Goal: Task Accomplishment & Management: Use online tool/utility

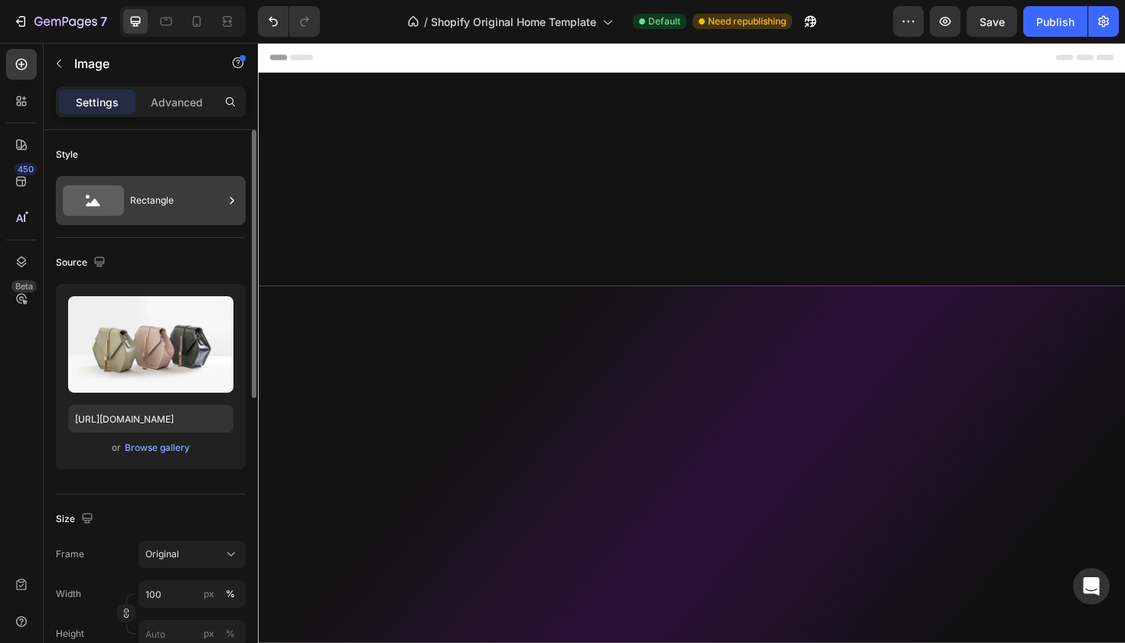
scroll to position [1132, 0]
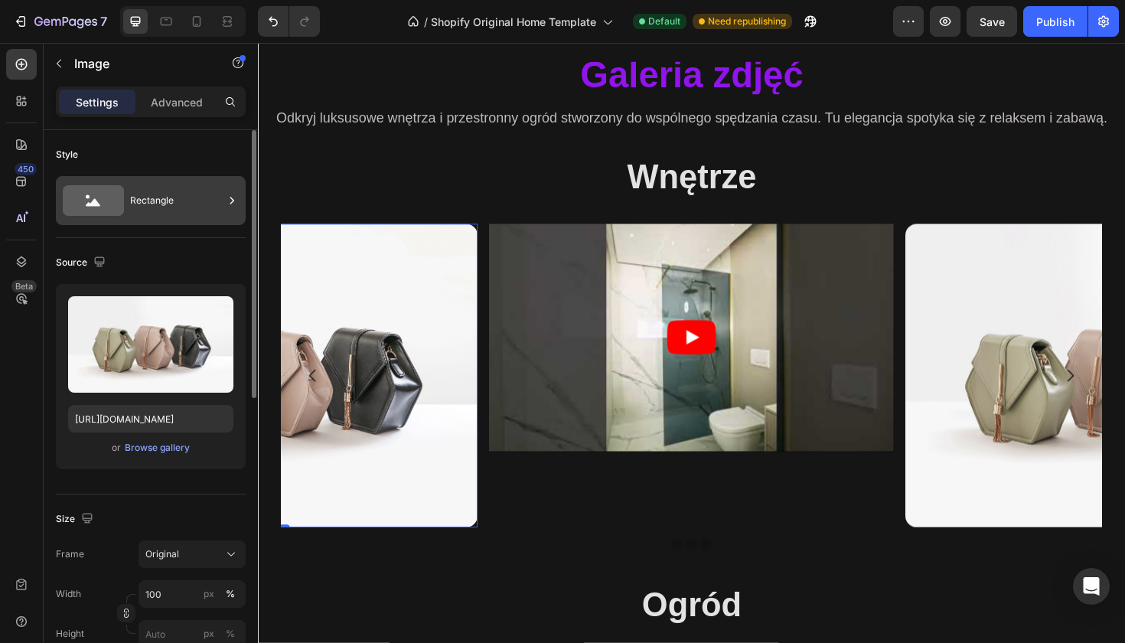
click at [148, 193] on div "Rectangle" at bounding box center [176, 200] width 93 height 35
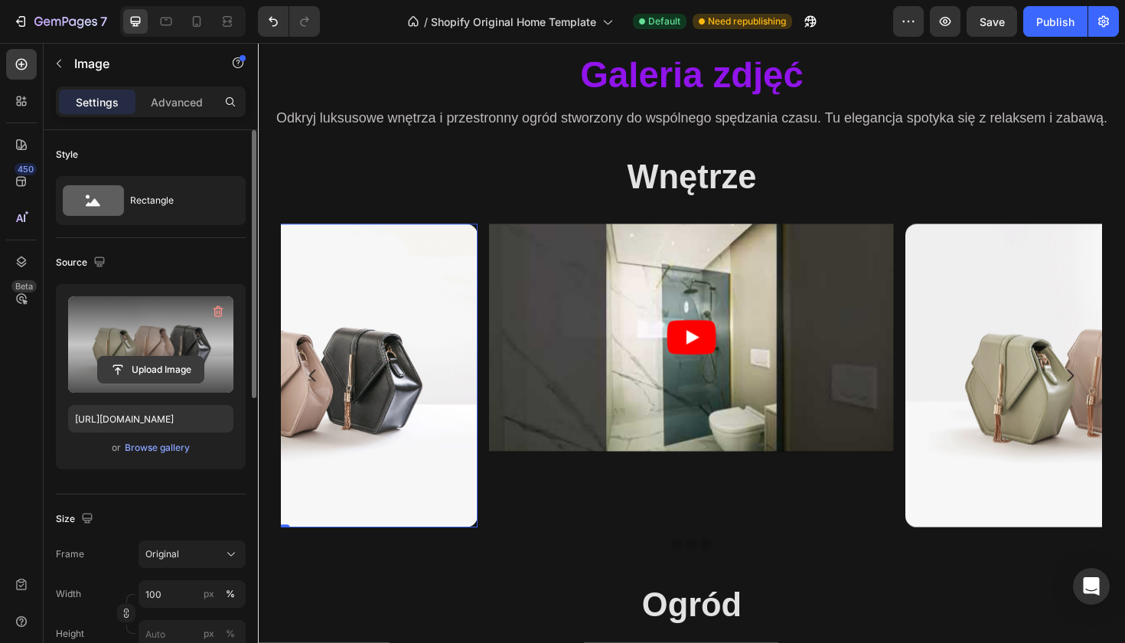
click at [173, 369] on input "file" at bounding box center [151, 370] width 106 height 26
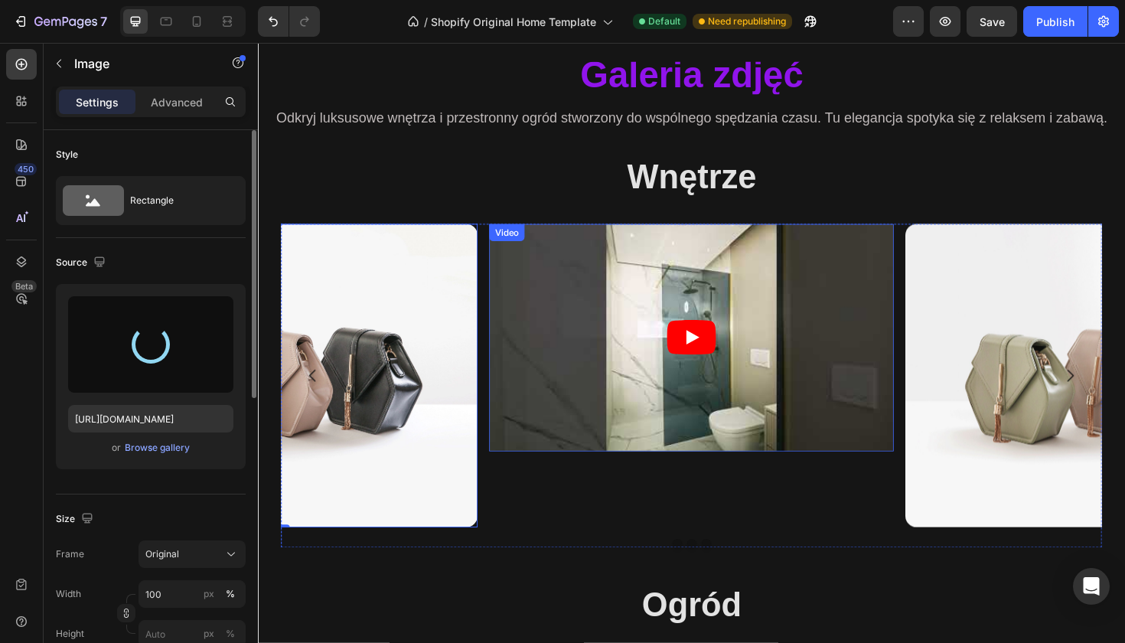
type input "[URL][DOMAIN_NAME]"
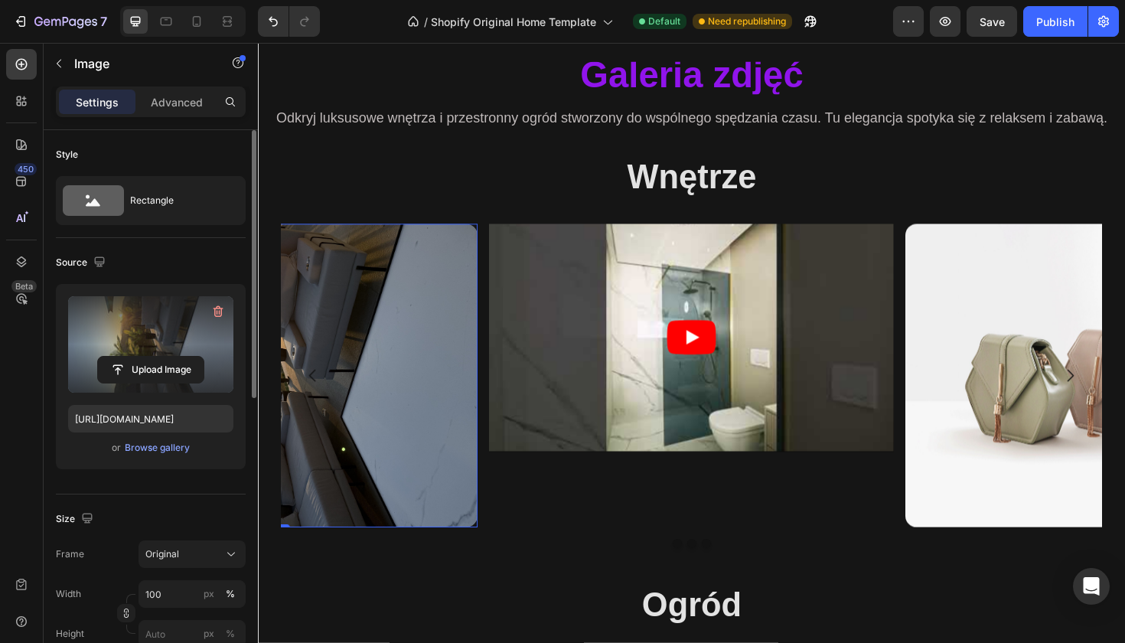
click at [191, 334] on label at bounding box center [150, 344] width 165 height 96
click at [191, 357] on input "file" at bounding box center [151, 370] width 106 height 26
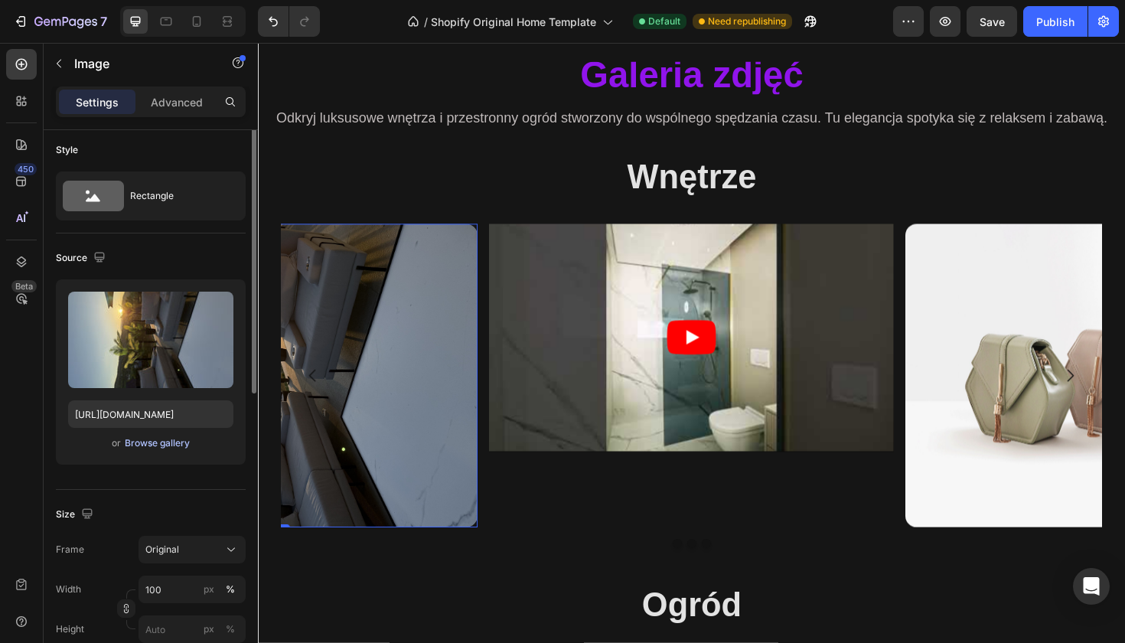
scroll to position [0, 0]
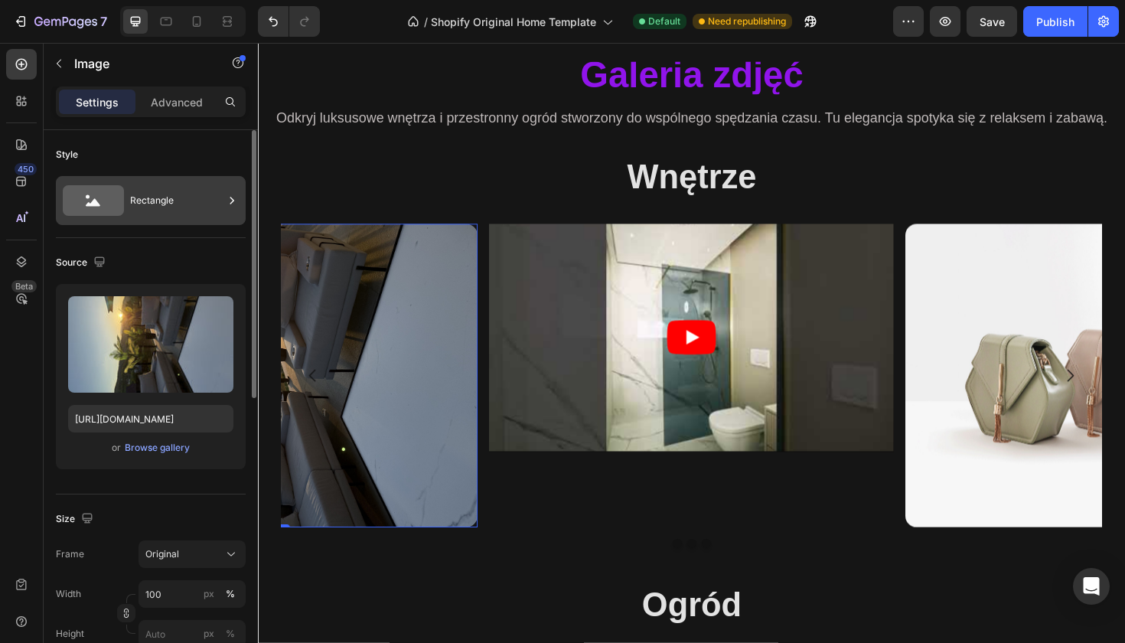
click at [156, 204] on div "Rectangle" at bounding box center [176, 200] width 93 height 35
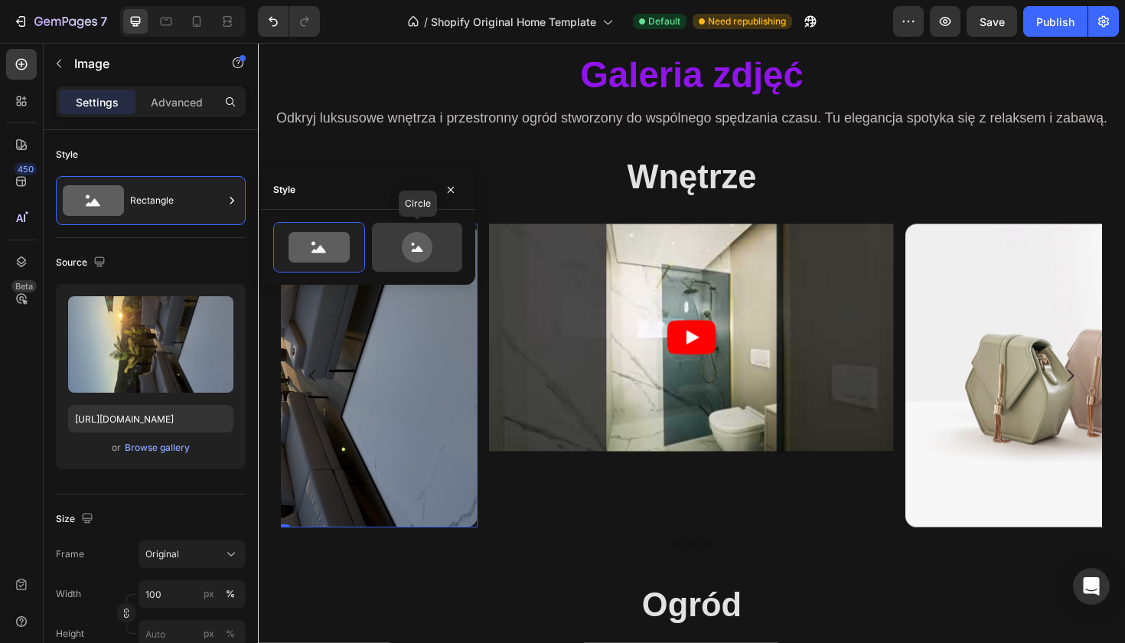
click at [416, 259] on icon at bounding box center [417, 247] width 31 height 31
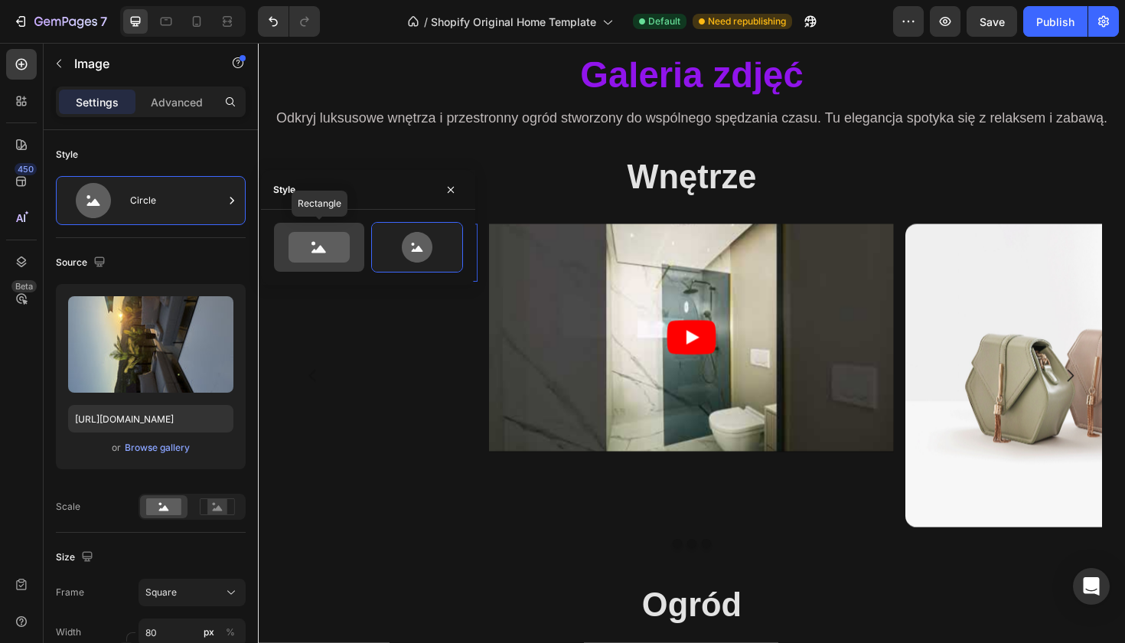
click at [334, 255] on icon at bounding box center [318, 247] width 61 height 31
type input "100"
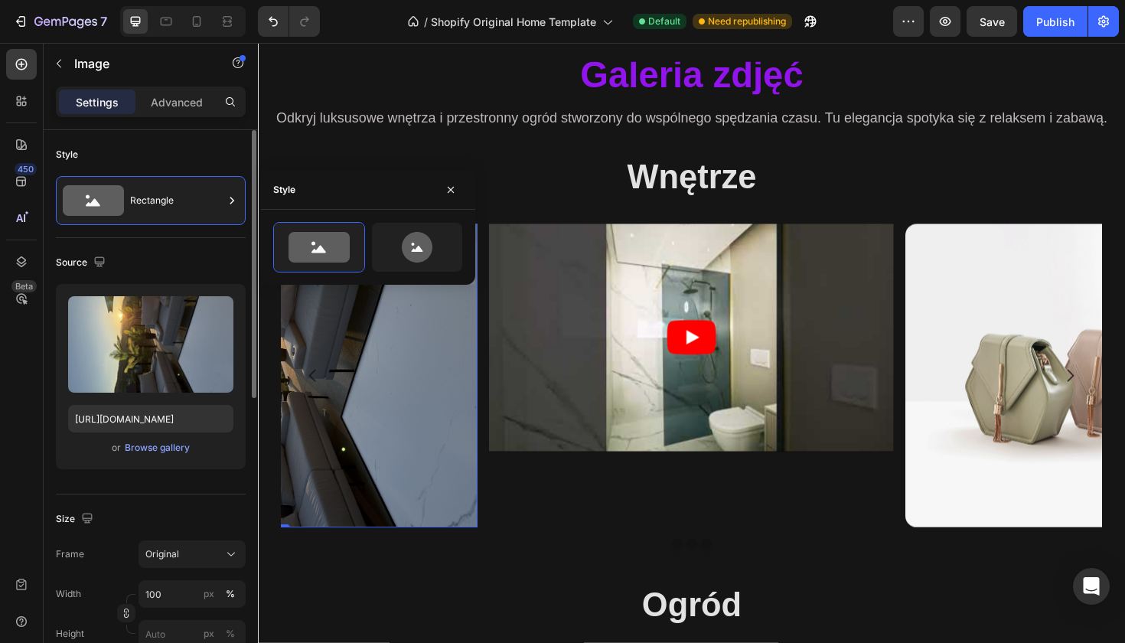
click at [188, 466] on div "Upload Image [URL][DOMAIN_NAME] or Browse gallery" at bounding box center [151, 376] width 190 height 185
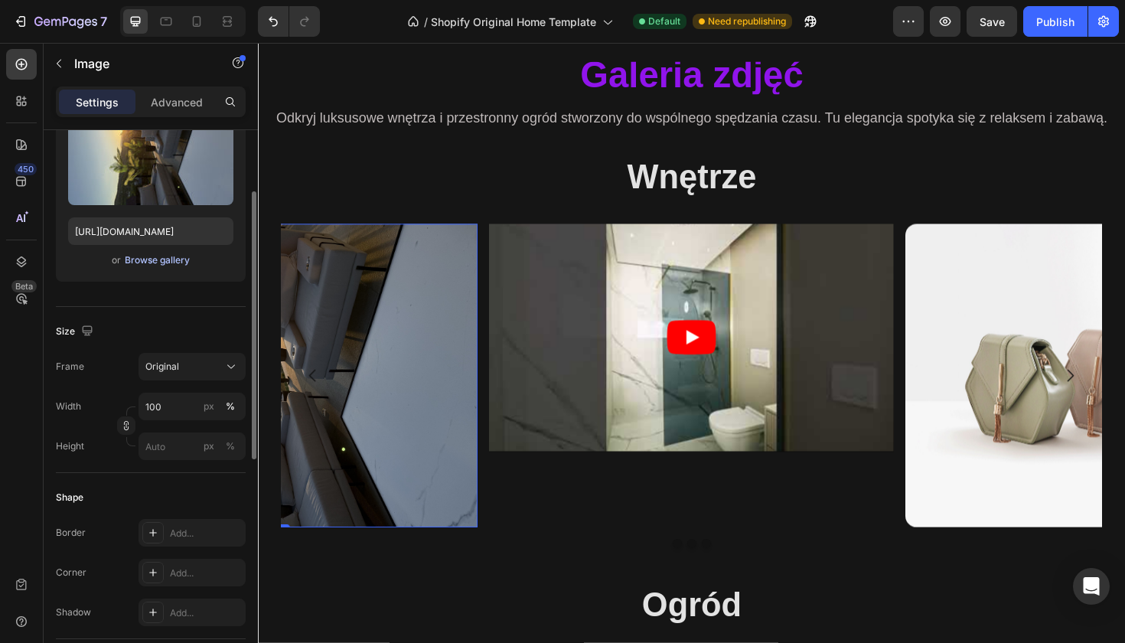
scroll to position [216, 0]
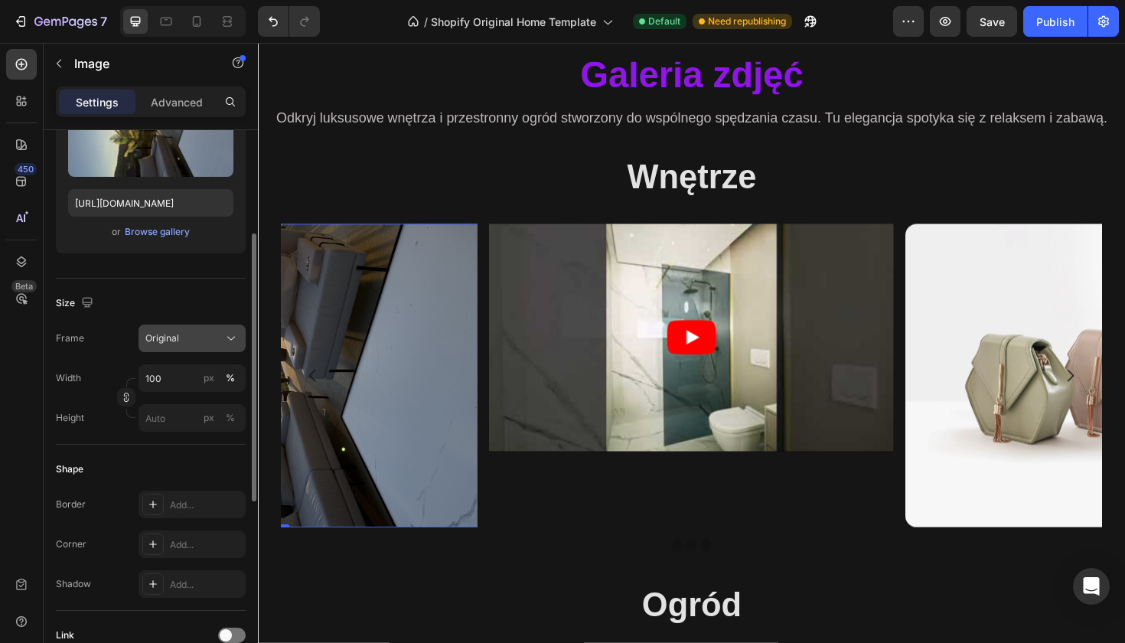
click at [223, 350] on button "Original" at bounding box center [191, 338] width 107 height 28
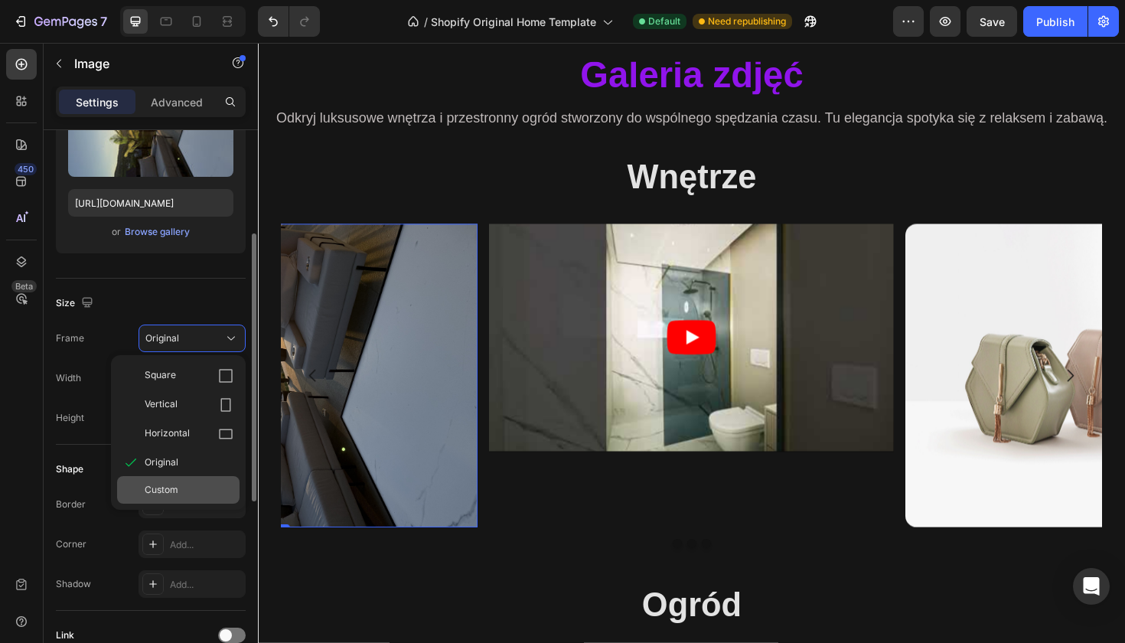
click at [192, 490] on div "Custom" at bounding box center [189, 490] width 89 height 14
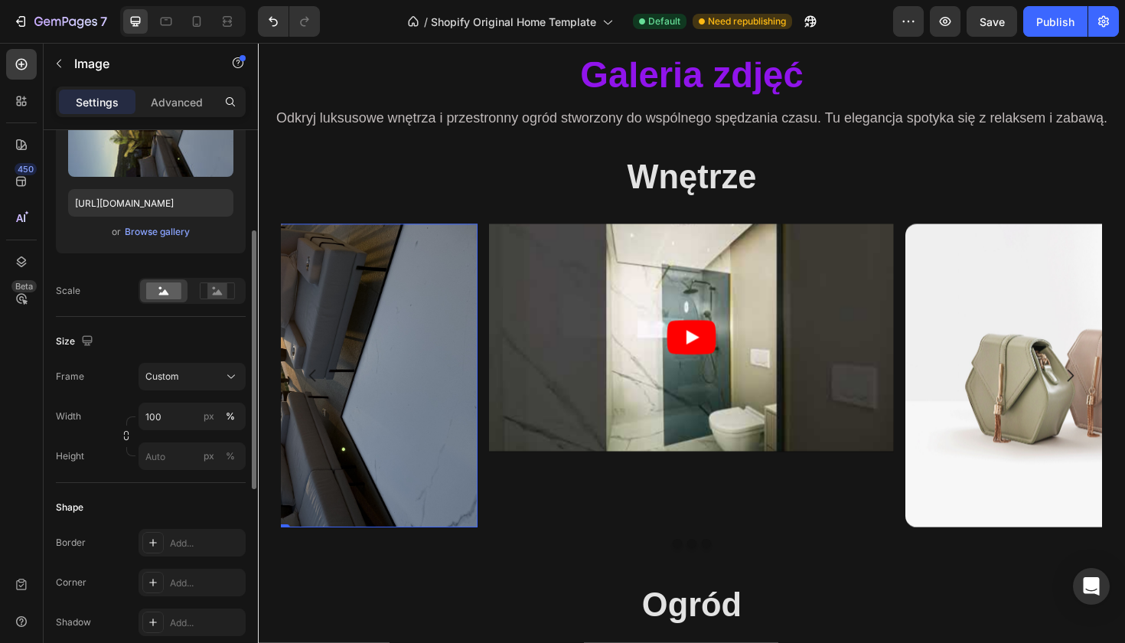
click at [200, 318] on div "Size Frame Custom Width 100 px % Height px %" at bounding box center [151, 400] width 190 height 166
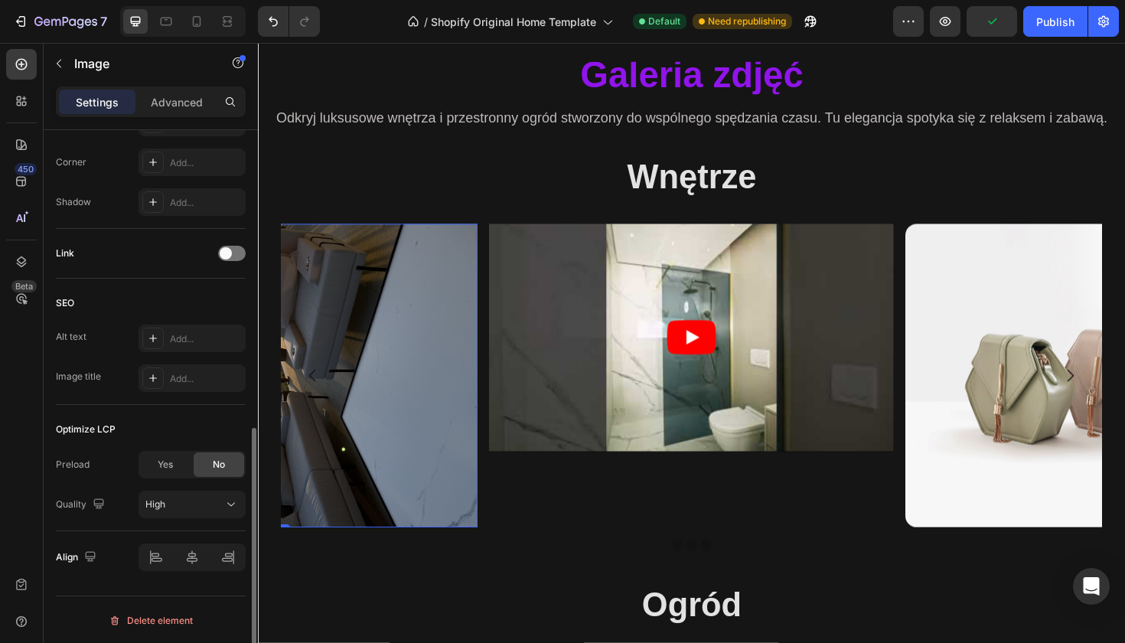
scroll to position [637, 0]
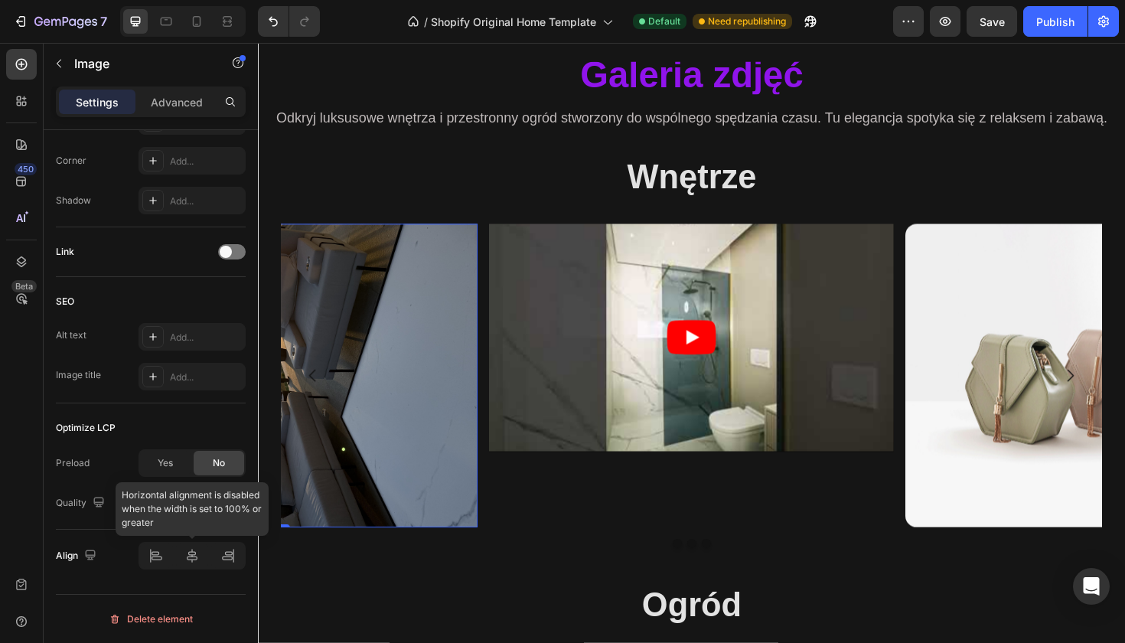
click at [189, 554] on div at bounding box center [191, 556] width 107 height 28
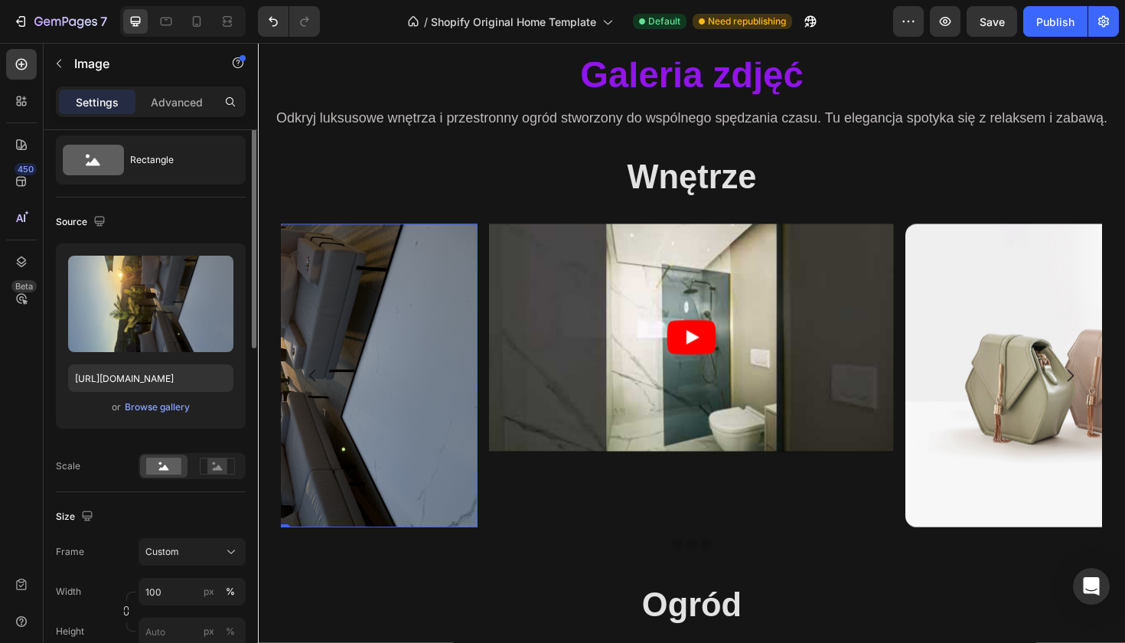
scroll to position [0, 0]
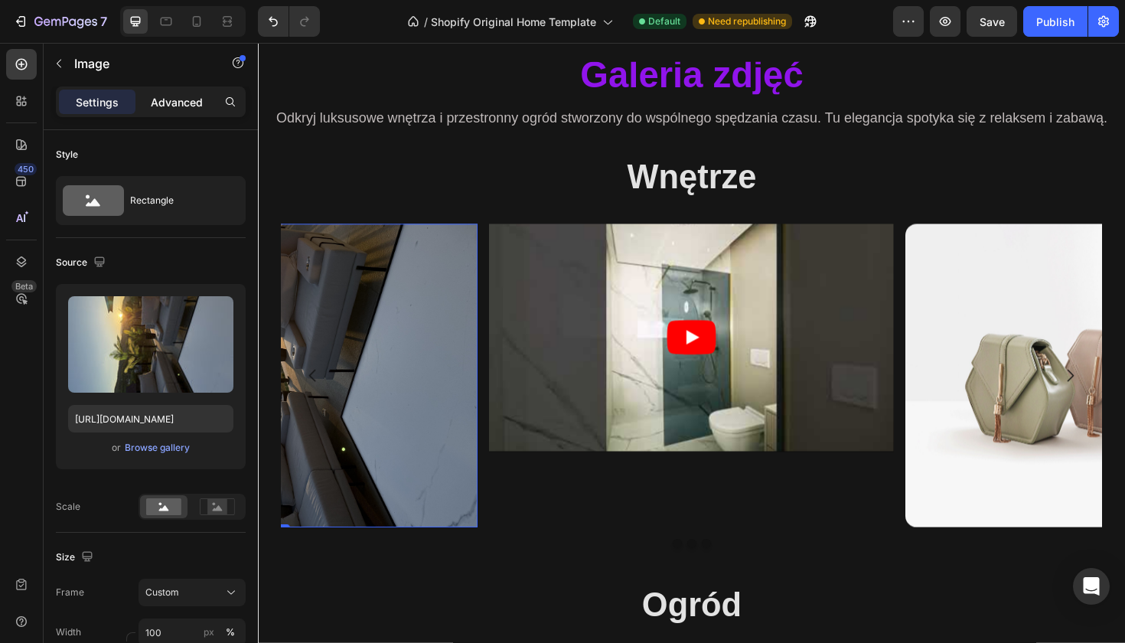
click at [166, 112] on div "Advanced" at bounding box center [176, 102] width 77 height 24
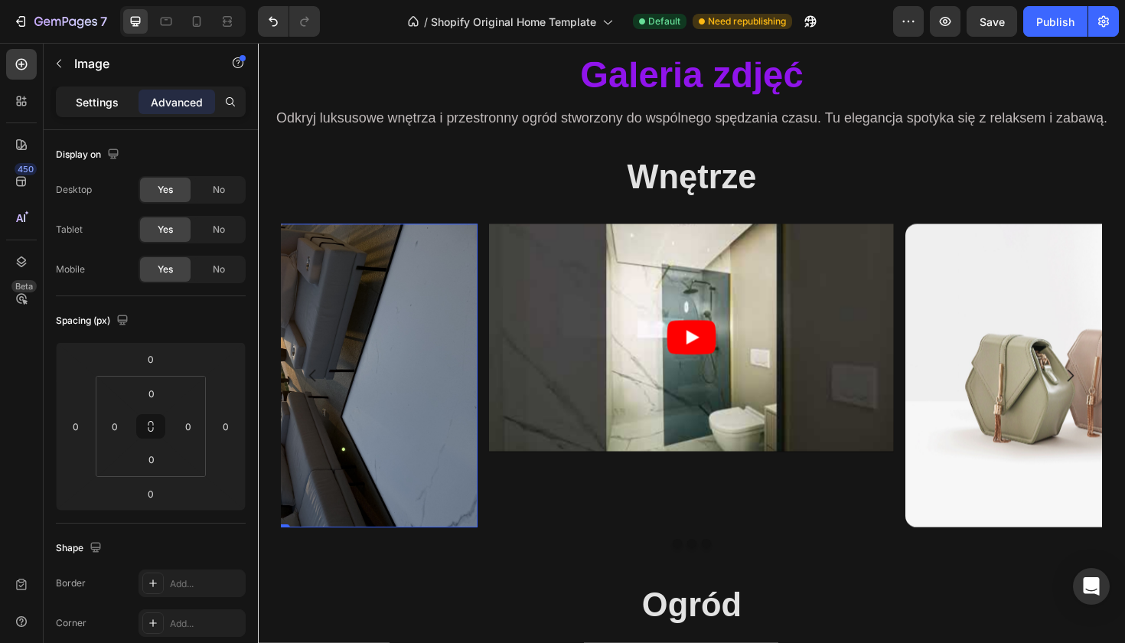
click at [109, 99] on p "Settings" at bounding box center [97, 102] width 43 height 16
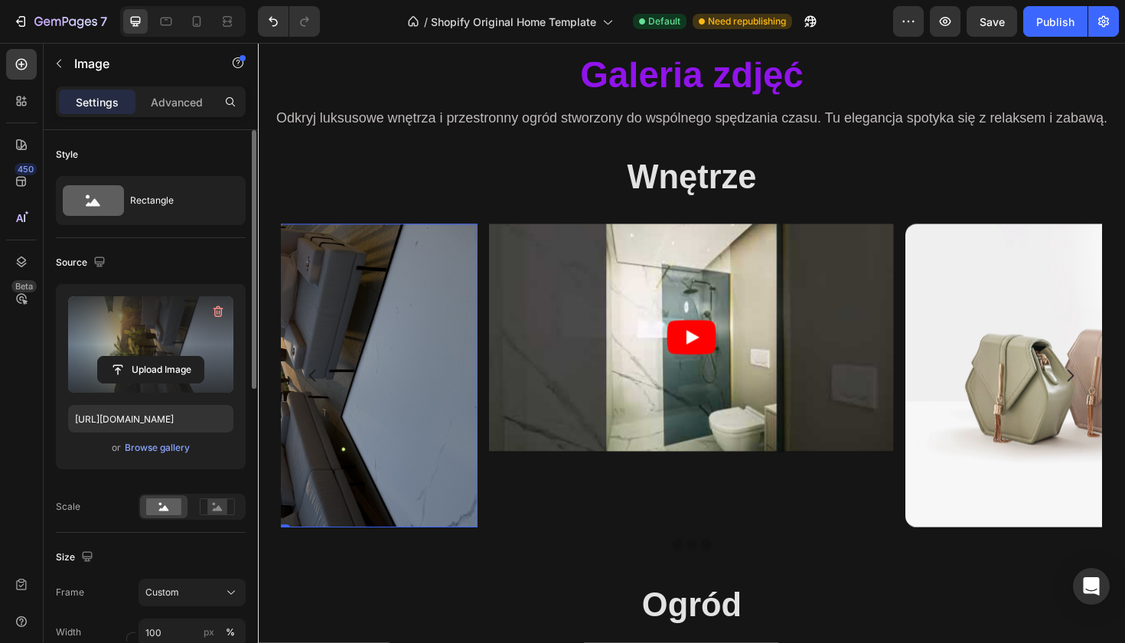
click at [171, 350] on label at bounding box center [150, 344] width 165 height 96
click at [171, 357] on input "file" at bounding box center [151, 370] width 106 height 26
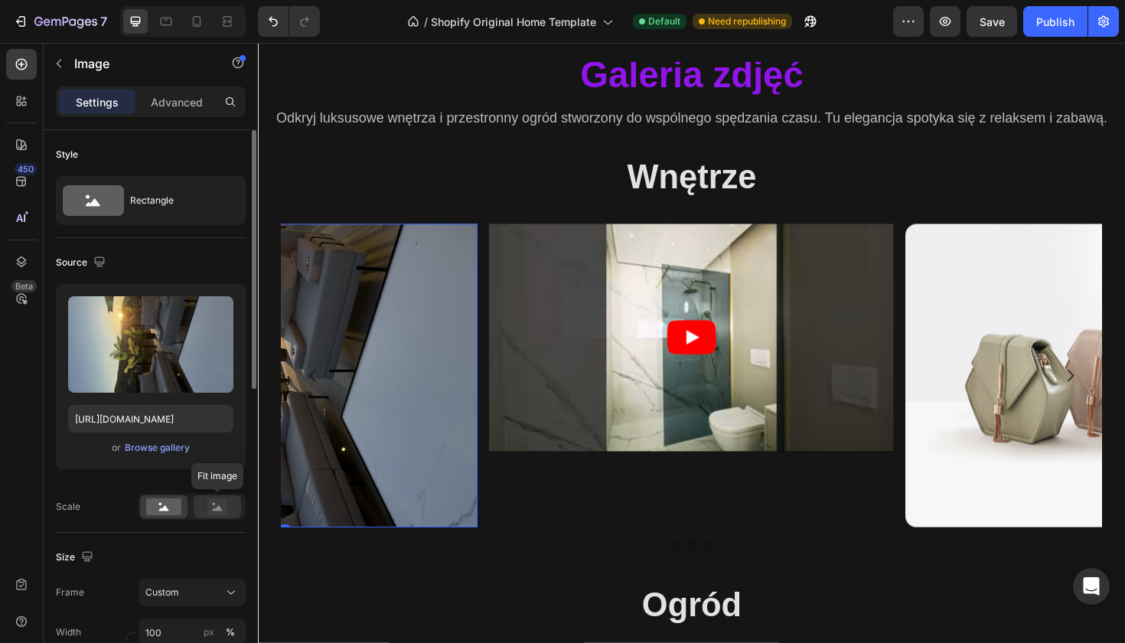
click at [215, 508] on rect at bounding box center [217, 506] width 20 height 15
click at [169, 507] on rect at bounding box center [163, 506] width 35 height 17
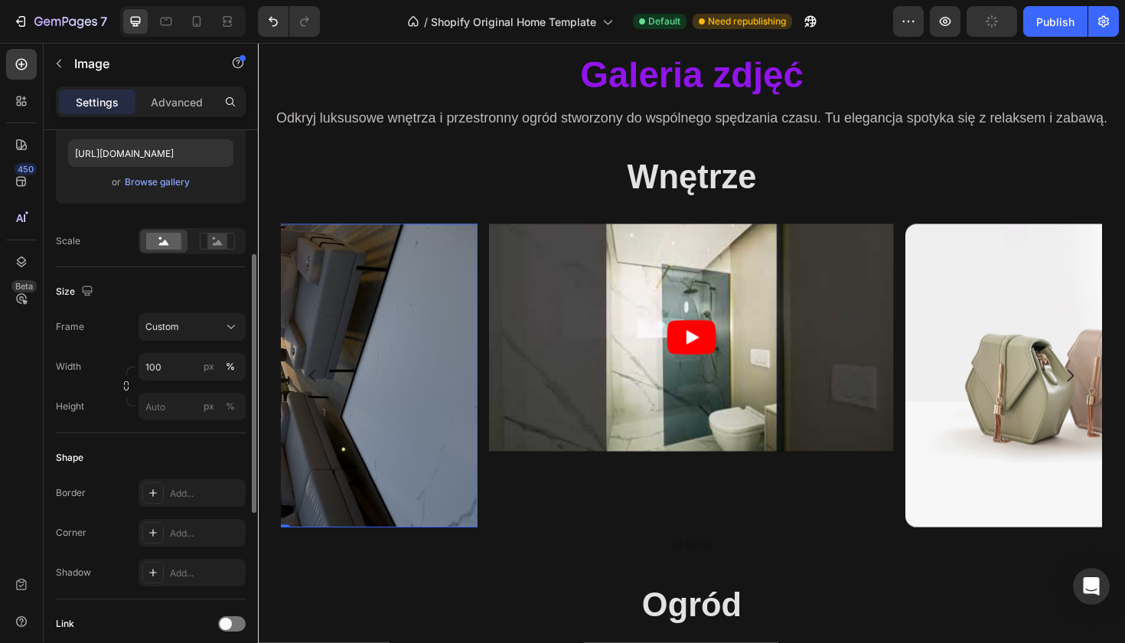
scroll to position [278, 0]
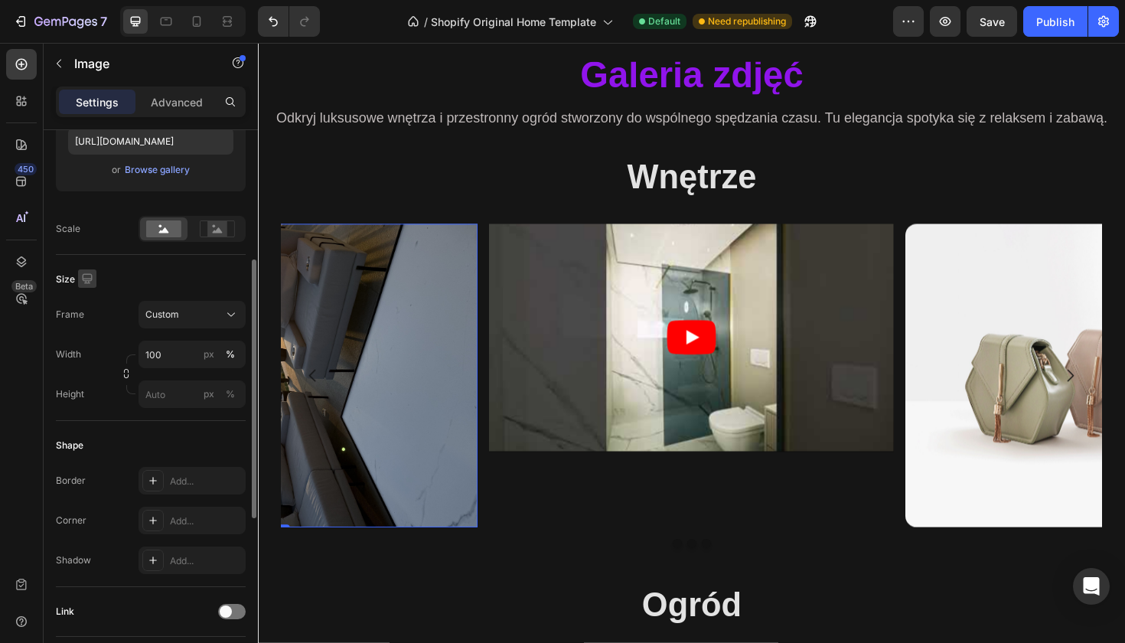
click at [80, 277] on icon "button" at bounding box center [87, 278] width 15 height 15
click at [143, 266] on div "Size Frame Custom Width 100 px % Height px %" at bounding box center [151, 338] width 190 height 166
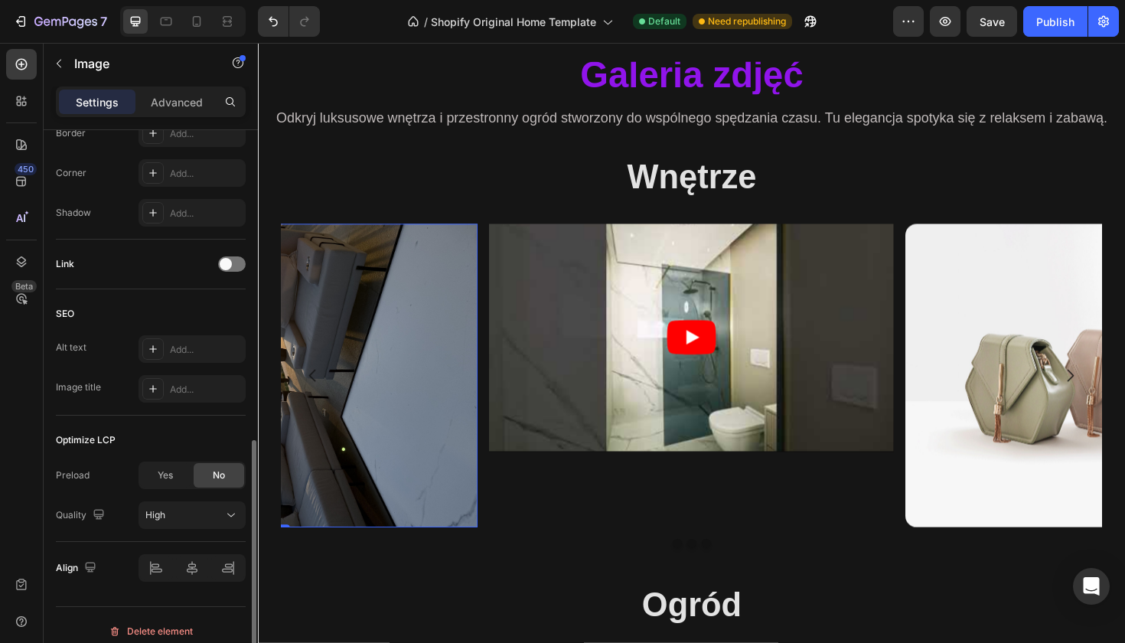
scroll to position [637, 0]
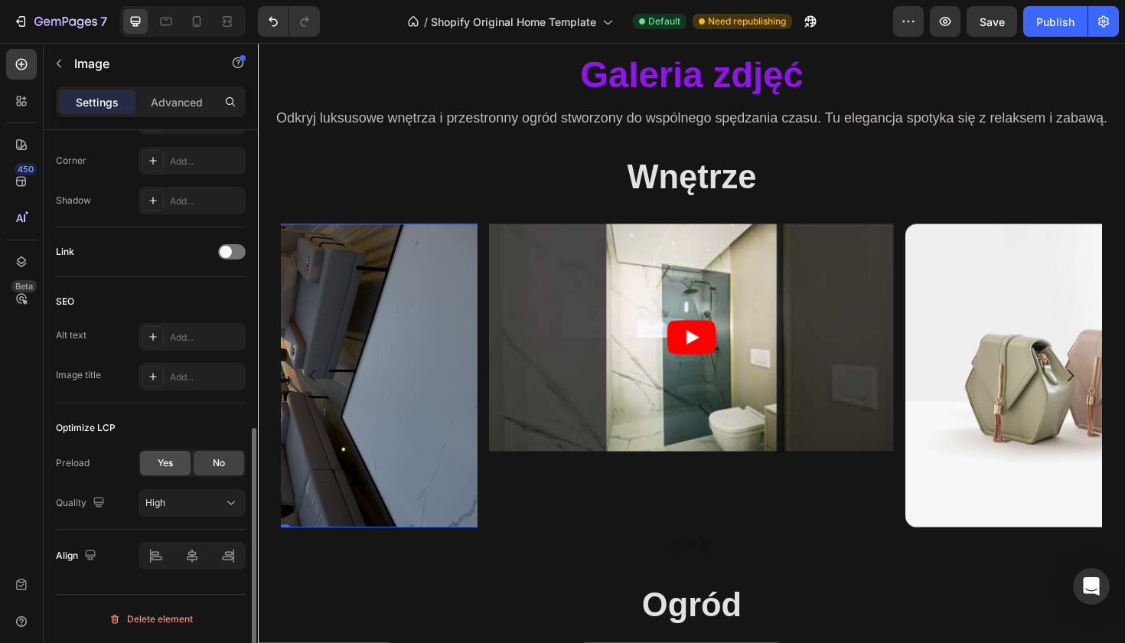
click at [174, 457] on div "Yes" at bounding box center [165, 463] width 50 height 24
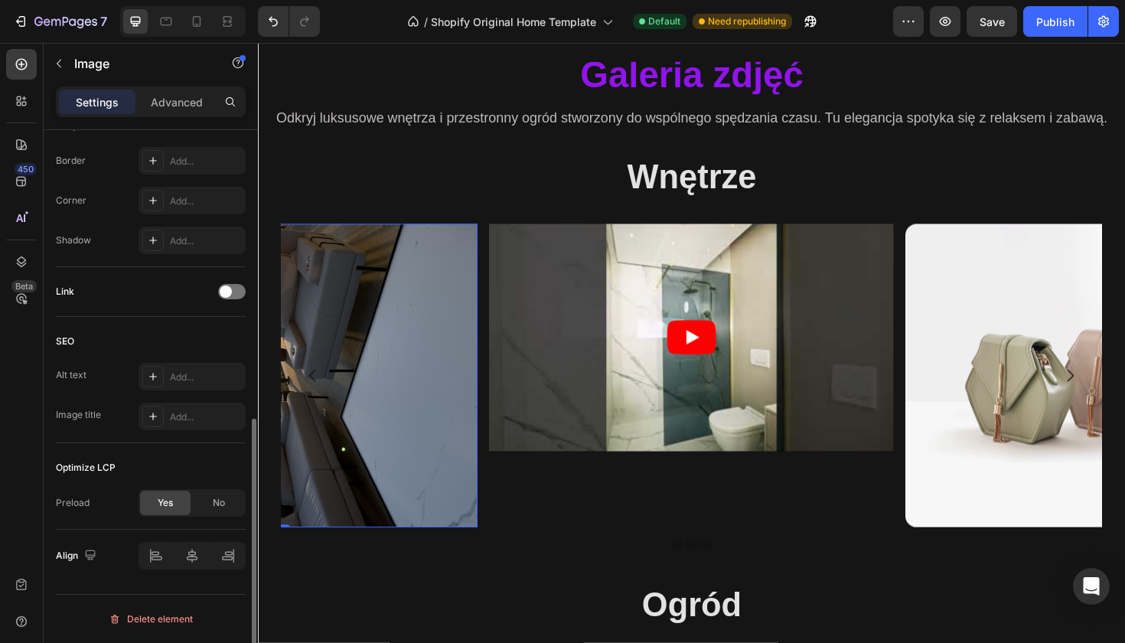
scroll to position [598, 0]
click at [207, 511] on div "No" at bounding box center [219, 502] width 50 height 24
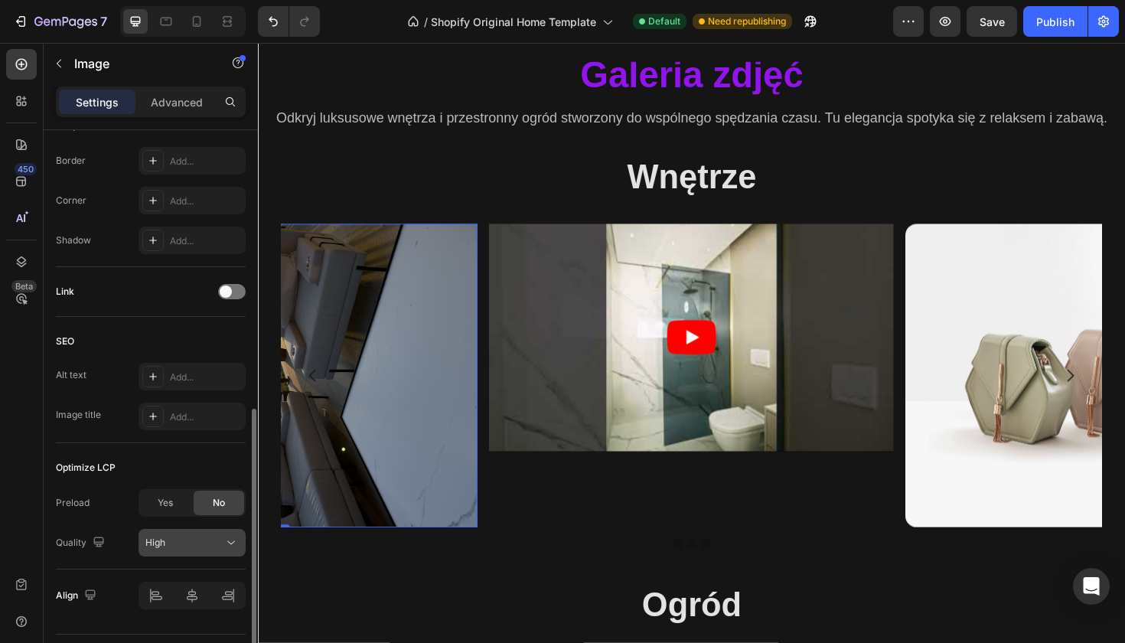
click at [191, 548] on div "High" at bounding box center [184, 543] width 78 height 14
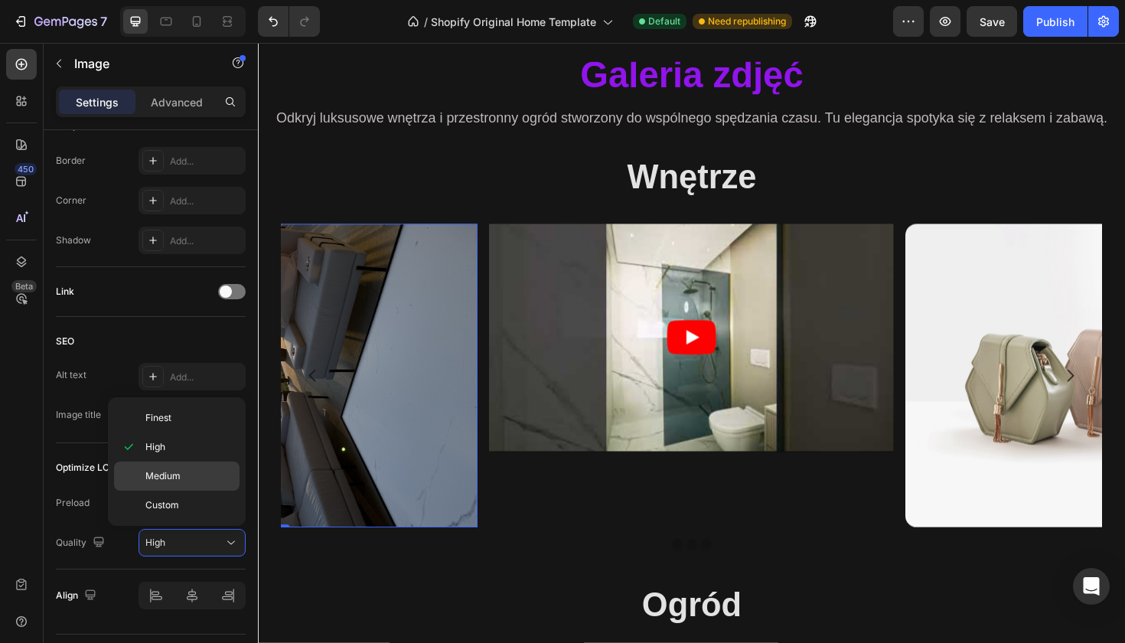
click at [187, 477] on p "Medium" at bounding box center [188, 476] width 87 height 14
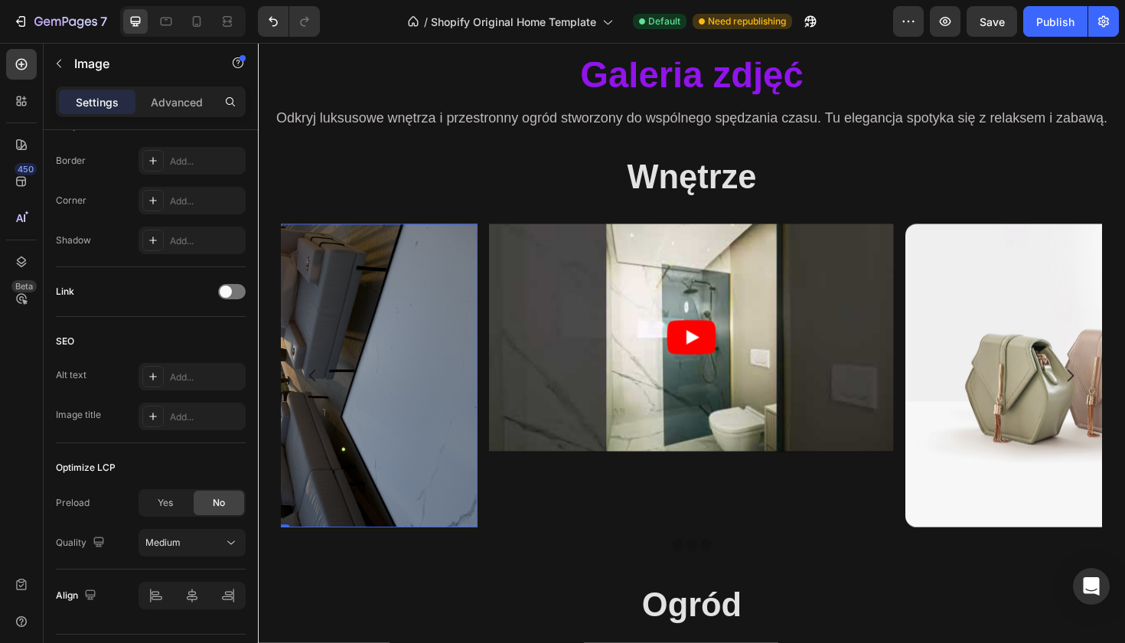
click at [352, 439] on img at bounding box center [276, 394] width 428 height 321
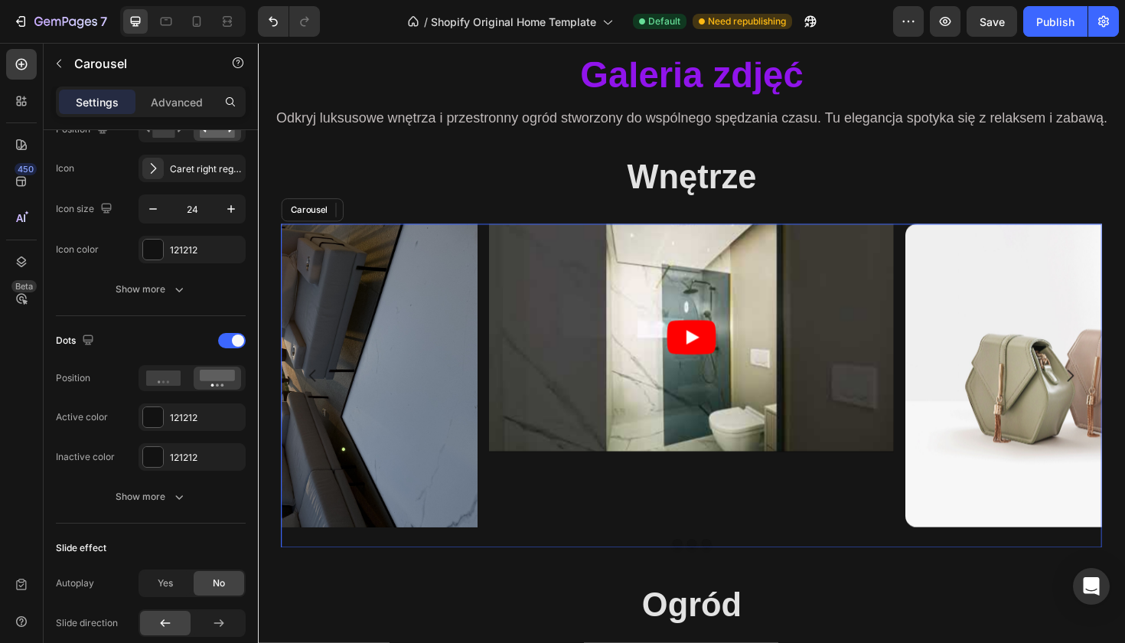
click at [314, 396] on icon "Carousel Back Arrow" at bounding box center [315, 395] width 7 height 13
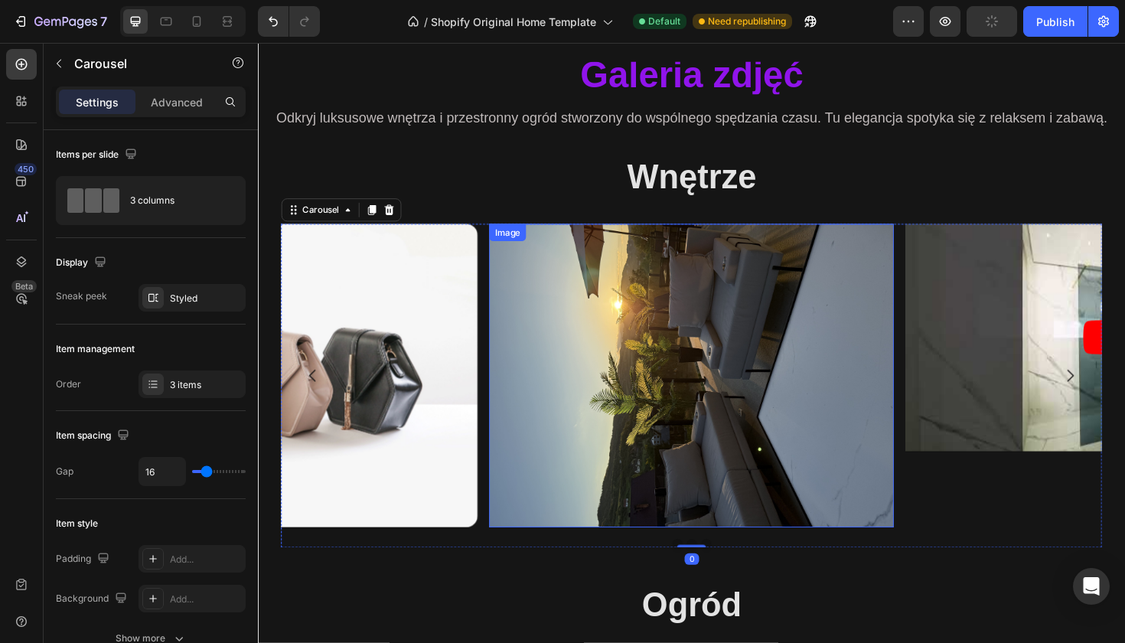
click at [650, 447] on img at bounding box center [717, 394] width 428 height 321
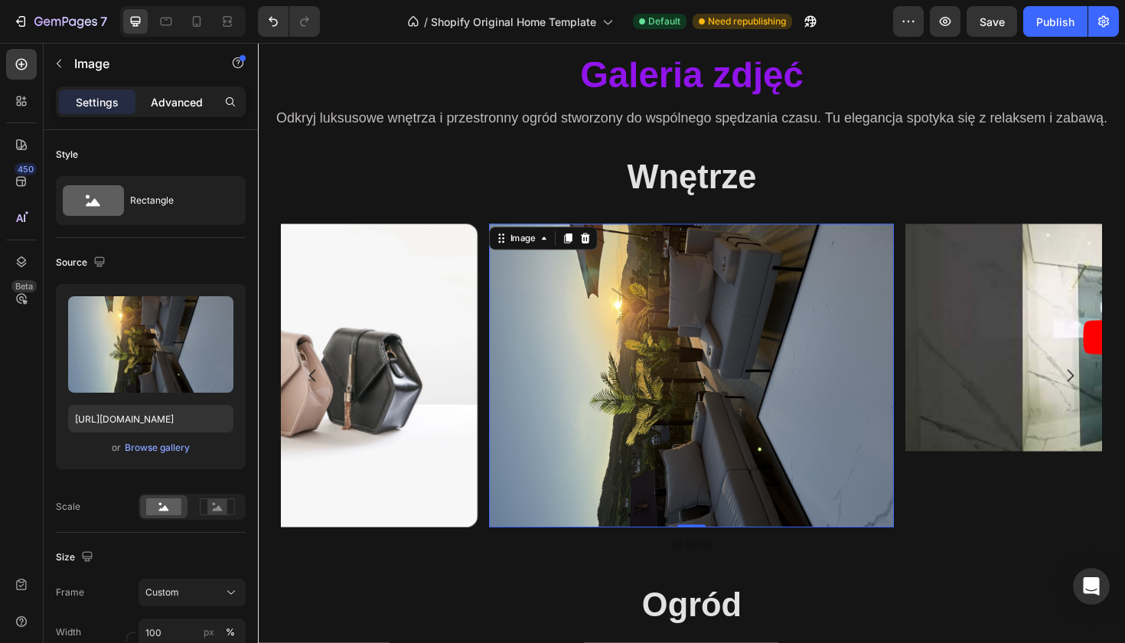
click at [182, 106] on p "Advanced" at bounding box center [177, 102] width 52 height 16
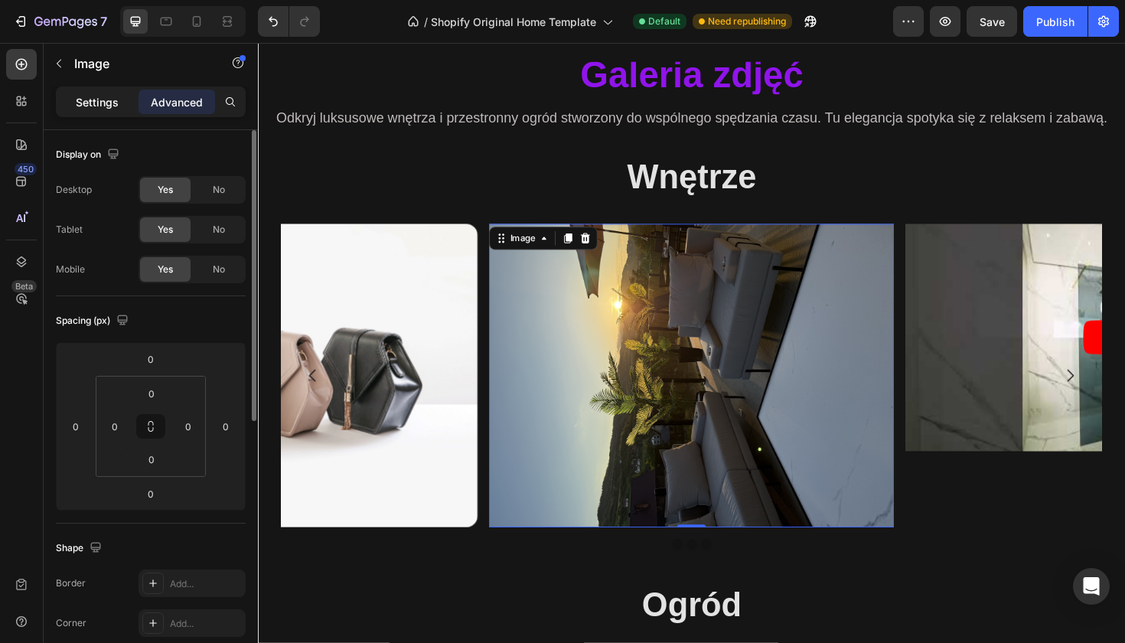
click at [106, 99] on p "Settings" at bounding box center [97, 102] width 43 height 16
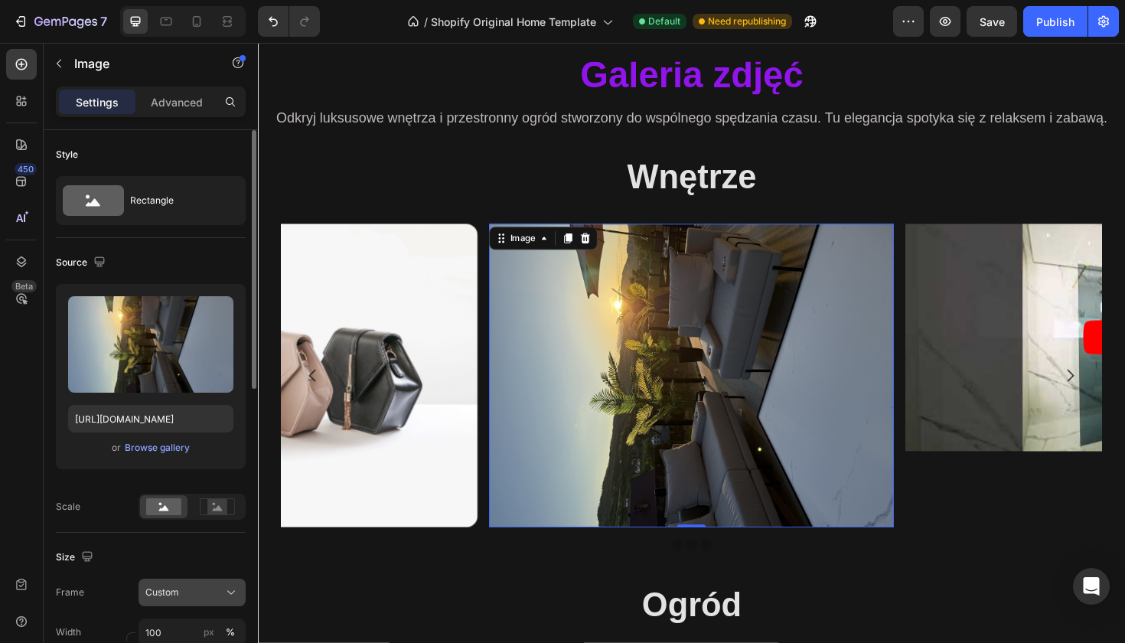
click at [183, 585] on div "Custom" at bounding box center [191, 592] width 93 height 15
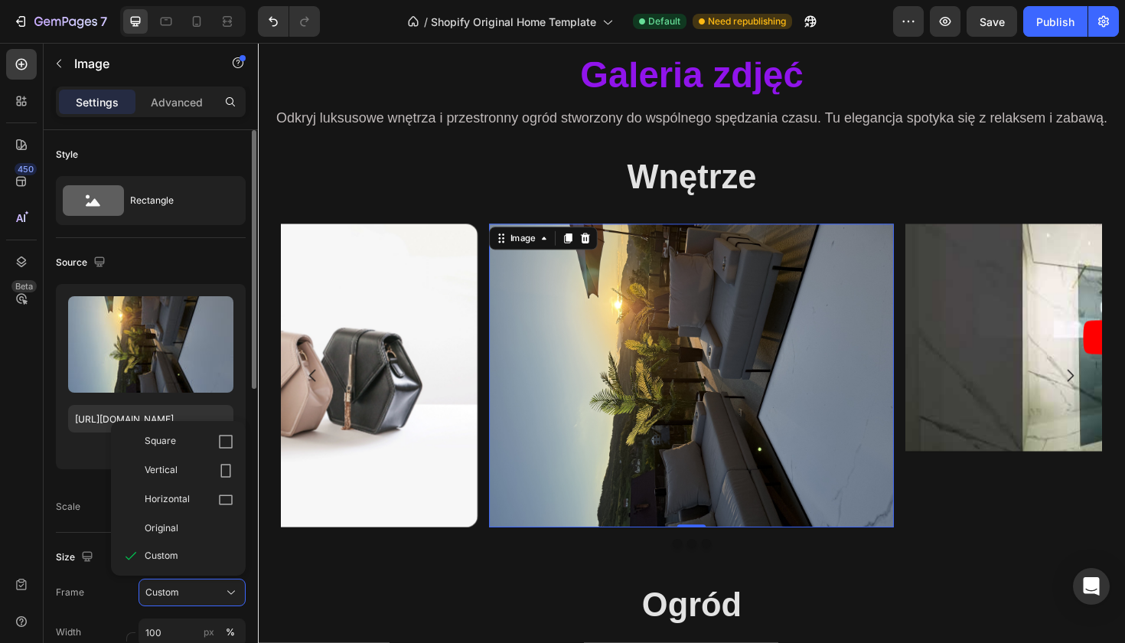
click at [97, 561] on div "Size" at bounding box center [151, 557] width 190 height 24
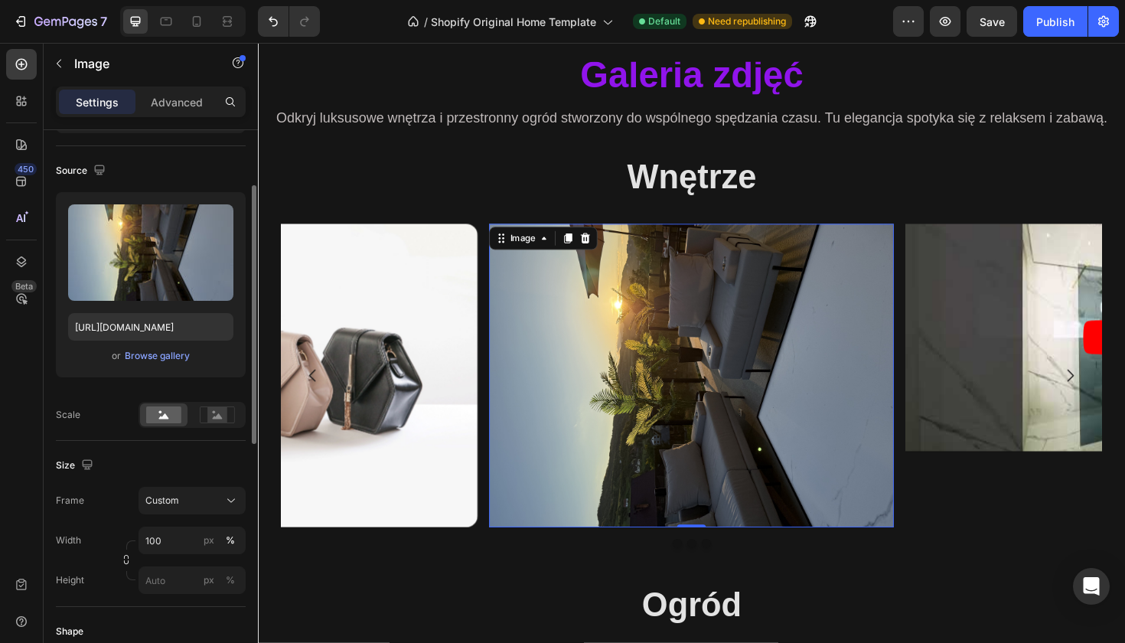
scroll to position [100, 0]
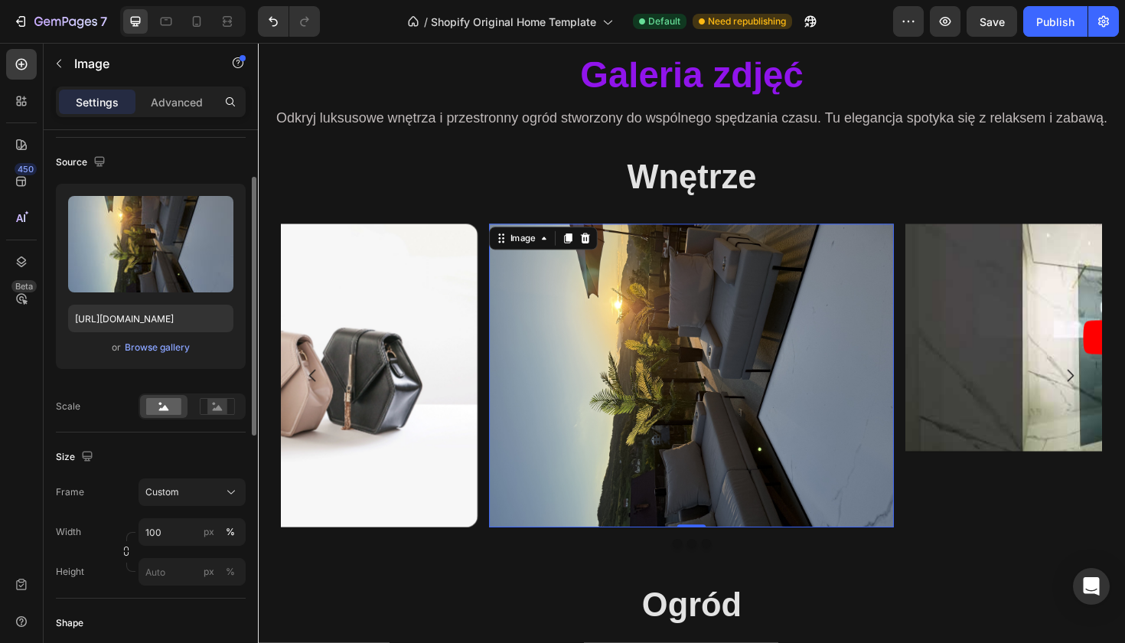
click at [106, 589] on div "Size Frame Custom Width 100 px % Height px %" at bounding box center [151, 515] width 190 height 166
click at [123, 549] on icon "button" at bounding box center [126, 551] width 11 height 11
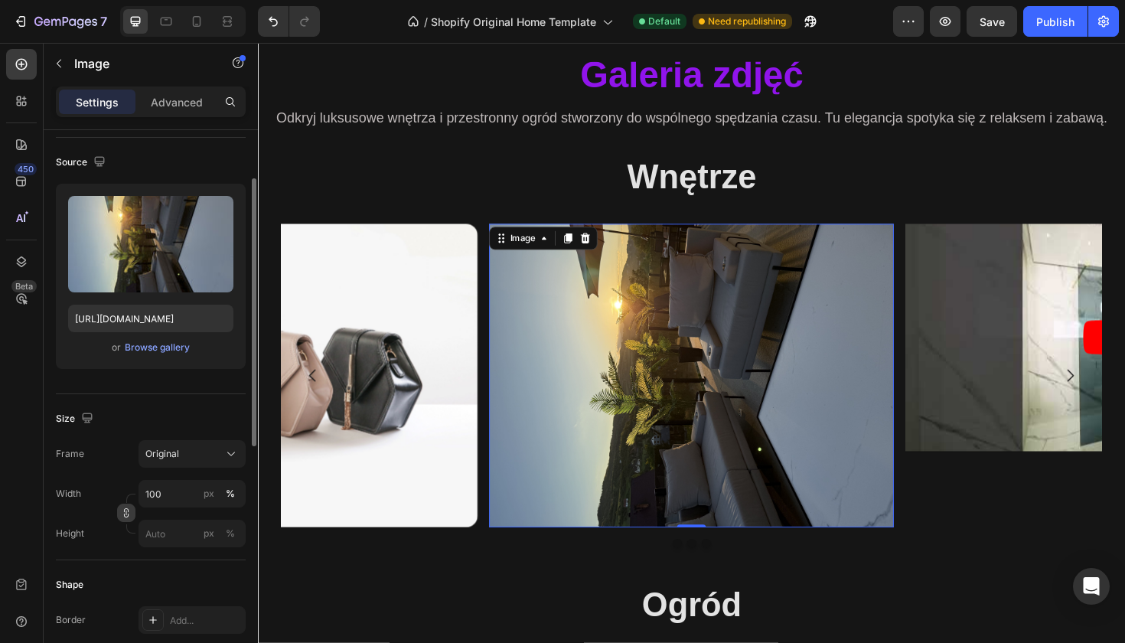
click at [129, 510] on icon "button" at bounding box center [126, 512] width 11 height 11
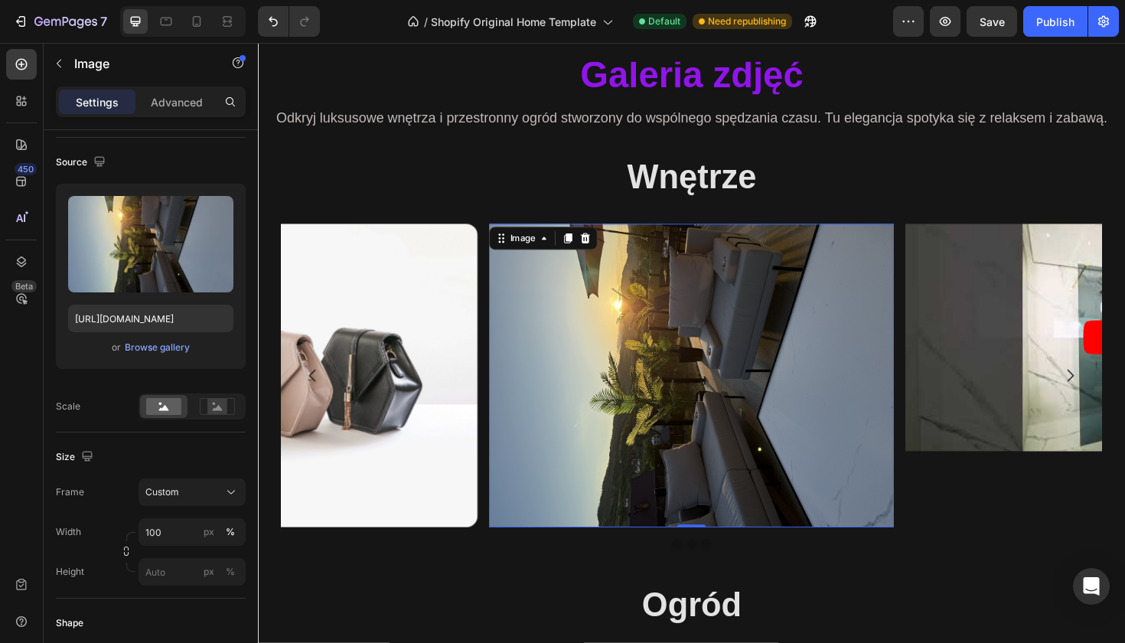
click at [736, 396] on img at bounding box center [717, 394] width 428 height 321
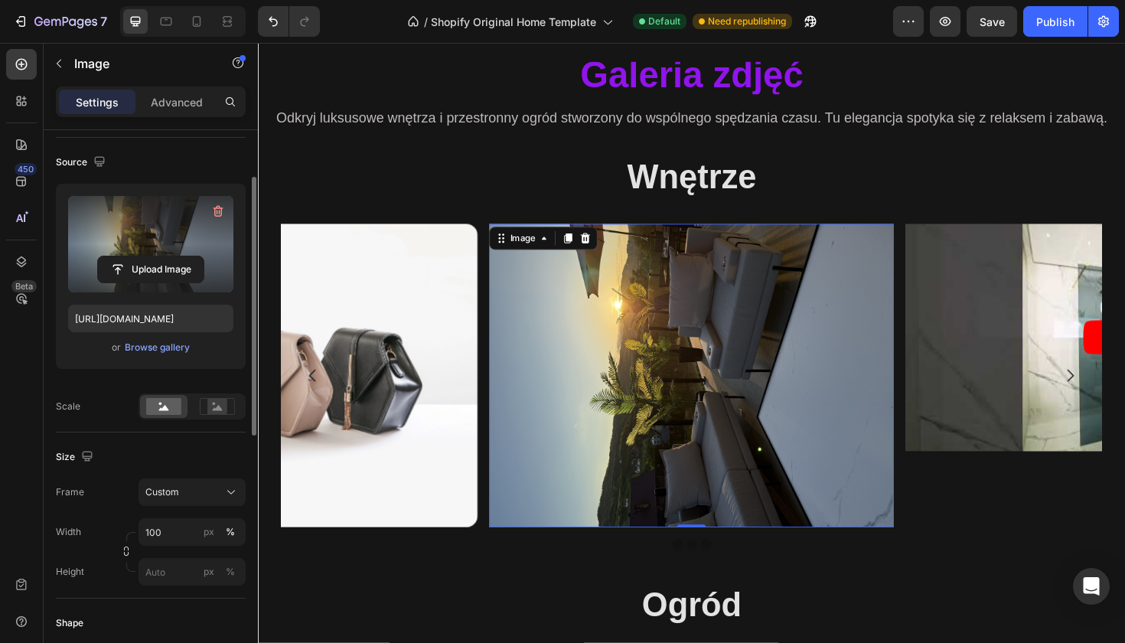
click at [131, 229] on label at bounding box center [150, 244] width 165 height 96
click at [131, 256] on input "file" at bounding box center [151, 269] width 106 height 26
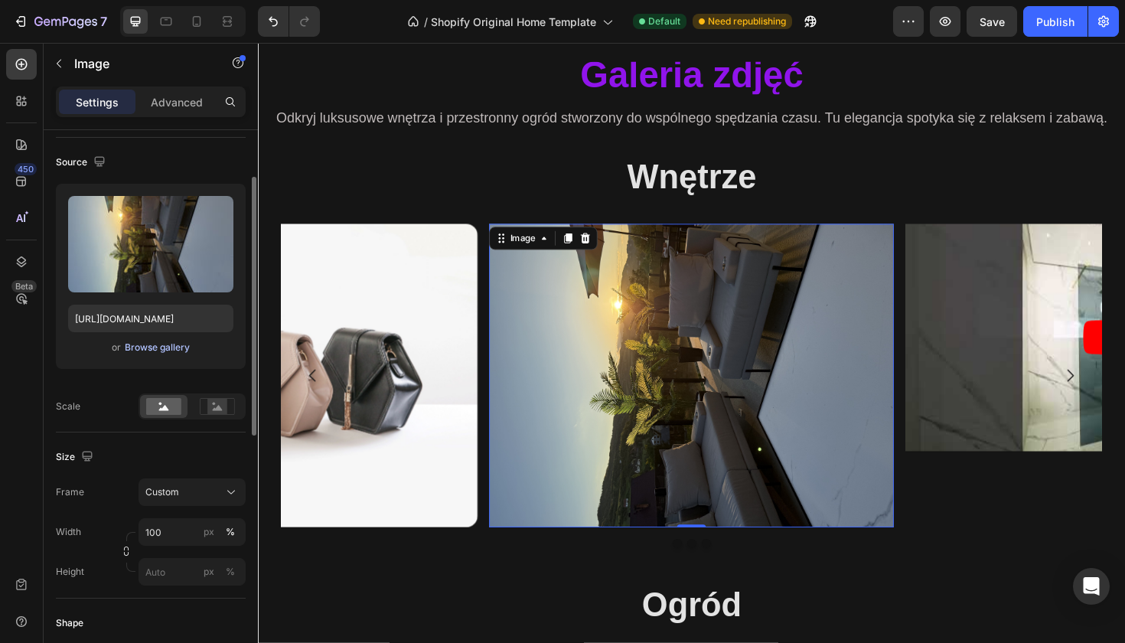
click at [132, 347] on div "Browse gallery" at bounding box center [157, 347] width 65 height 14
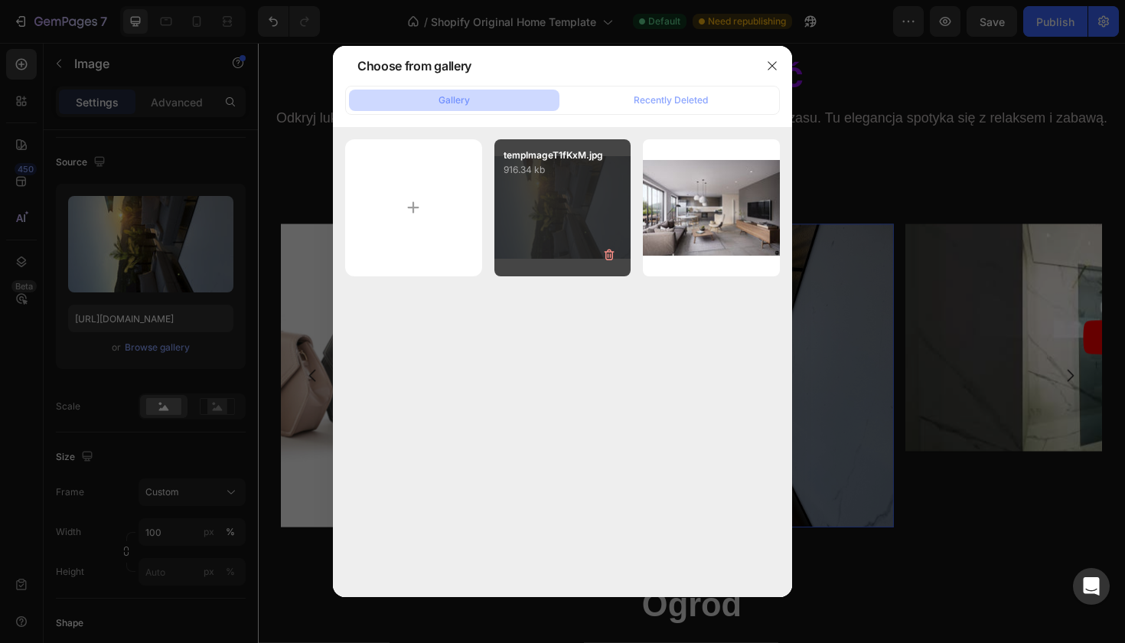
click at [549, 210] on div "tempImageT1fKxM.jpg 916.34 kb" at bounding box center [562, 207] width 137 height 137
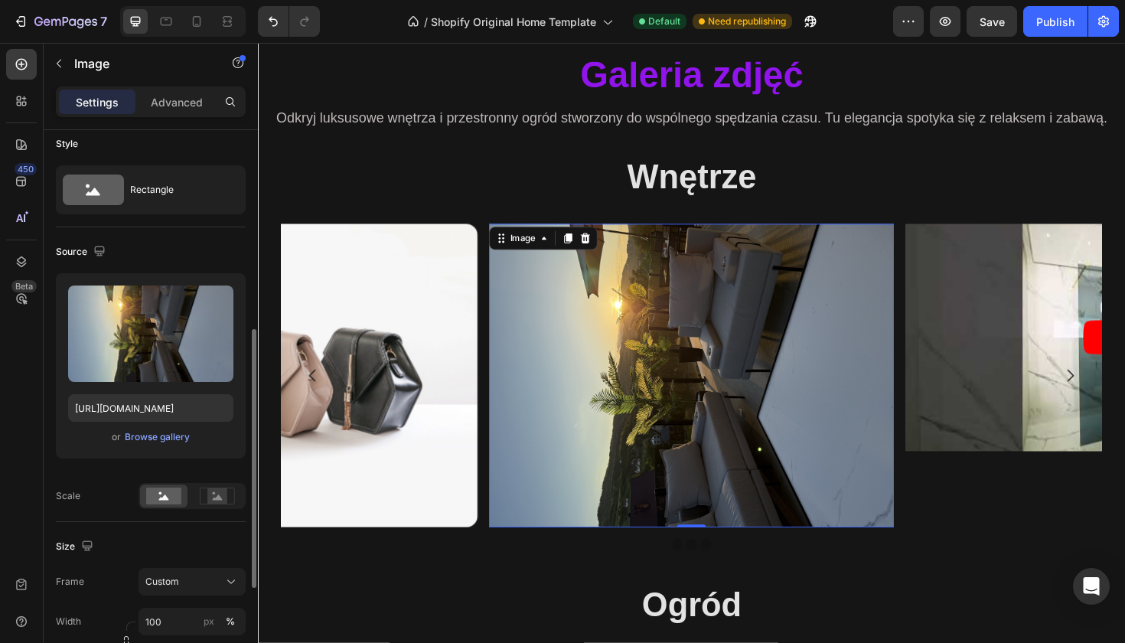
scroll to position [0, 0]
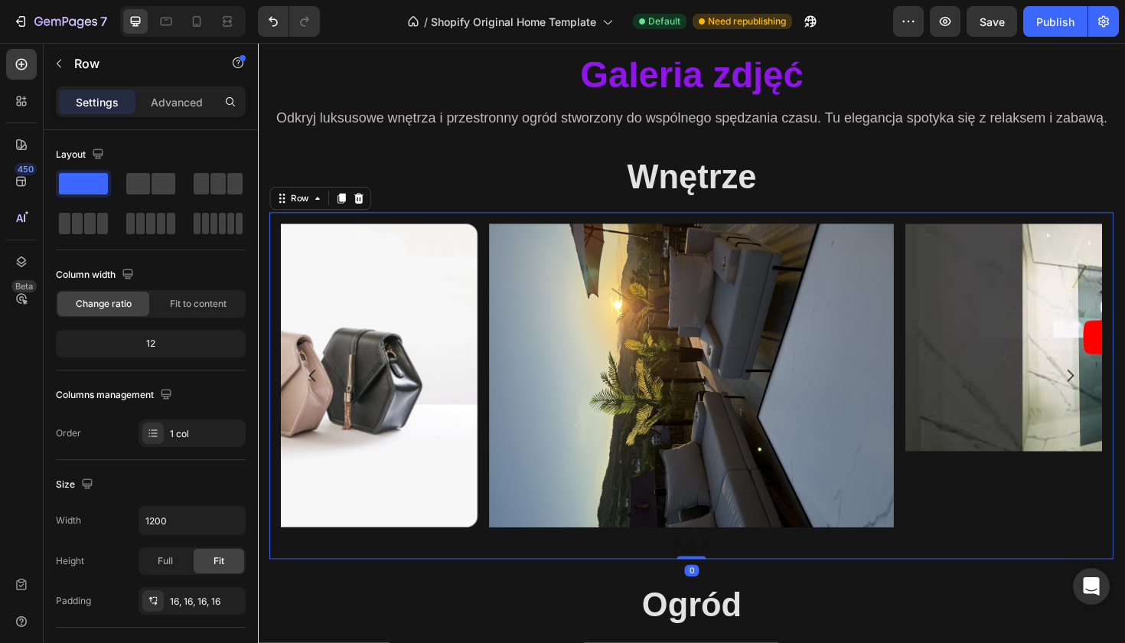
click at [1056, 585] on div "Video Image Image Carousel Row 0" at bounding box center [717, 405] width 894 height 367
click at [1122, 399] on icon "Carousel Next Arrow" at bounding box center [1118, 395] width 18 height 18
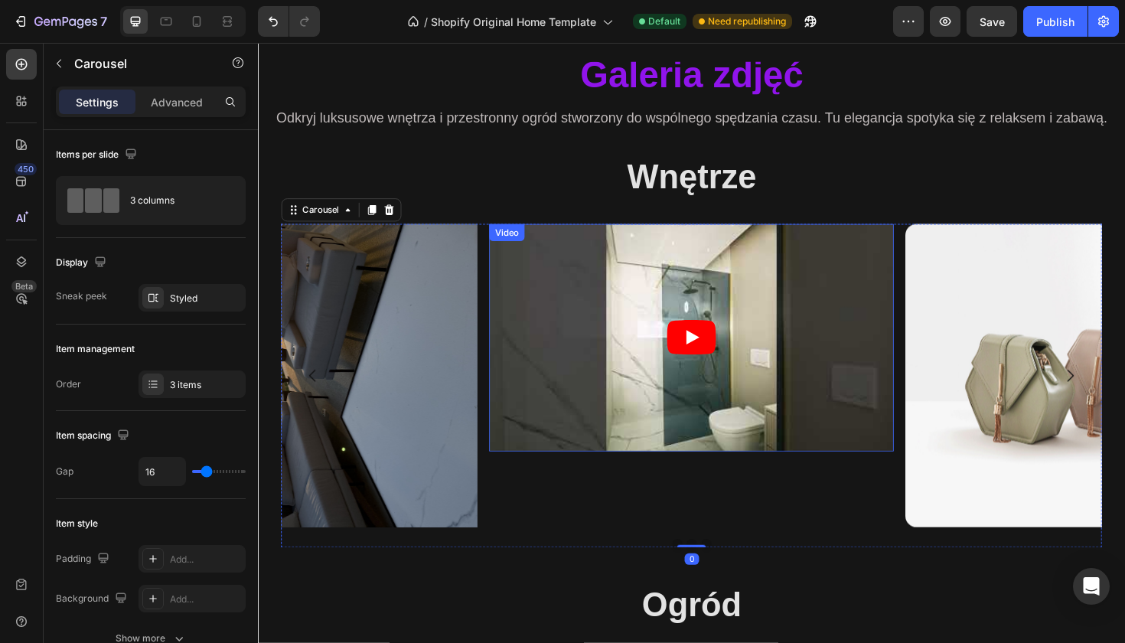
click at [696, 340] on icon "Play" at bounding box center [717, 354] width 52 height 37
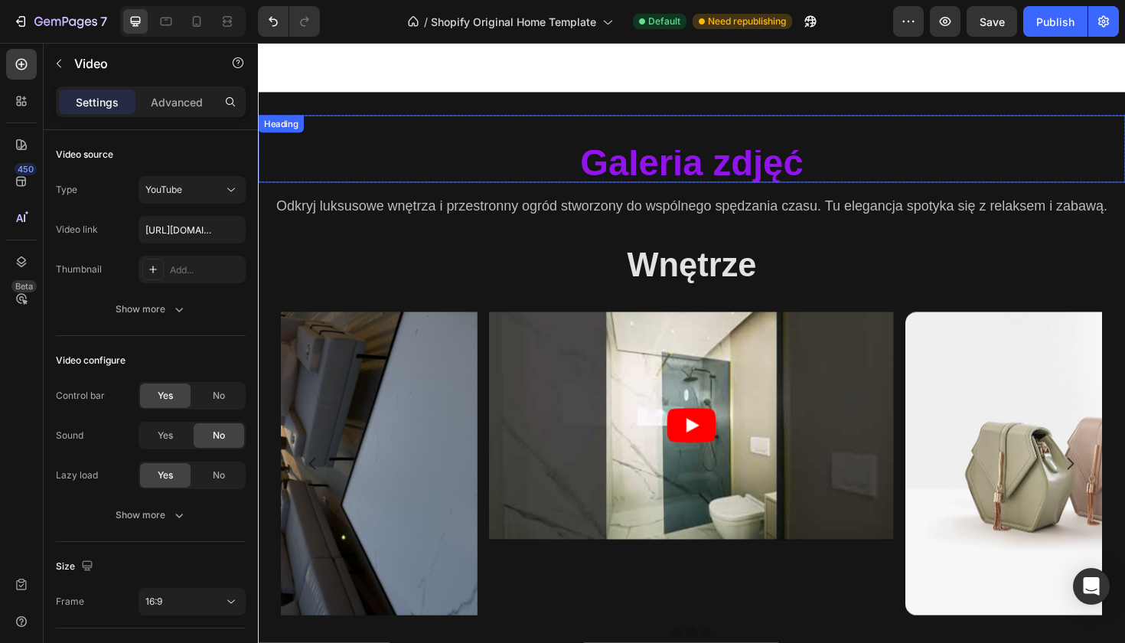
scroll to position [1167, 0]
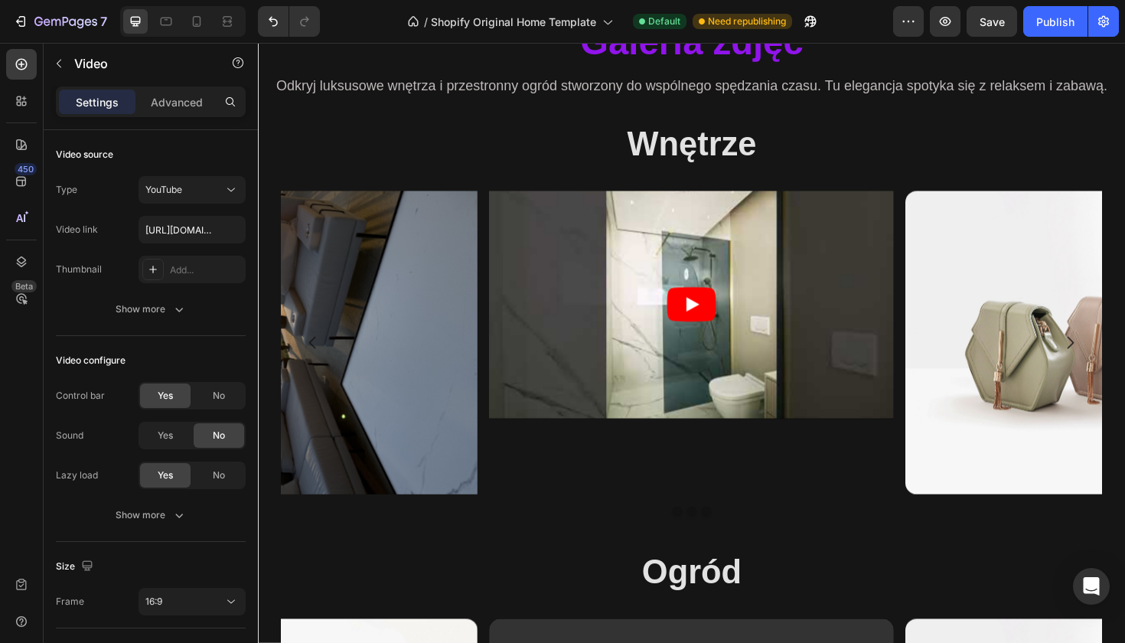
click at [691, 302] on icon "Play" at bounding box center [717, 319] width 52 height 37
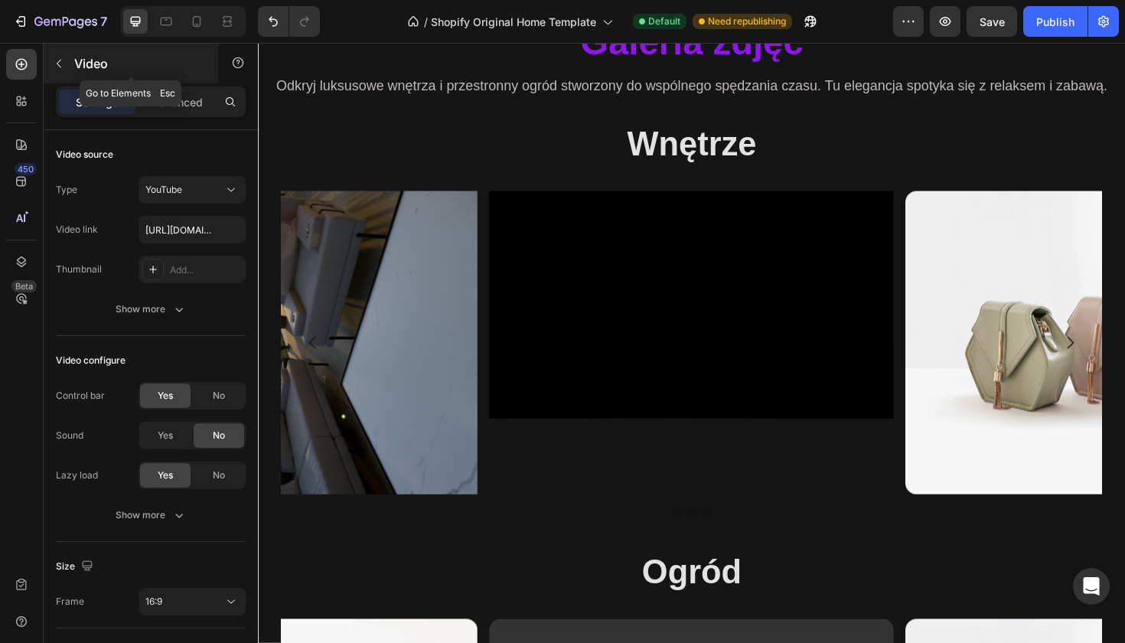
click at [60, 61] on icon "button" at bounding box center [59, 63] width 12 height 12
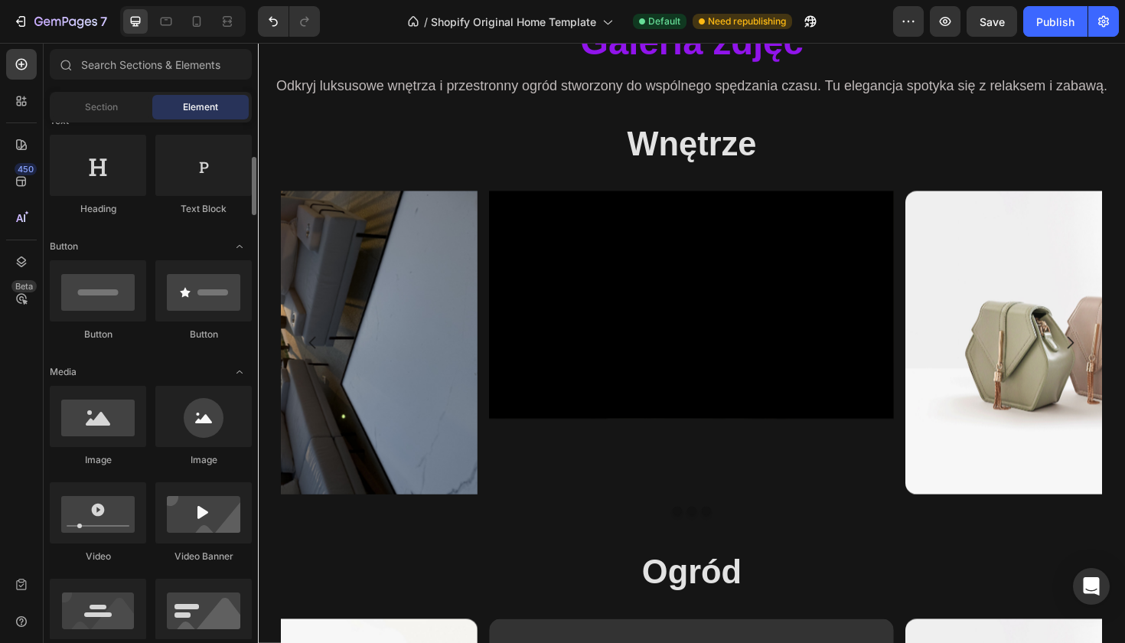
scroll to position [249, 0]
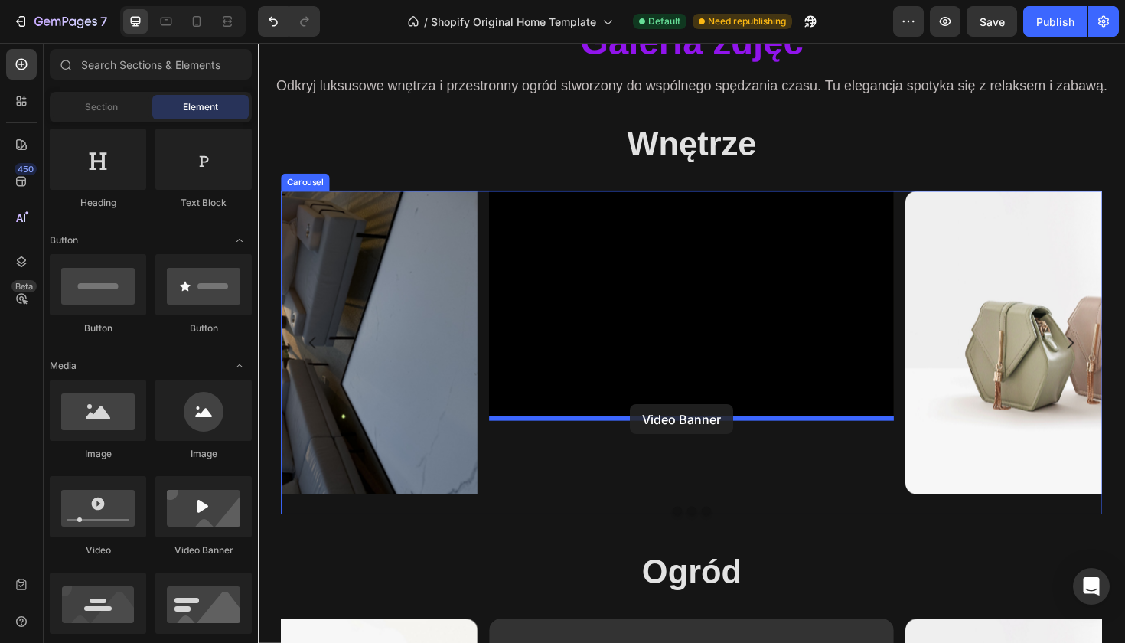
drag, startPoint x: 462, startPoint y: 582, endPoint x: 652, endPoint y: 425, distance: 246.2
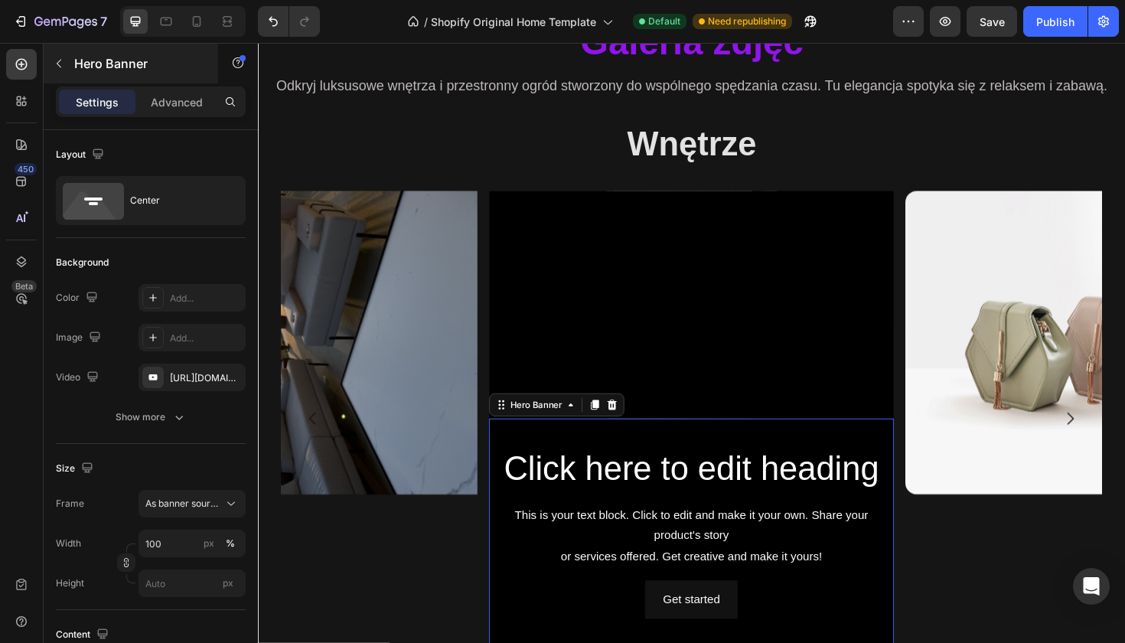
click at [59, 60] on icon "button" at bounding box center [59, 63] width 12 height 12
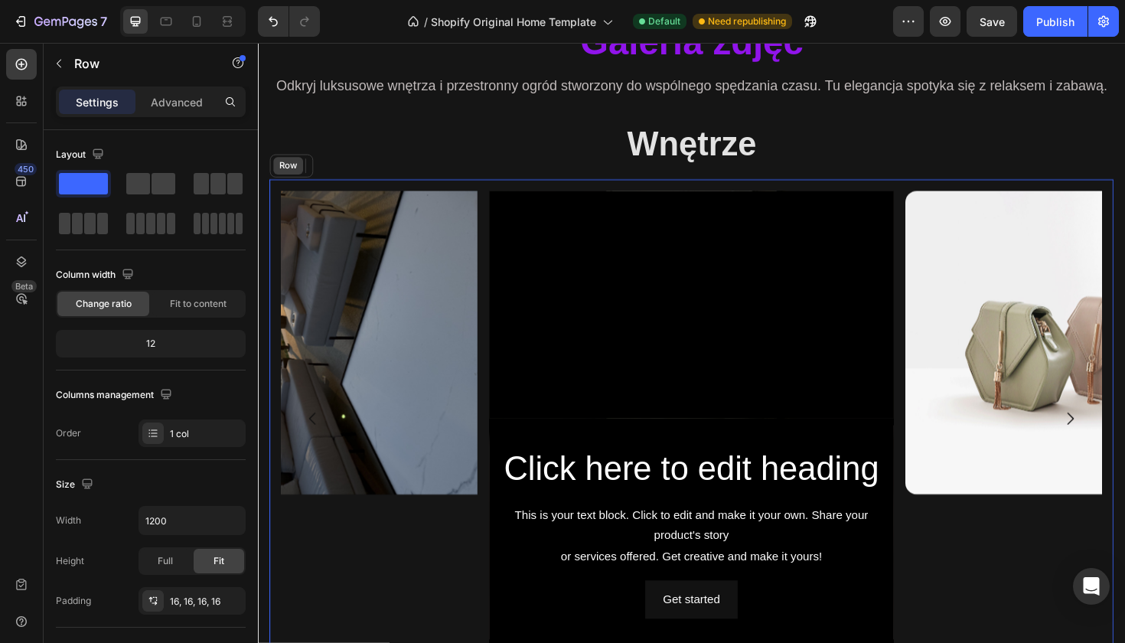
click at [282, 181] on div "Row" at bounding box center [289, 173] width 31 height 18
click at [278, 28] on icon "Undo/Redo" at bounding box center [273, 21] width 15 height 15
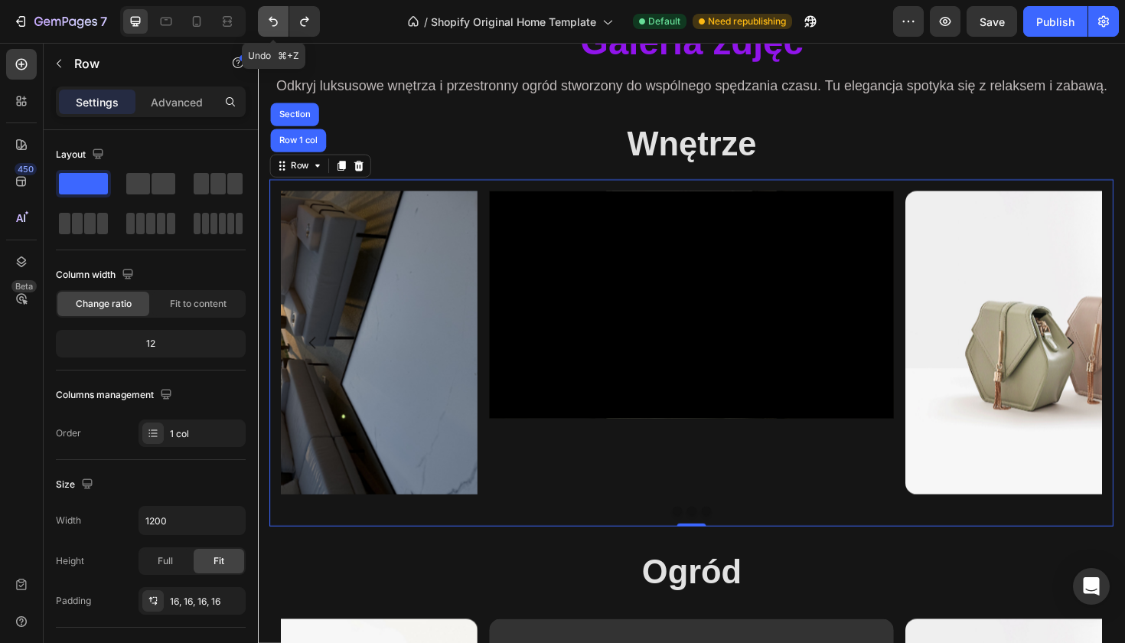
click at [278, 28] on icon "Undo/Redo" at bounding box center [273, 21] width 15 height 15
click at [277, 28] on icon "Undo/Redo" at bounding box center [273, 21] width 15 height 15
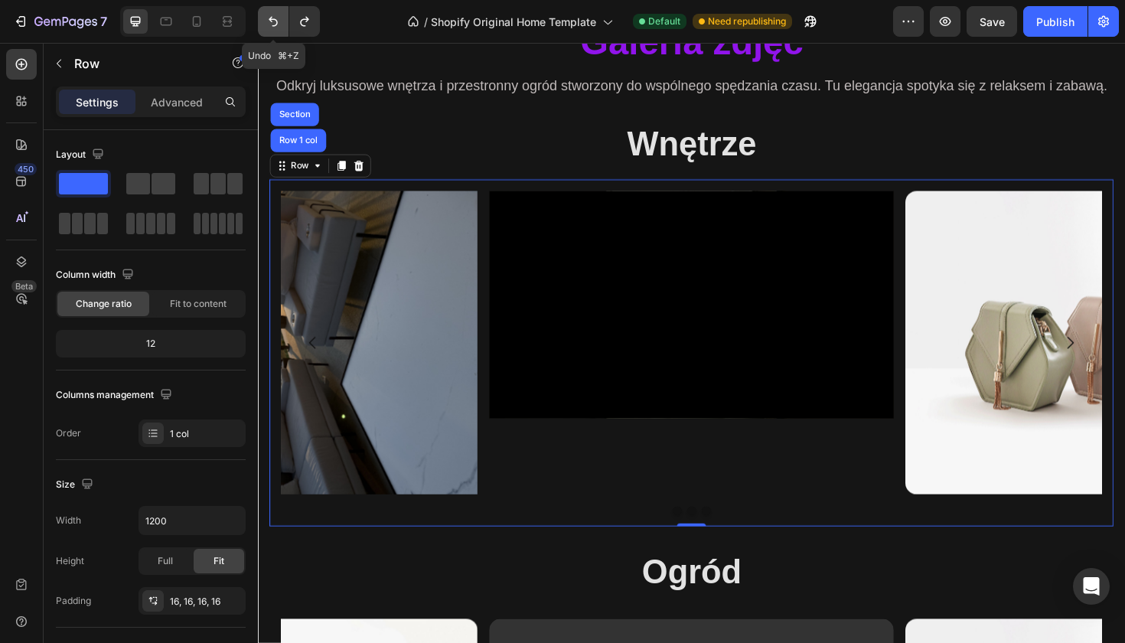
click at [277, 28] on icon "Undo/Redo" at bounding box center [273, 21] width 15 height 15
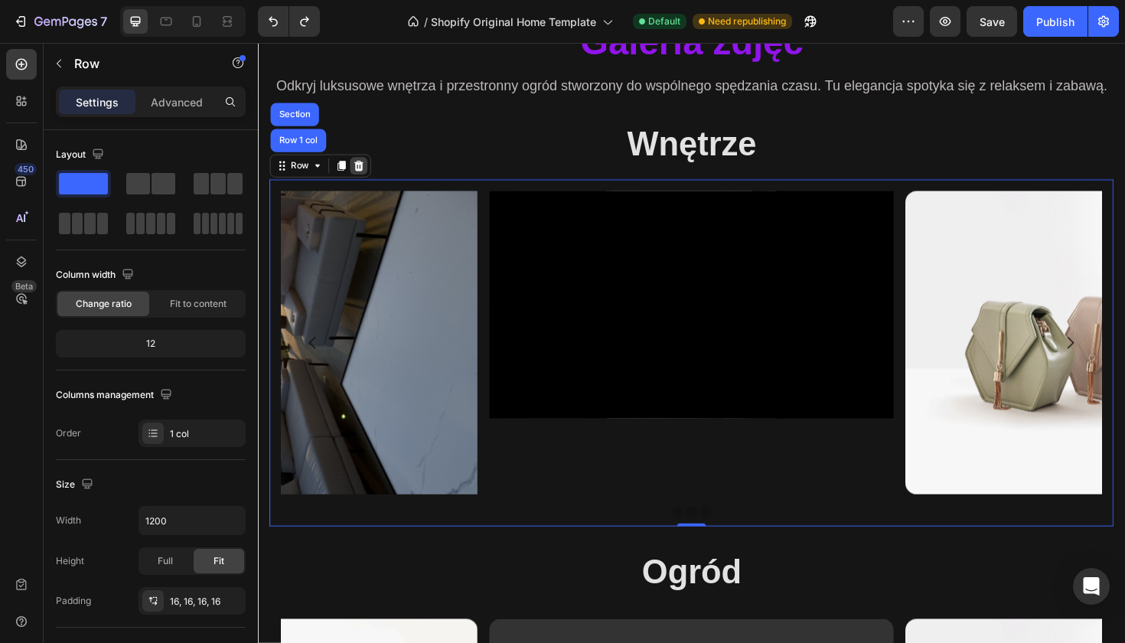
click at [356, 174] on div at bounding box center [364, 173] width 18 height 18
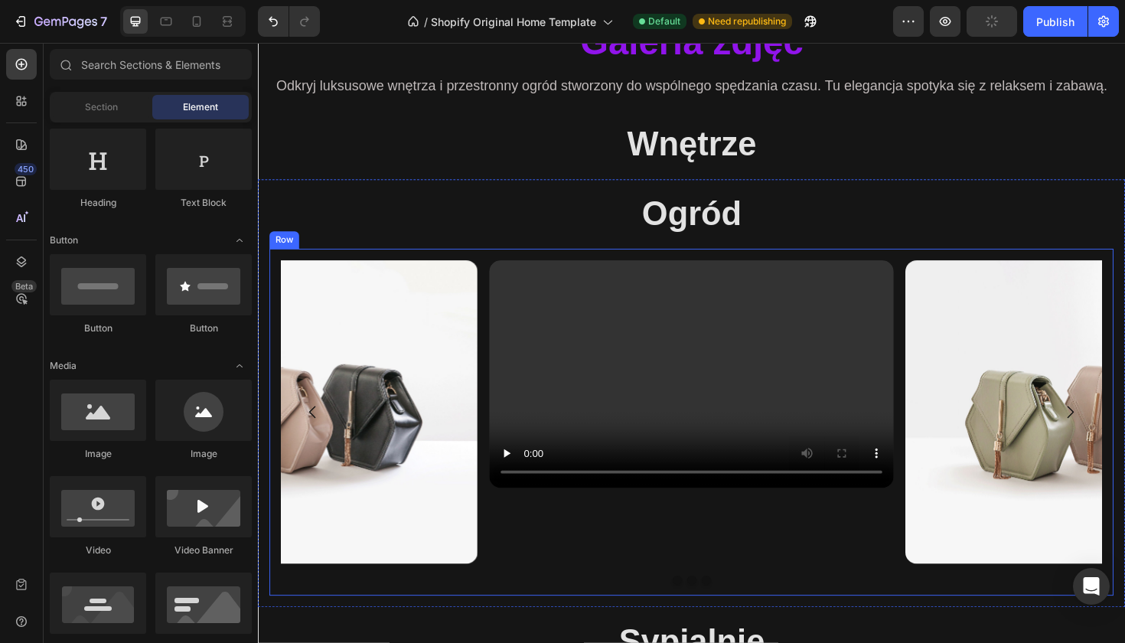
click at [446, 266] on div "Video Image Image [GEOGRAPHIC_DATA]" at bounding box center [717, 444] width 894 height 367
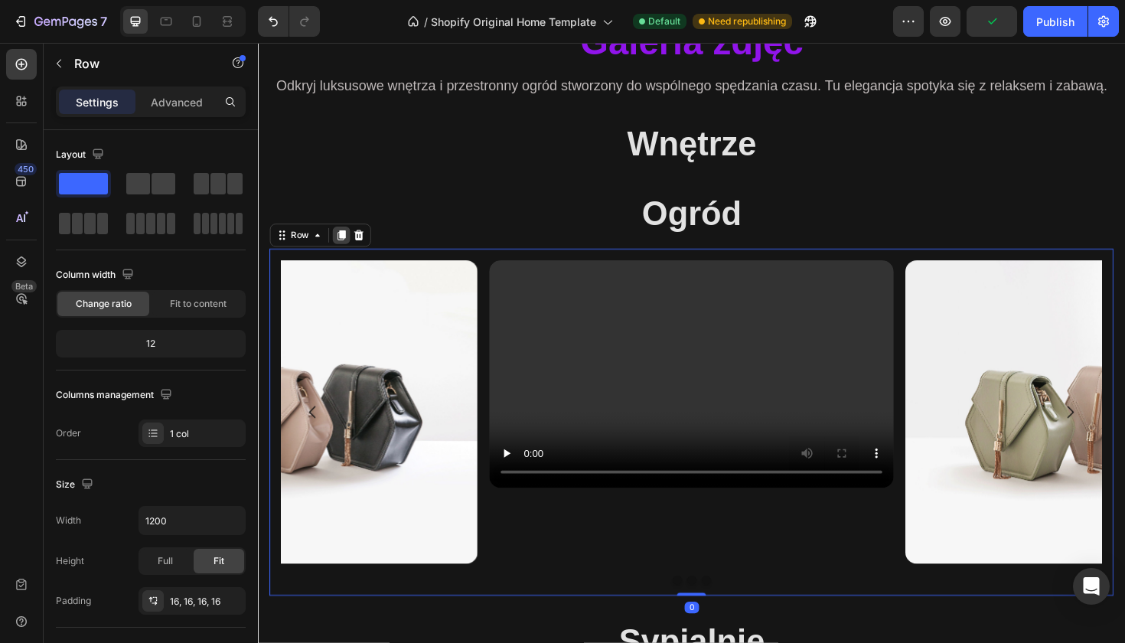
click at [345, 247] on icon at bounding box center [346, 246] width 8 height 11
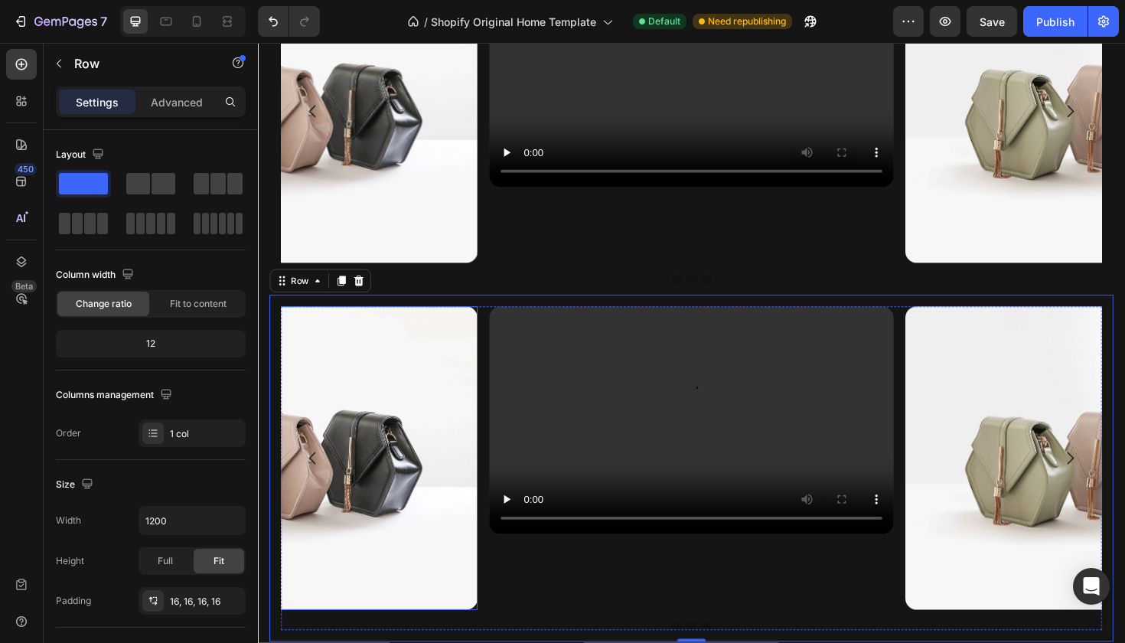
scroll to position [1301, 0]
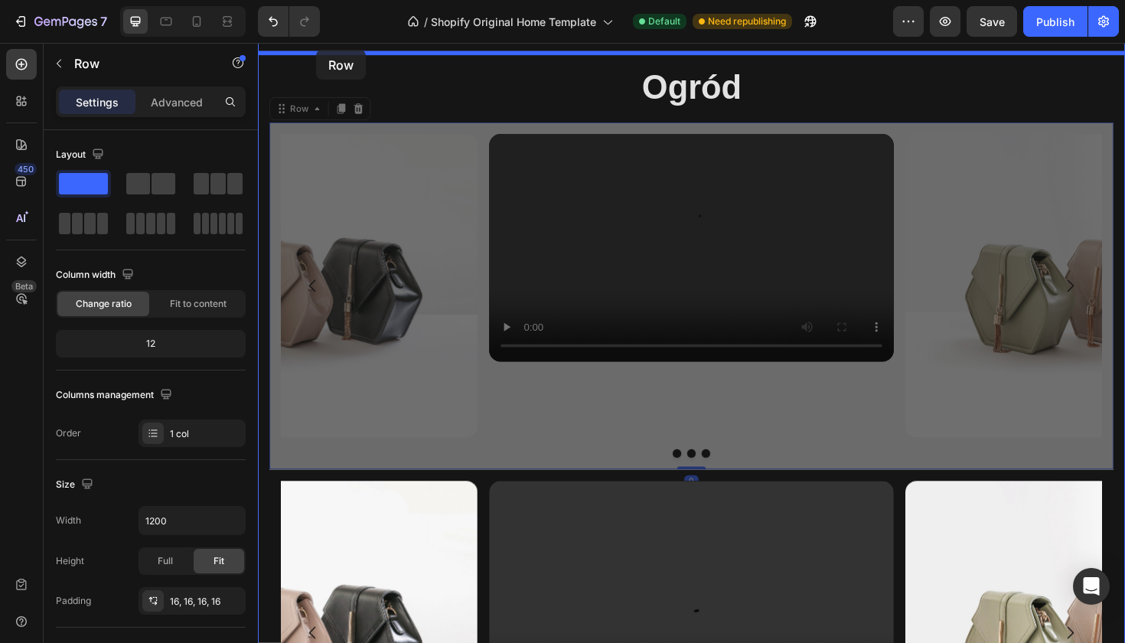
drag, startPoint x: 291, startPoint y: 120, endPoint x: 319, endPoint y: 51, distance: 74.5
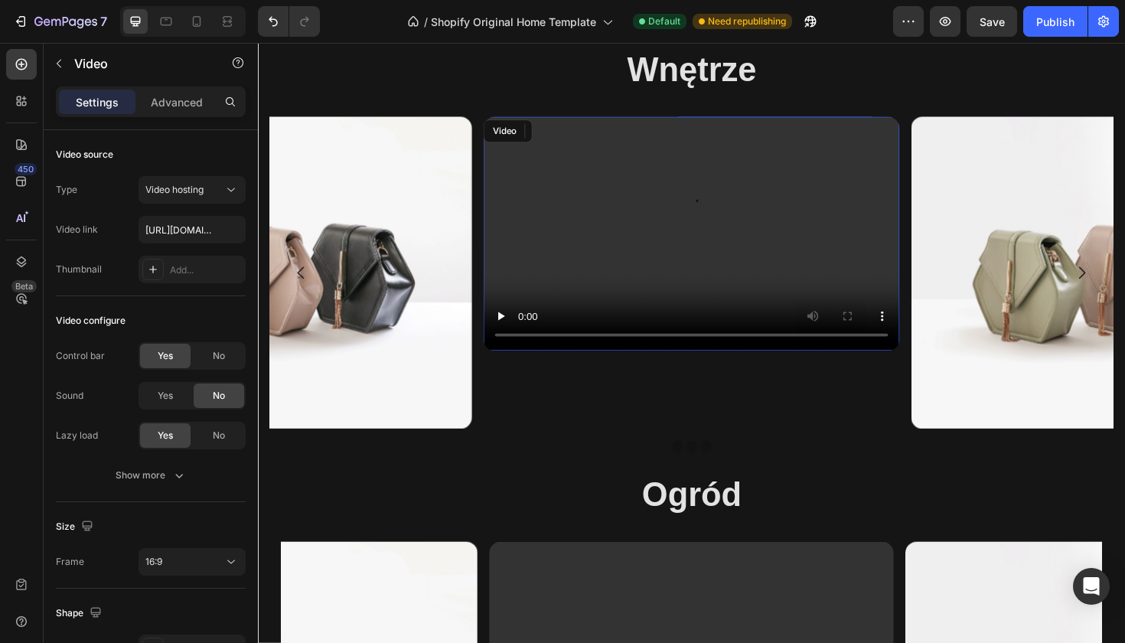
click at [629, 231] on video at bounding box center [717, 245] width 441 height 248
click at [601, 138] on icon at bounding box center [597, 136] width 10 height 11
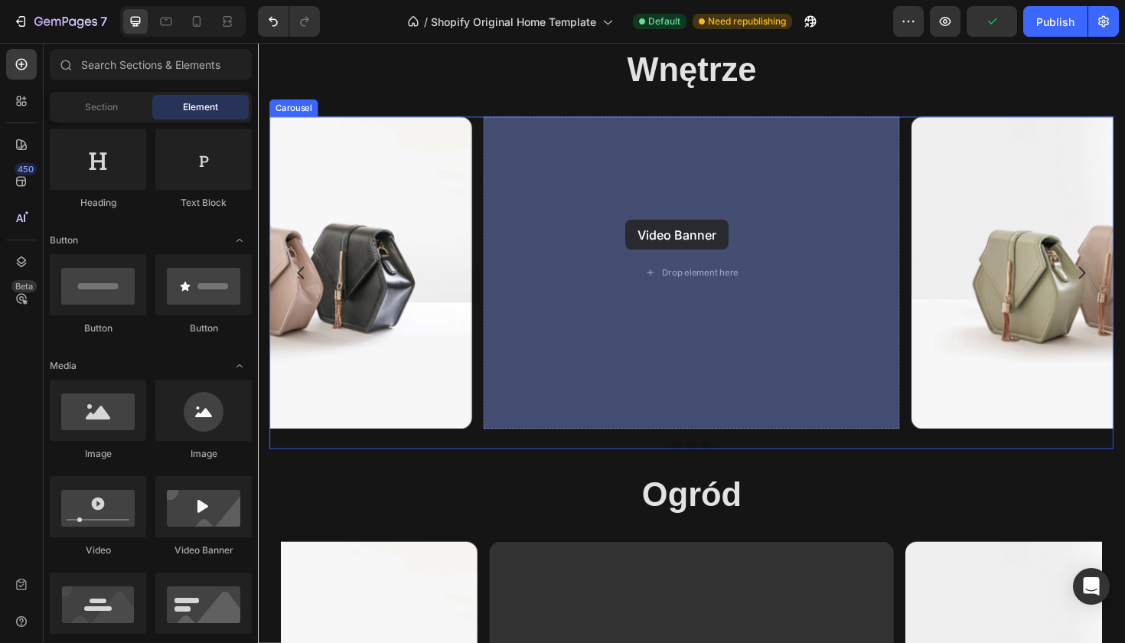
drag, startPoint x: 442, startPoint y: 544, endPoint x: 647, endPoint y: 230, distance: 374.4
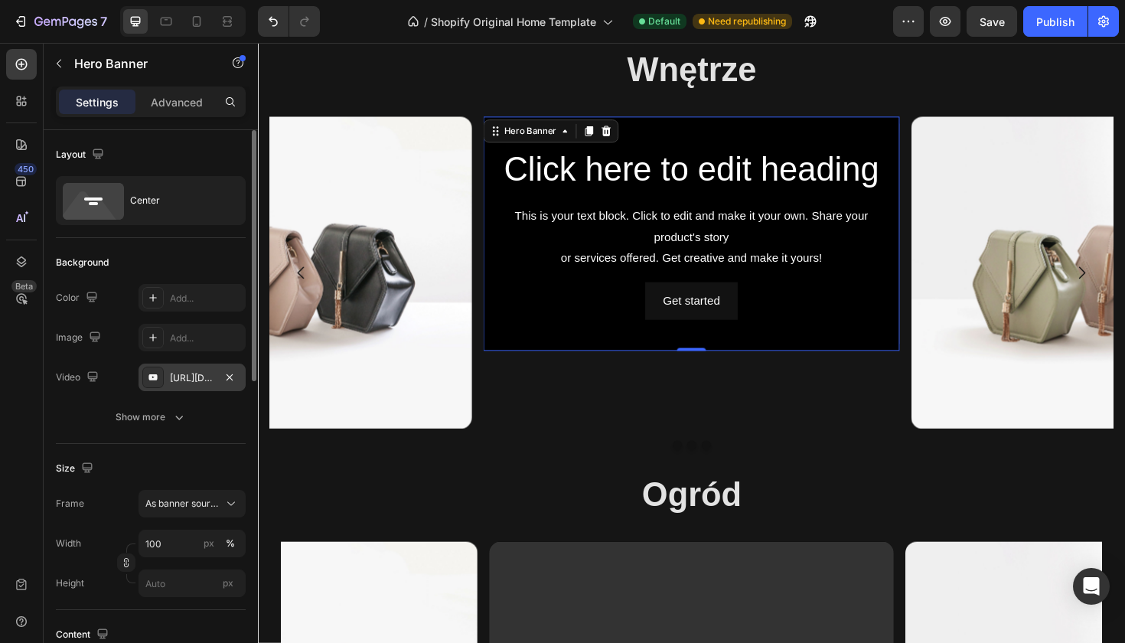
click at [202, 375] on div "[URL][DOMAIN_NAME]" at bounding box center [192, 378] width 44 height 14
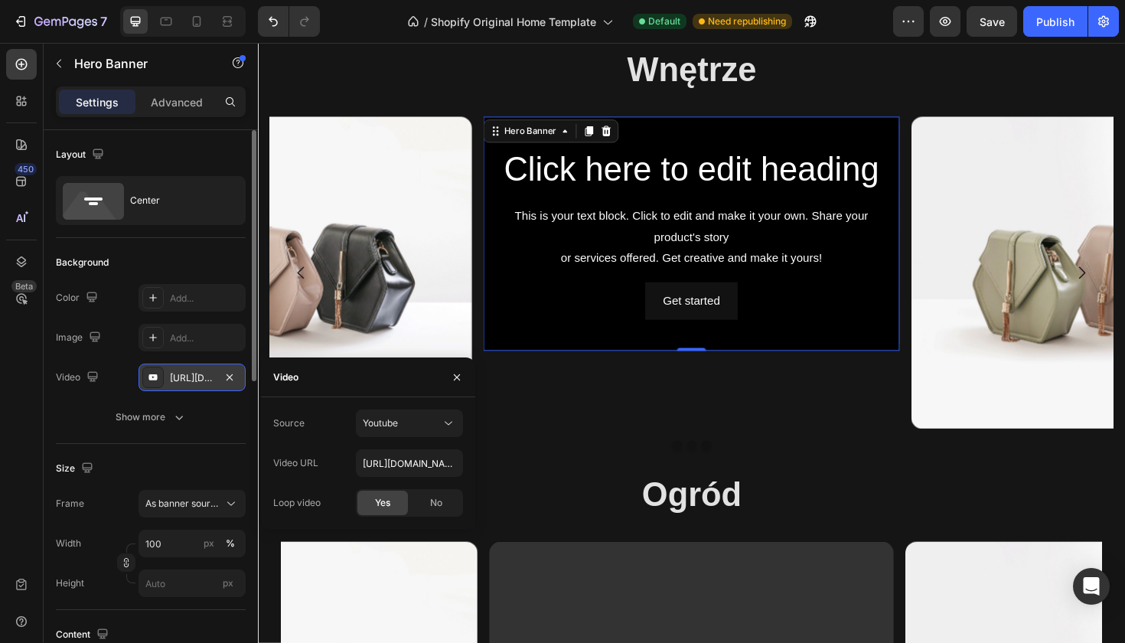
click at [187, 372] on div "[URL][DOMAIN_NAME]" at bounding box center [192, 378] width 44 height 14
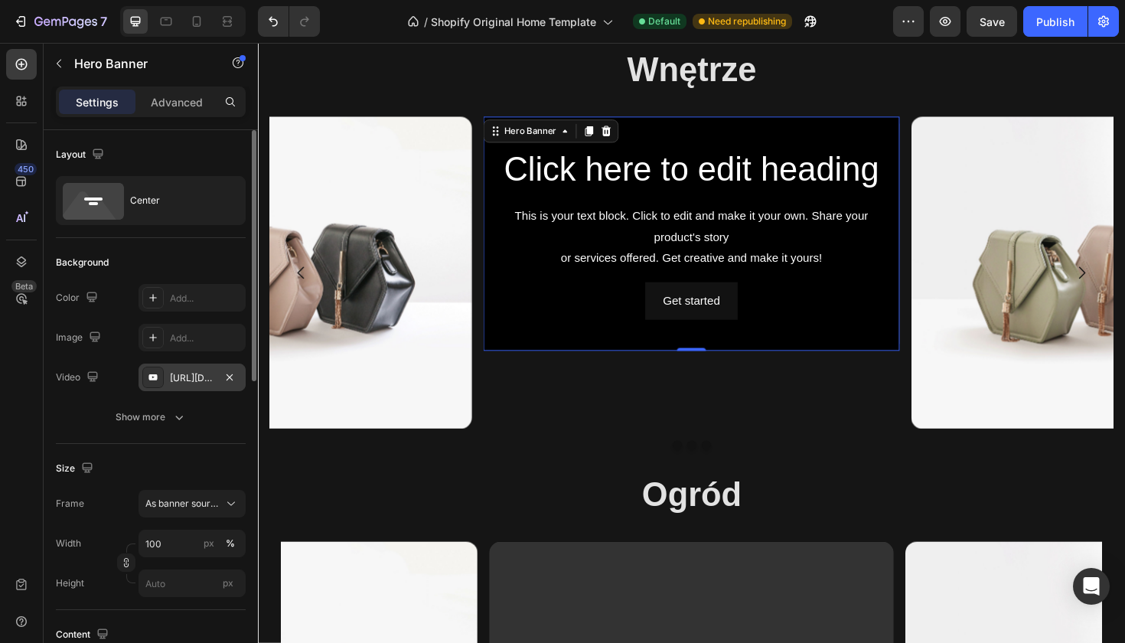
click at [187, 372] on div "[URL][DOMAIN_NAME]" at bounding box center [192, 378] width 44 height 14
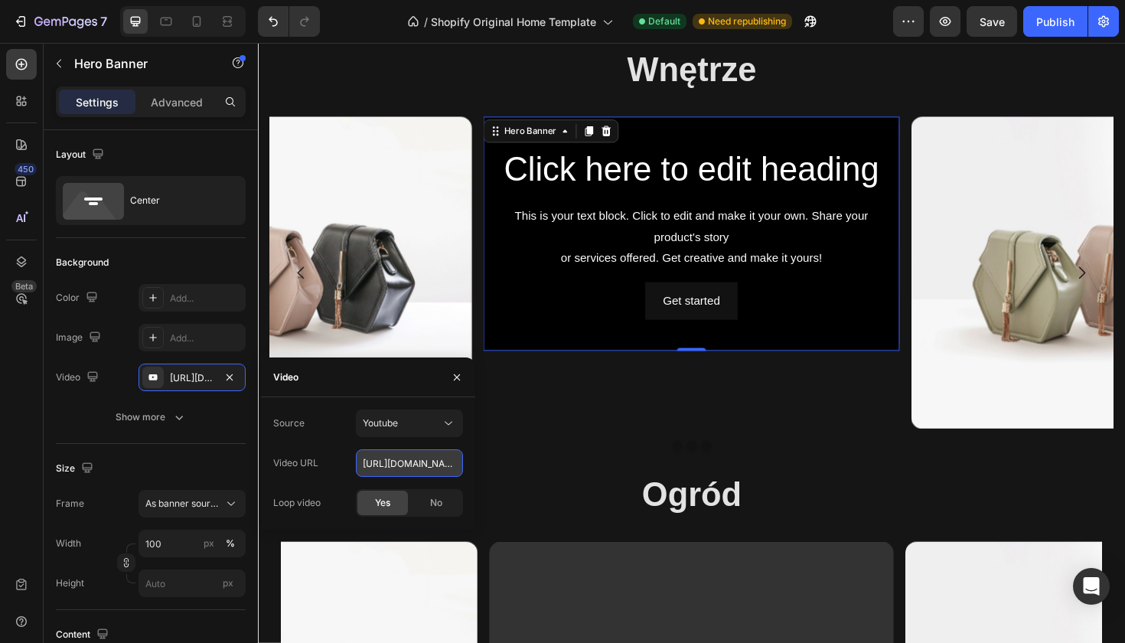
click at [394, 464] on input "[URL][DOMAIN_NAME]" at bounding box center [409, 463] width 107 height 28
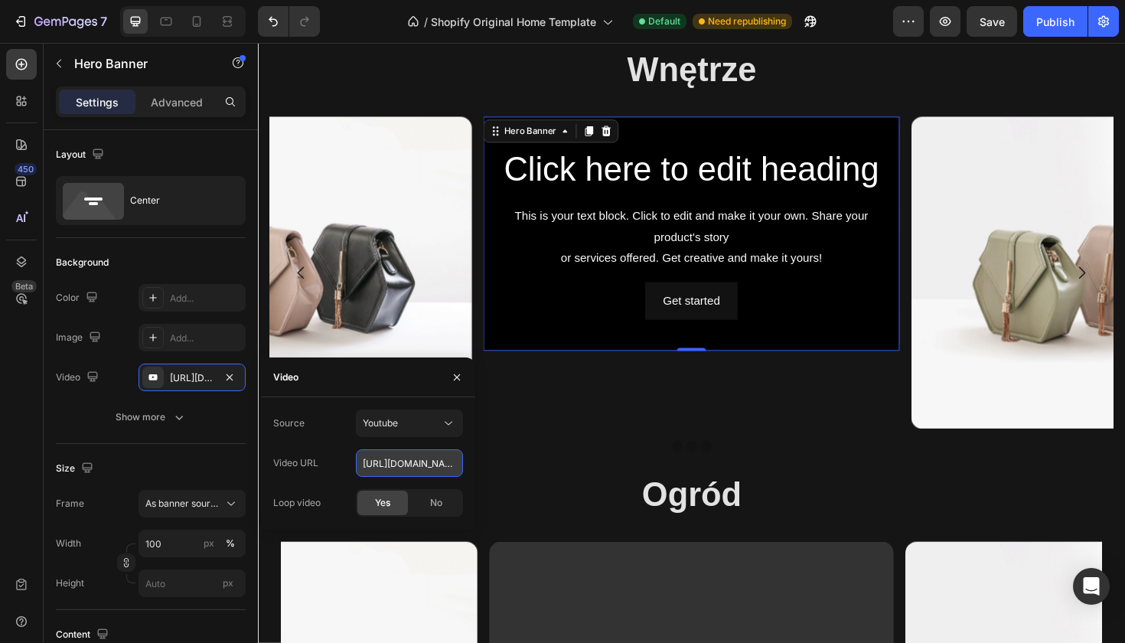
paste input "[DOMAIN_NAME][URL]"
type input "[URL][DOMAIN_NAME]"
click at [471, 451] on div "Source Youtube Video URL [URL][DOMAIN_NAME] Loop video Yes No" at bounding box center [368, 462] width 214 height 107
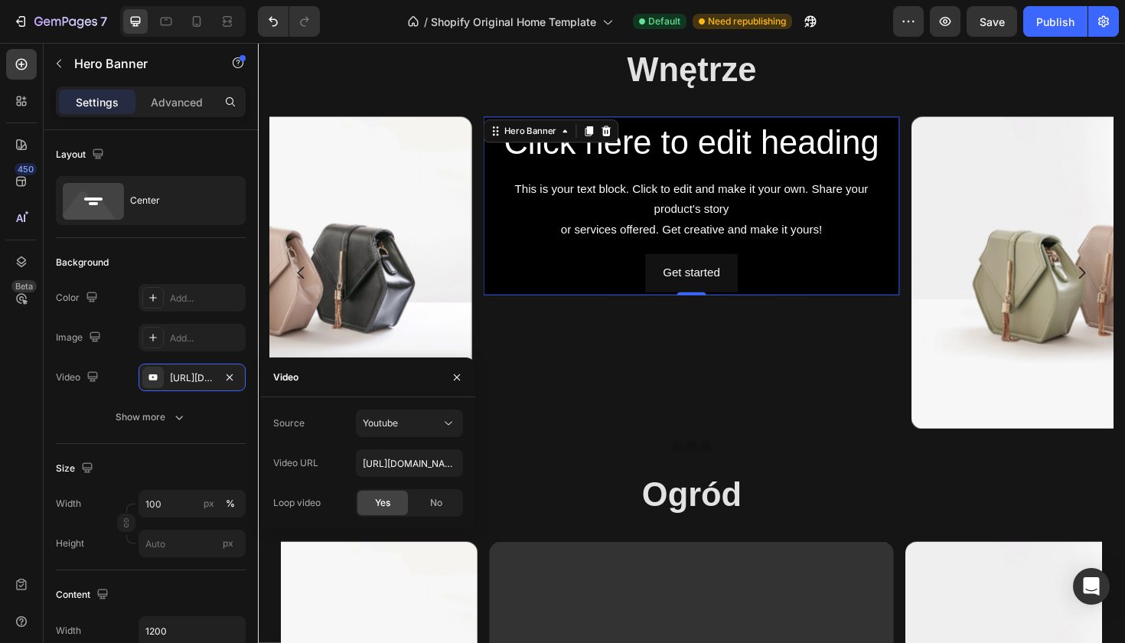
type input "Auto"
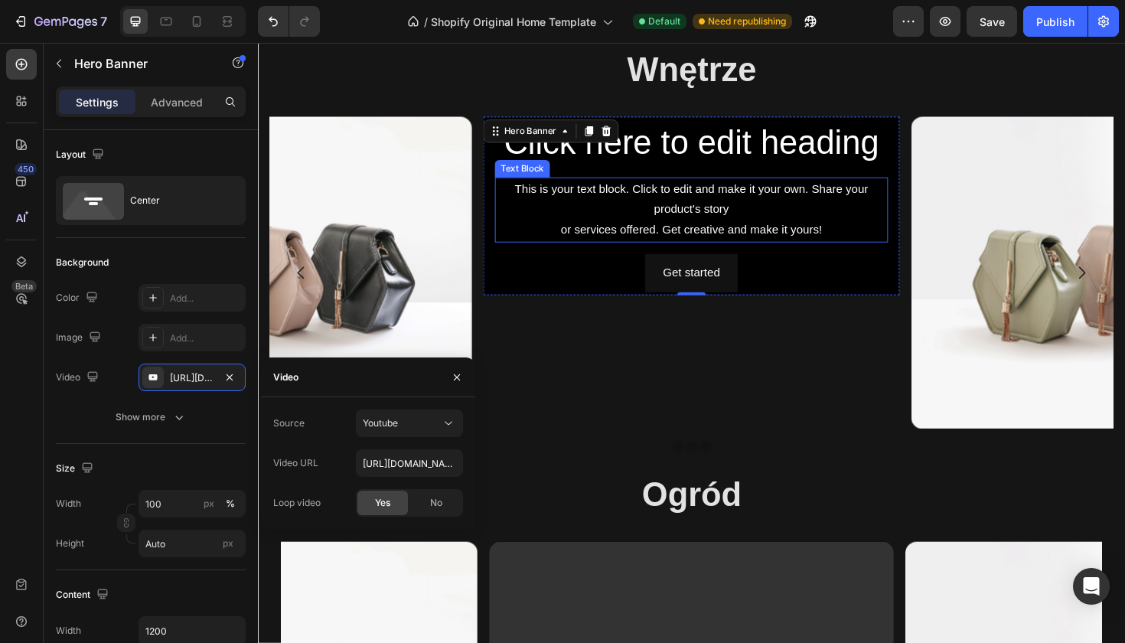
click at [724, 221] on div "This is your text block. Click to edit and make it your own. Share your product…" at bounding box center [717, 219] width 416 height 69
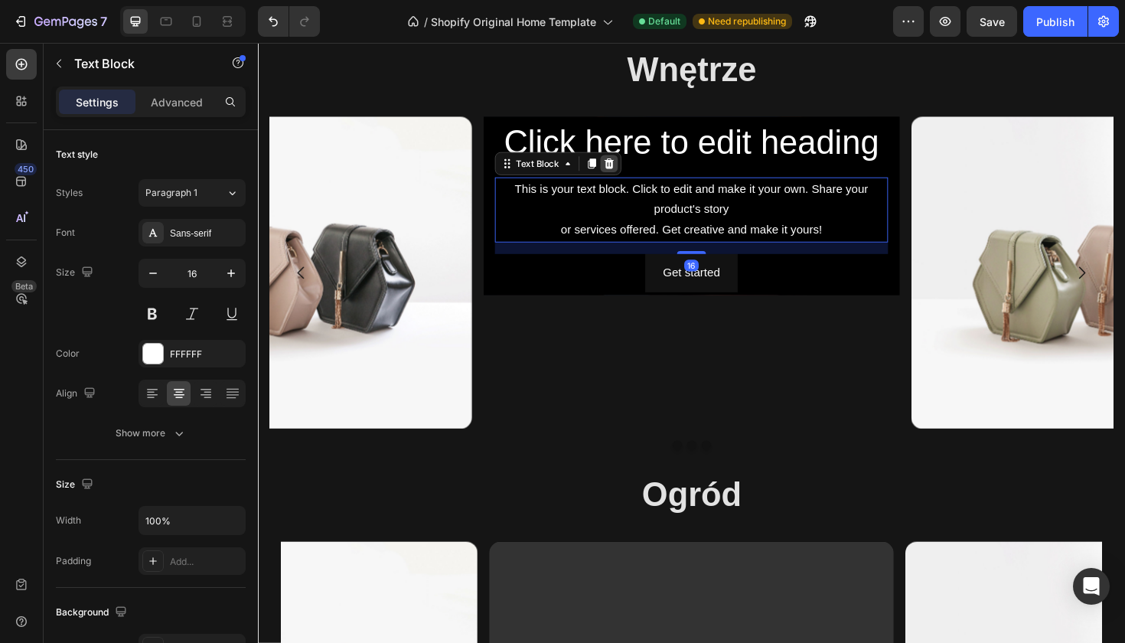
click at [624, 168] on icon at bounding box center [630, 171] width 12 height 12
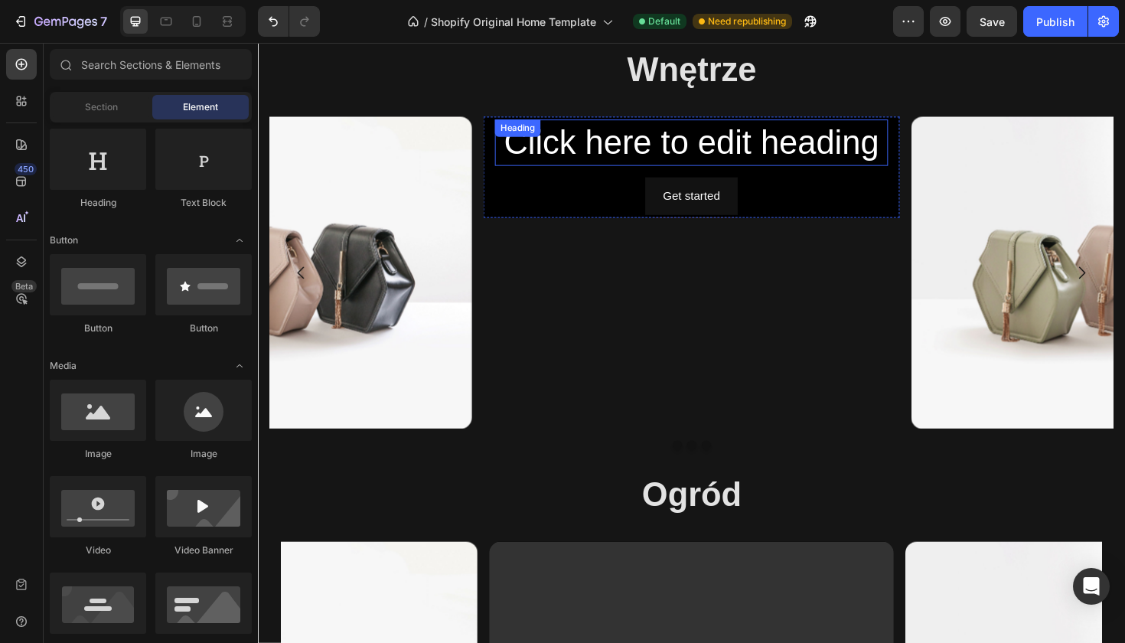
click at [660, 156] on h2 "Click here to edit heading" at bounding box center [717, 148] width 416 height 49
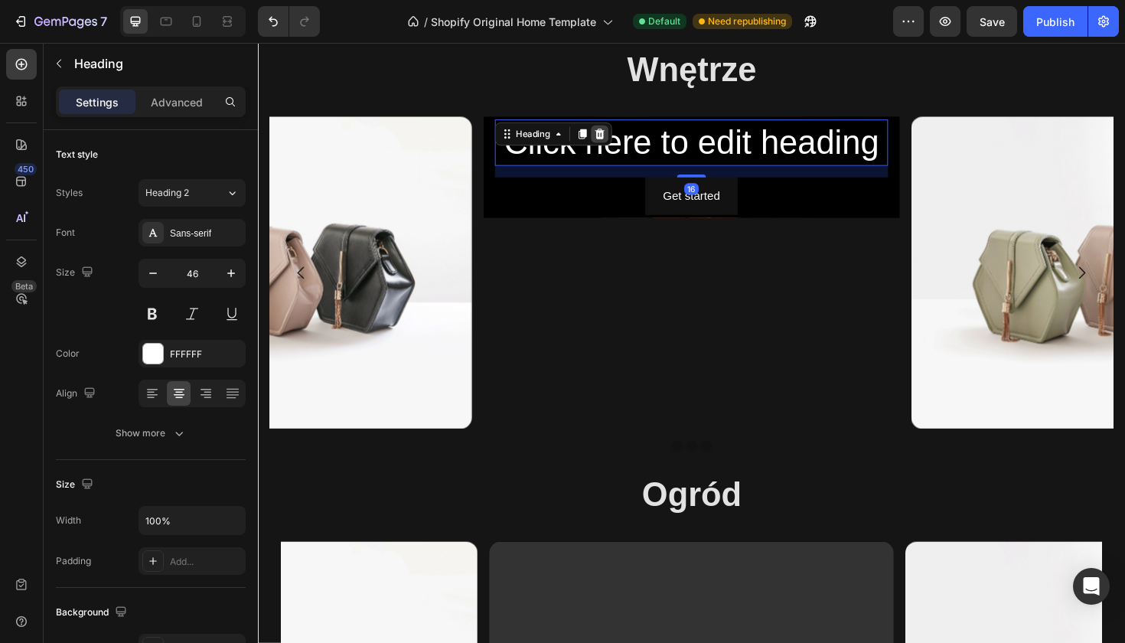
click at [622, 138] on icon at bounding box center [620, 139] width 12 height 12
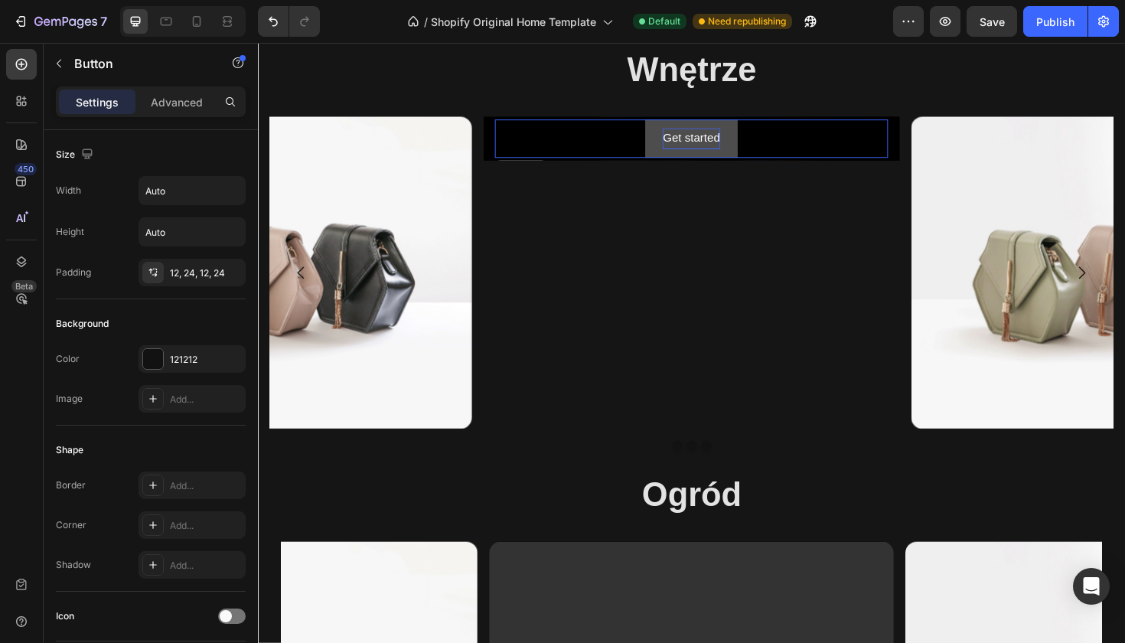
click at [735, 145] on div "Get started" at bounding box center [716, 144] width 60 height 22
click at [678, 142] on button "Get started" at bounding box center [716, 144] width 97 height 41
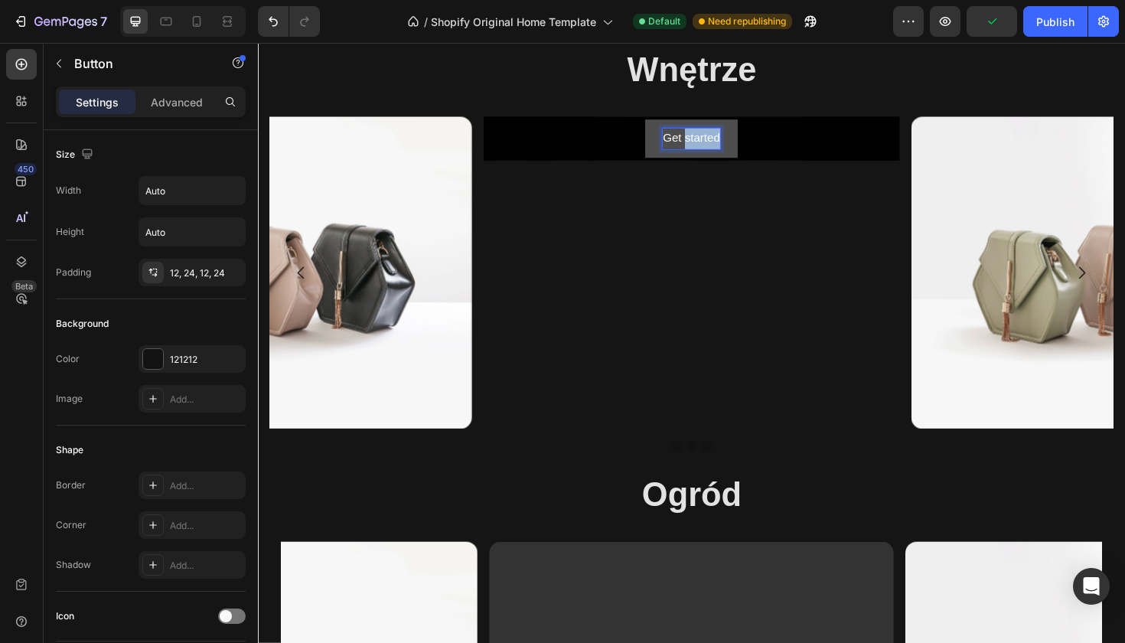
click at [733, 141] on p "Get started" at bounding box center [716, 144] width 60 height 22
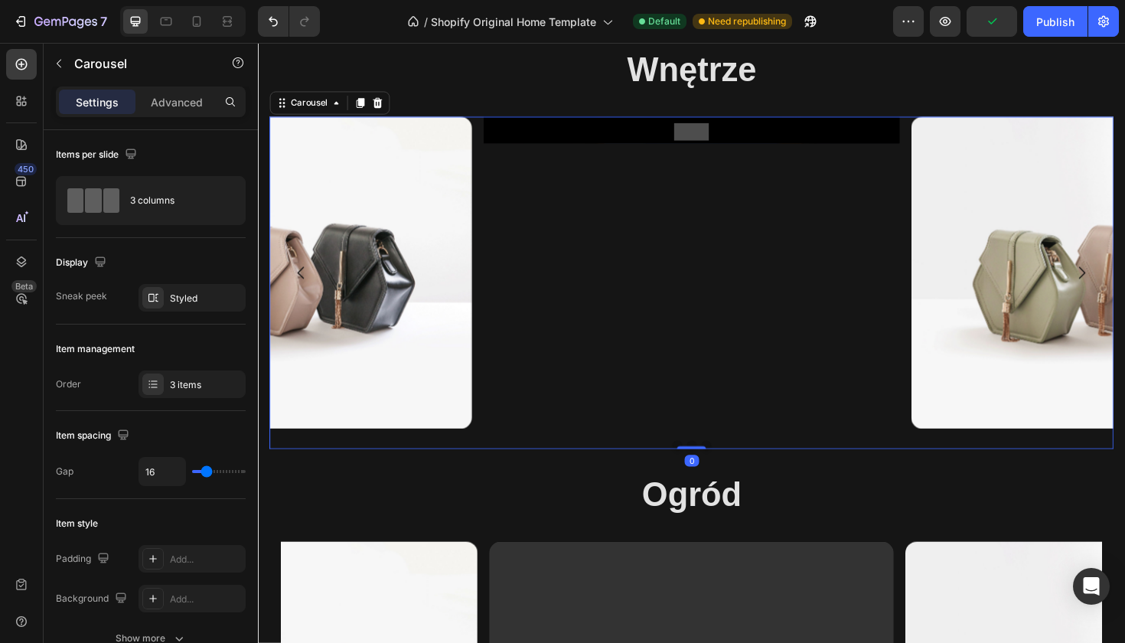
click at [673, 256] on div "Button Hero Banner" at bounding box center [717, 286] width 441 height 331
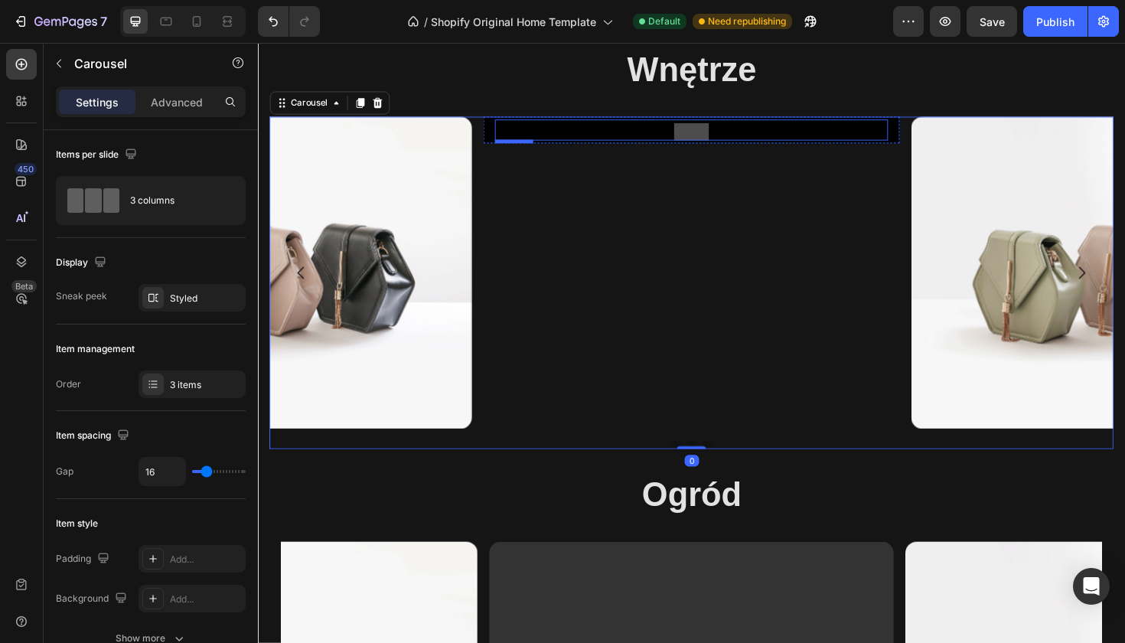
click at [653, 135] on div "Button" at bounding box center [717, 135] width 416 height 22
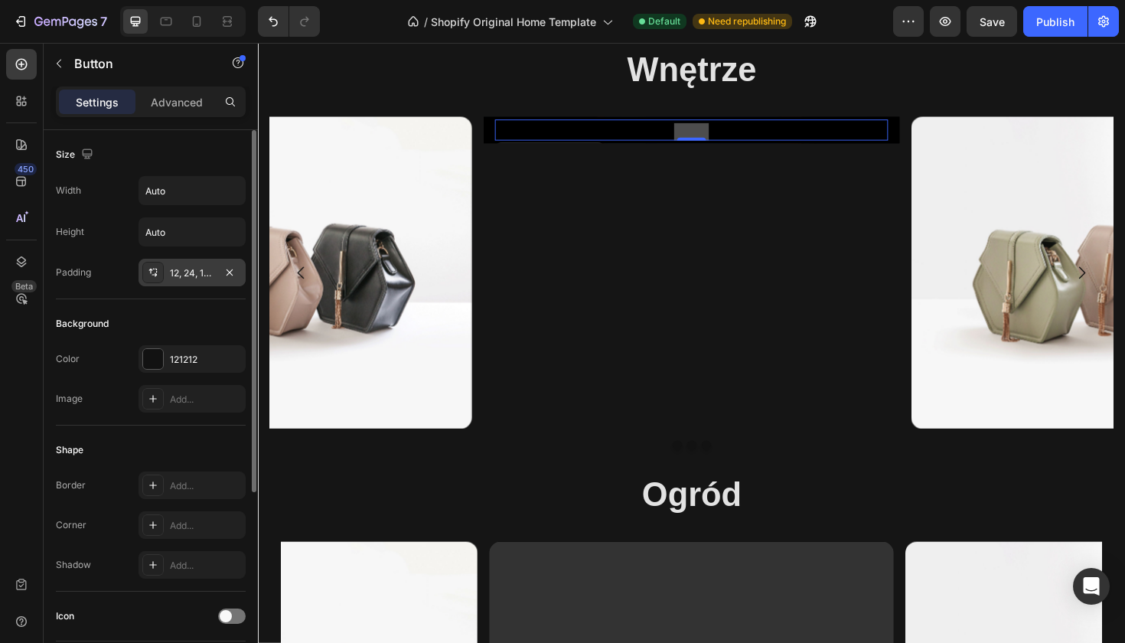
click at [191, 279] on div "12, 24, 12, 24" at bounding box center [192, 273] width 44 height 14
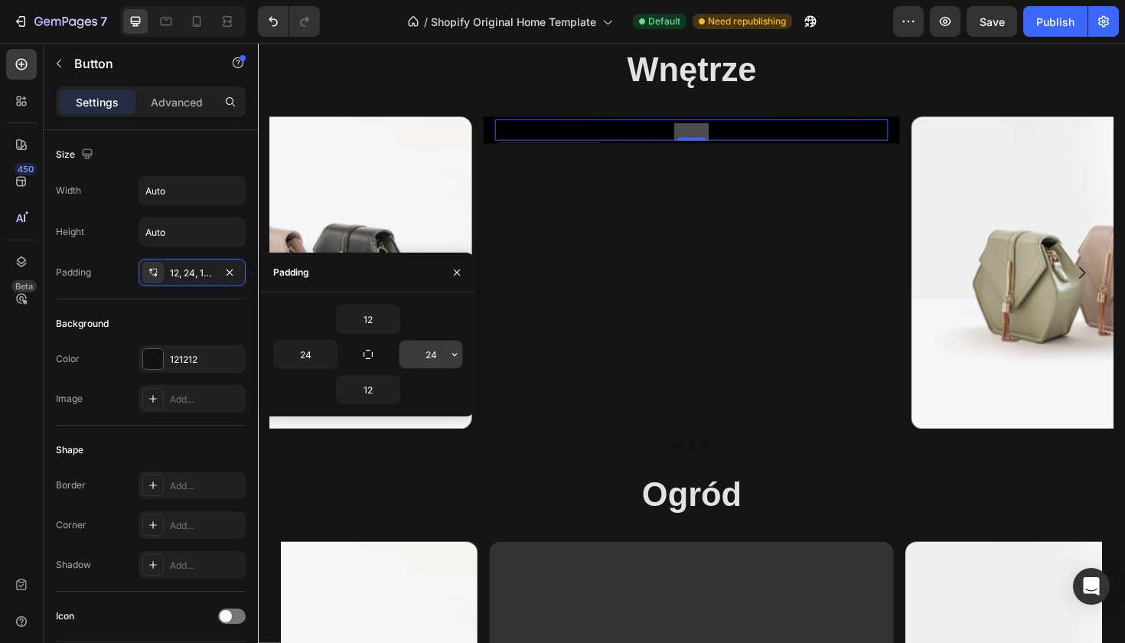
click at [441, 358] on input "24" at bounding box center [430, 354] width 63 height 28
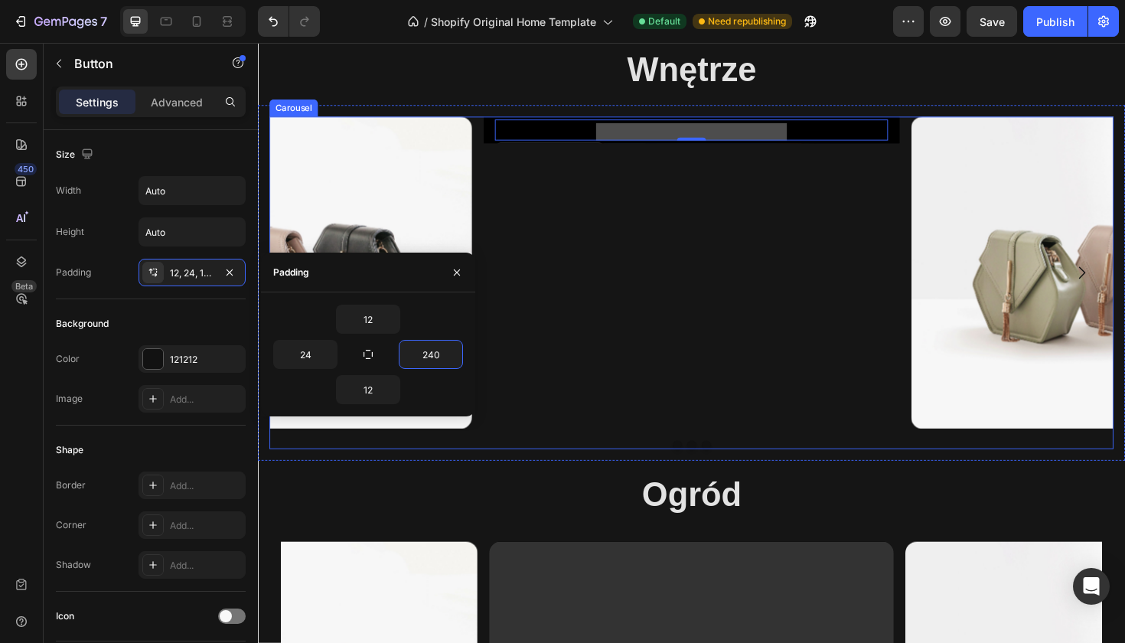
type input "24"
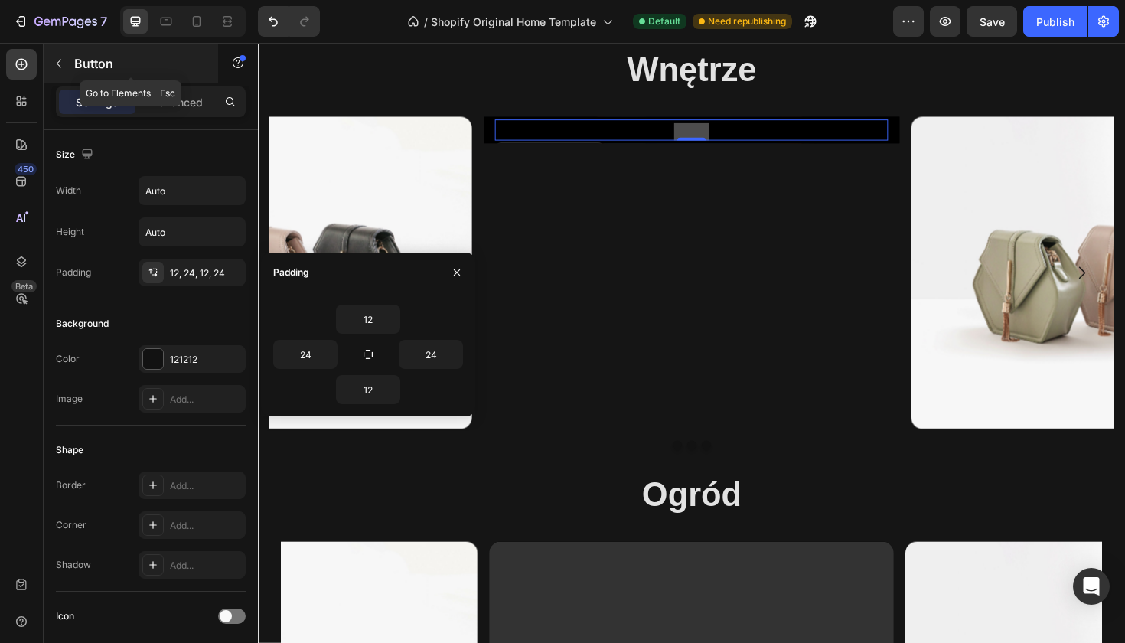
click at [70, 62] on button "button" at bounding box center [59, 63] width 24 height 24
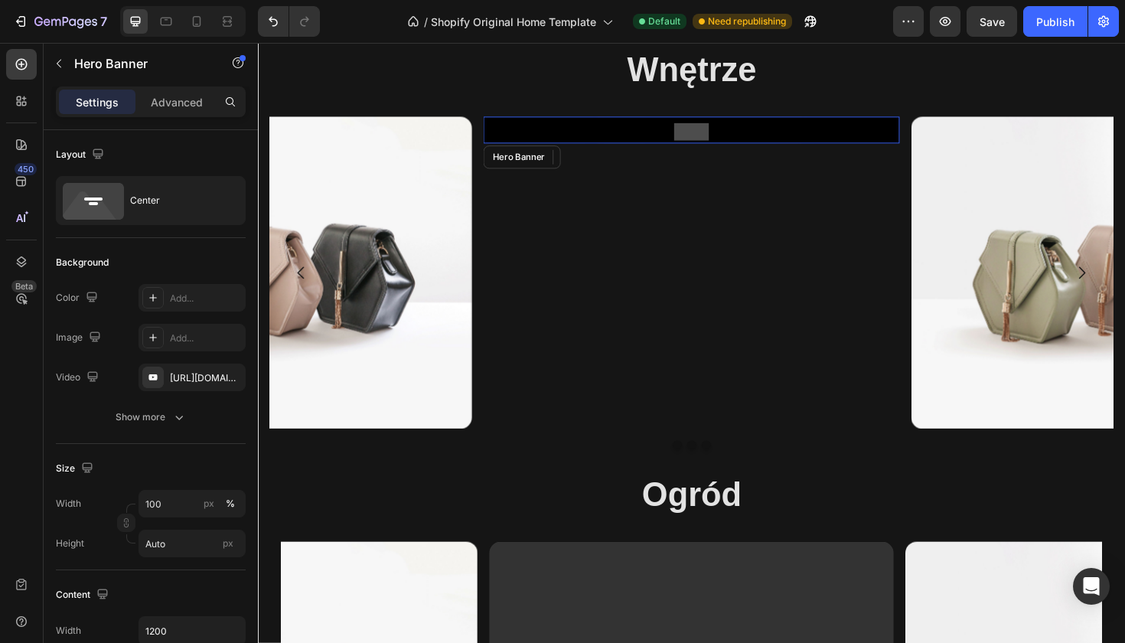
click at [503, 129] on div "Button" at bounding box center [717, 135] width 441 height 28
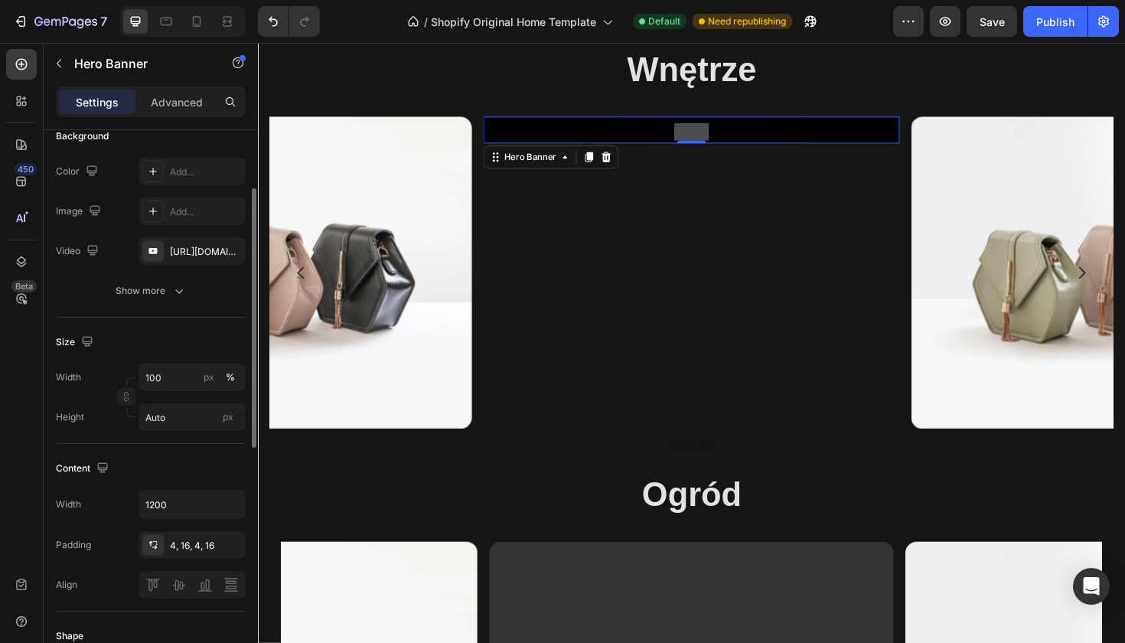
scroll to position [160, 0]
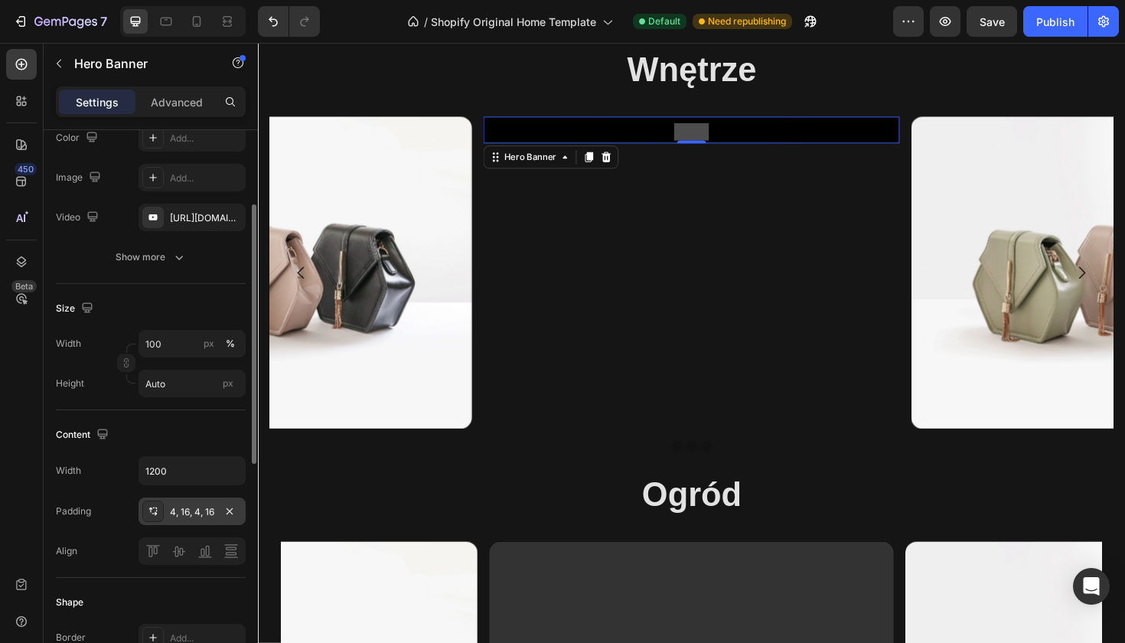
click at [186, 506] on div "4, 16, 4, 16" at bounding box center [192, 512] width 44 height 14
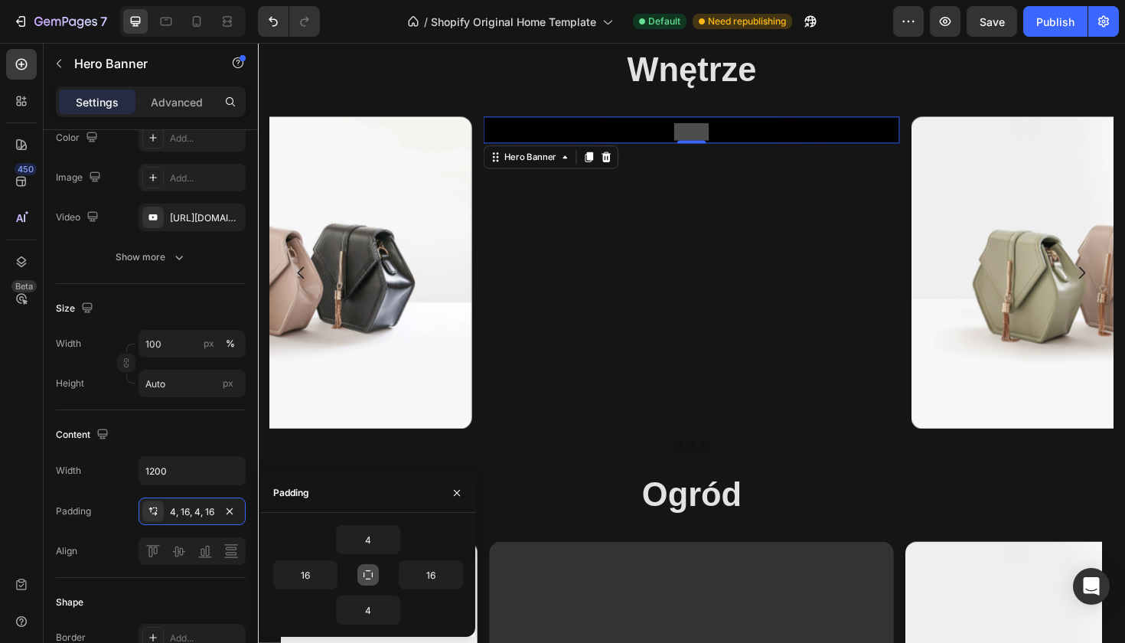
click at [374, 578] on button "button" at bounding box center [367, 574] width 21 height 21
type input "4"
click at [374, 578] on button "button" at bounding box center [367, 574] width 21 height 21
click at [451, 568] on button "button" at bounding box center [454, 575] width 15 height 28
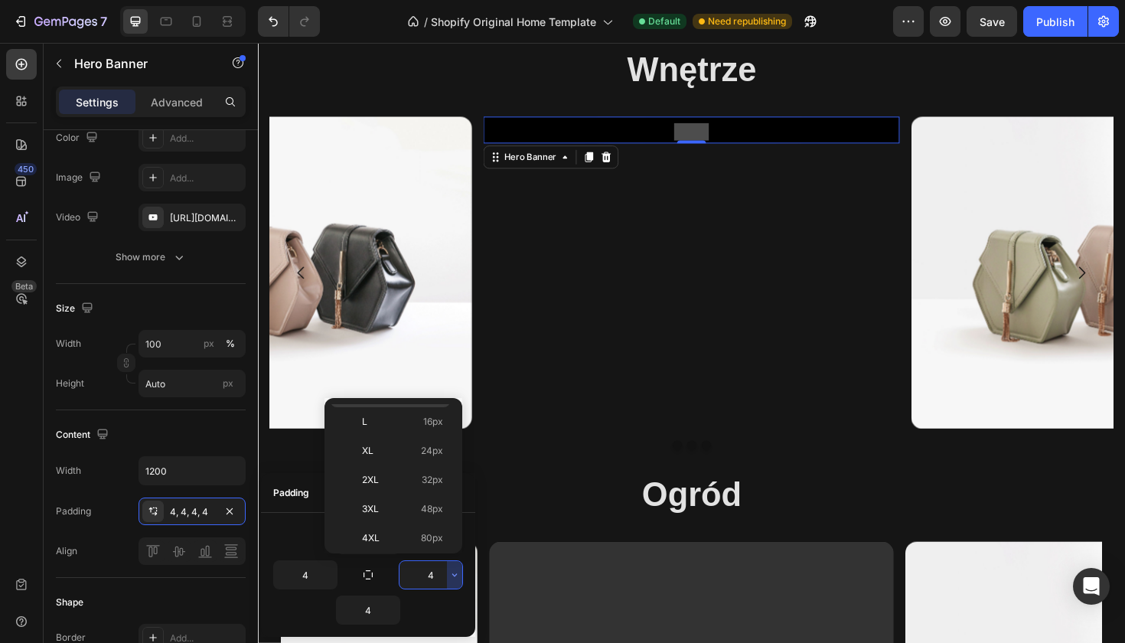
scroll to position [177, 0]
click at [415, 530] on p "5XL 112px" at bounding box center [402, 533] width 81 height 14
type input "112"
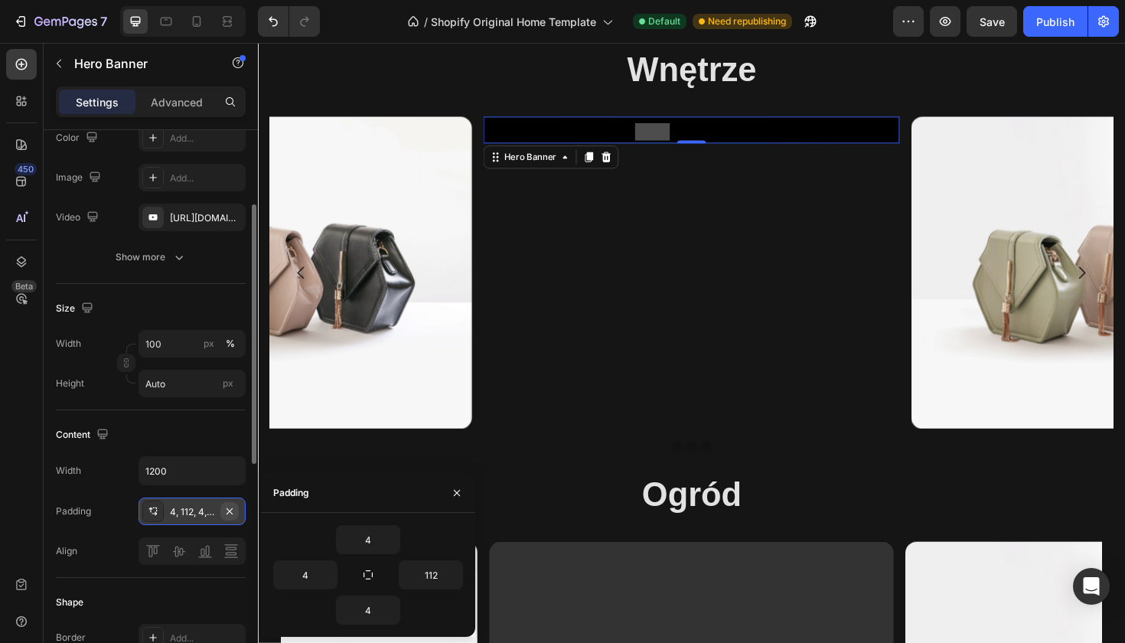
click at [230, 513] on icon "button" at bounding box center [229, 511] width 12 height 12
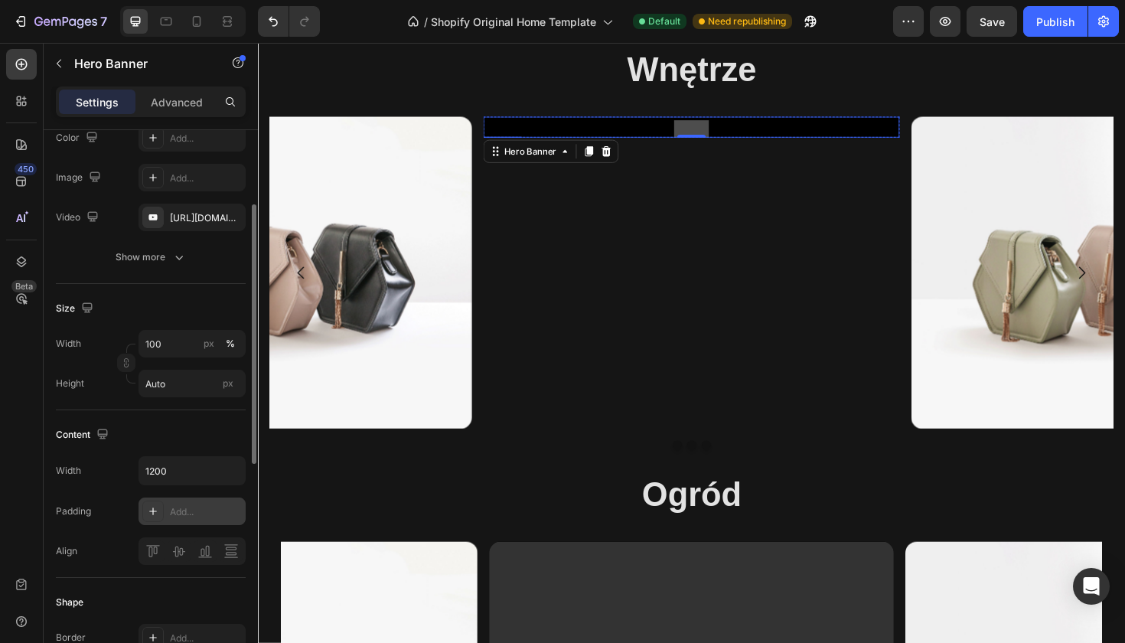
click at [725, 131] on button at bounding box center [717, 134] width 37 height 18
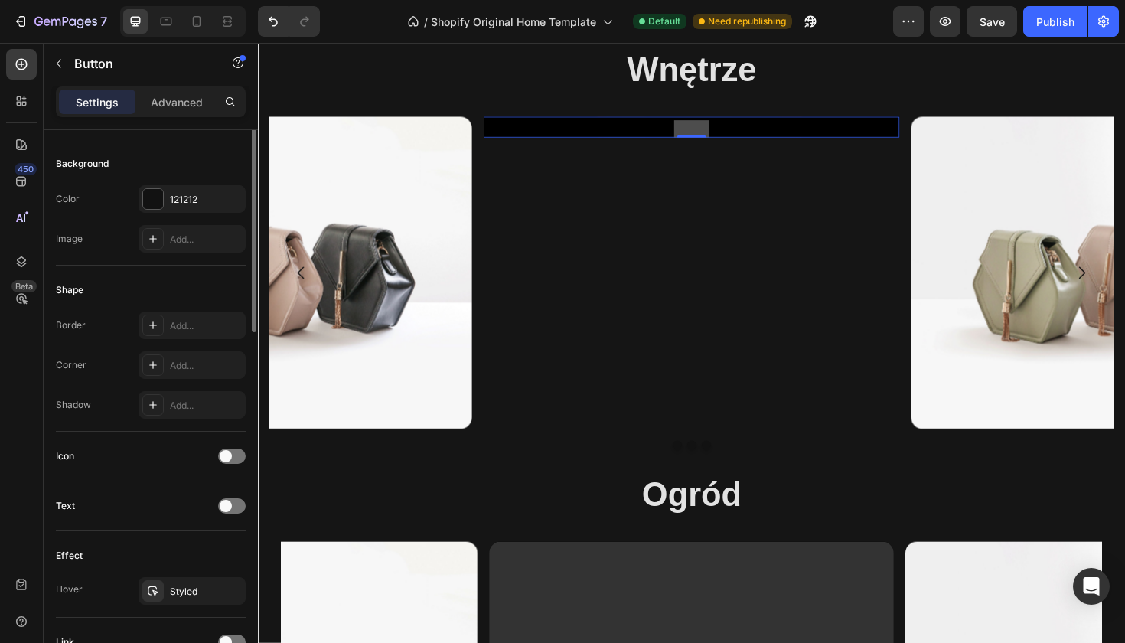
scroll to position [0, 0]
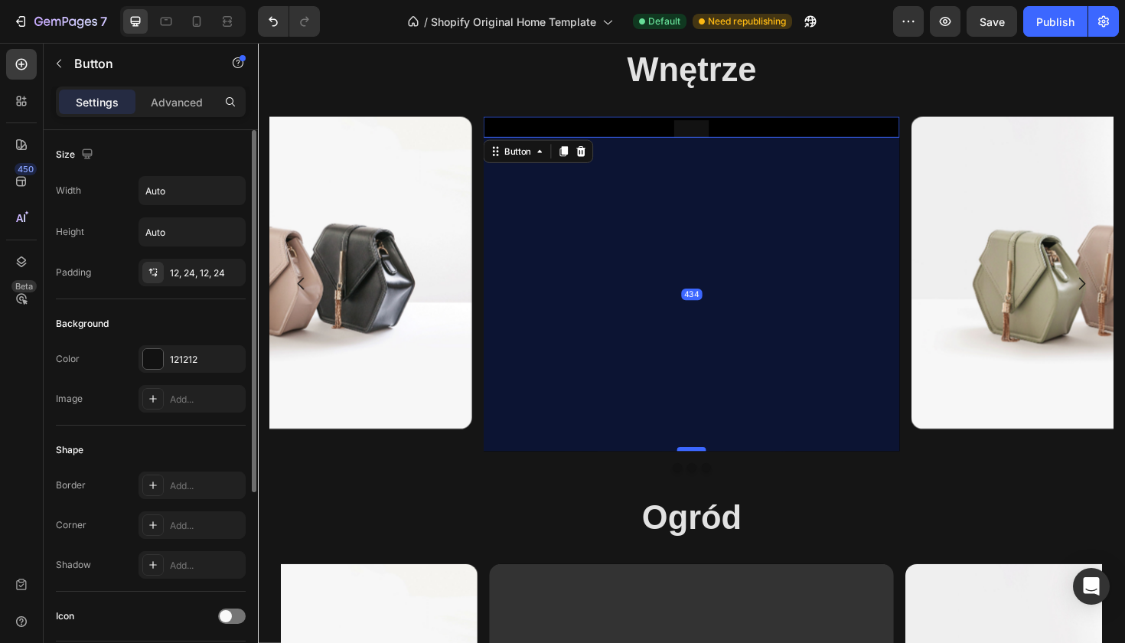
drag, startPoint x: 724, startPoint y: 142, endPoint x: 720, endPoint y: 474, distance: 332.1
click at [720, 474] on div at bounding box center [717, 473] width 31 height 5
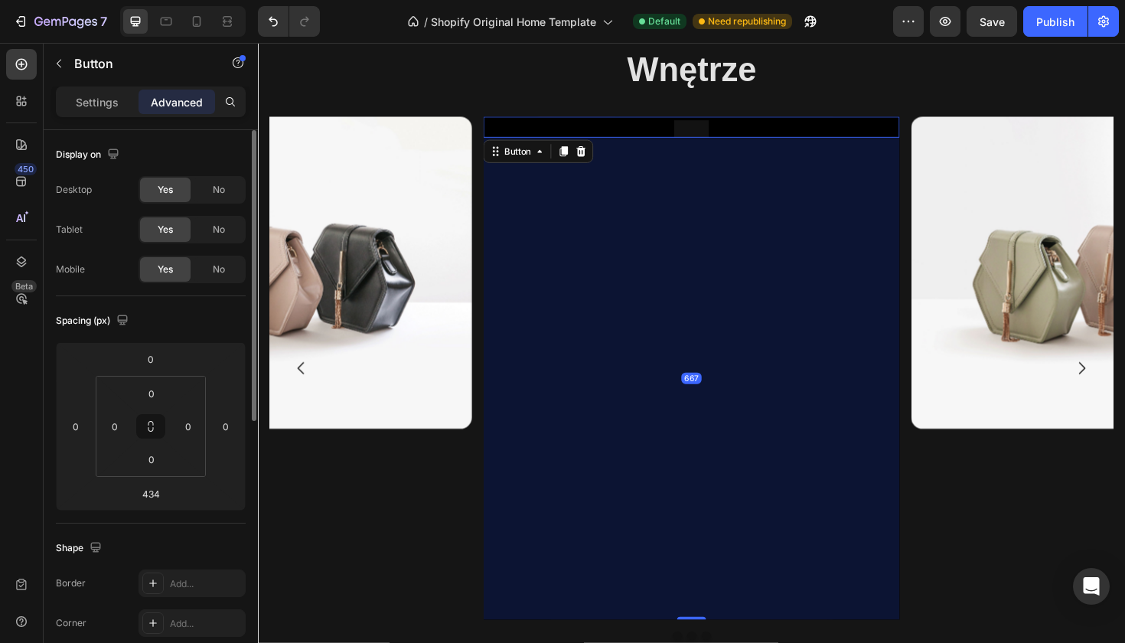
drag, startPoint x: 720, startPoint y: 474, endPoint x: 751, endPoint y: 652, distance: 180.9
click at [751, 143] on div "667" at bounding box center [717, 143] width 441 height 0
type input "667"
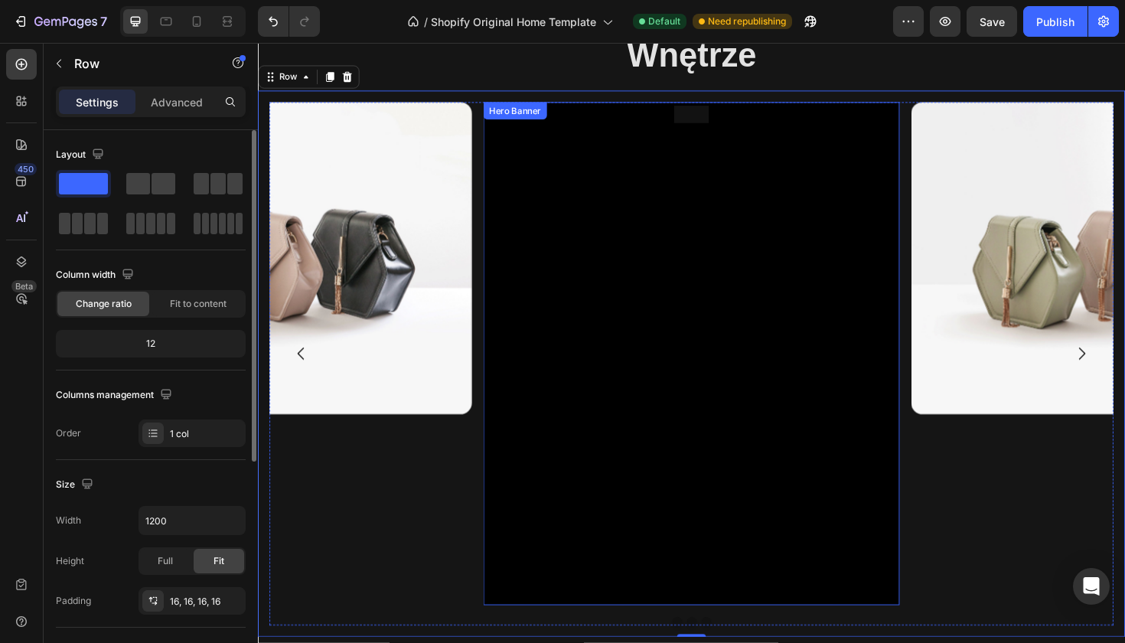
click at [736, 456] on div "Button" at bounding box center [717, 372] width 441 height 533
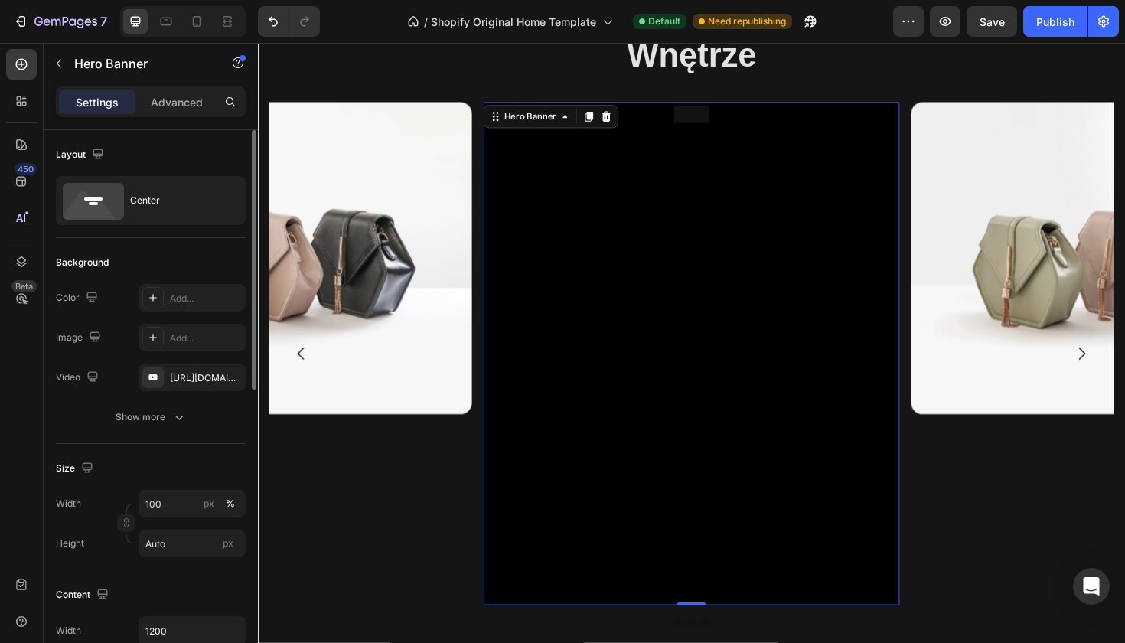
drag, startPoint x: 727, startPoint y: 634, endPoint x: 736, endPoint y: 507, distance: 126.6
click at [736, 507] on div "Button Hero Banner 0" at bounding box center [717, 372] width 441 height 533
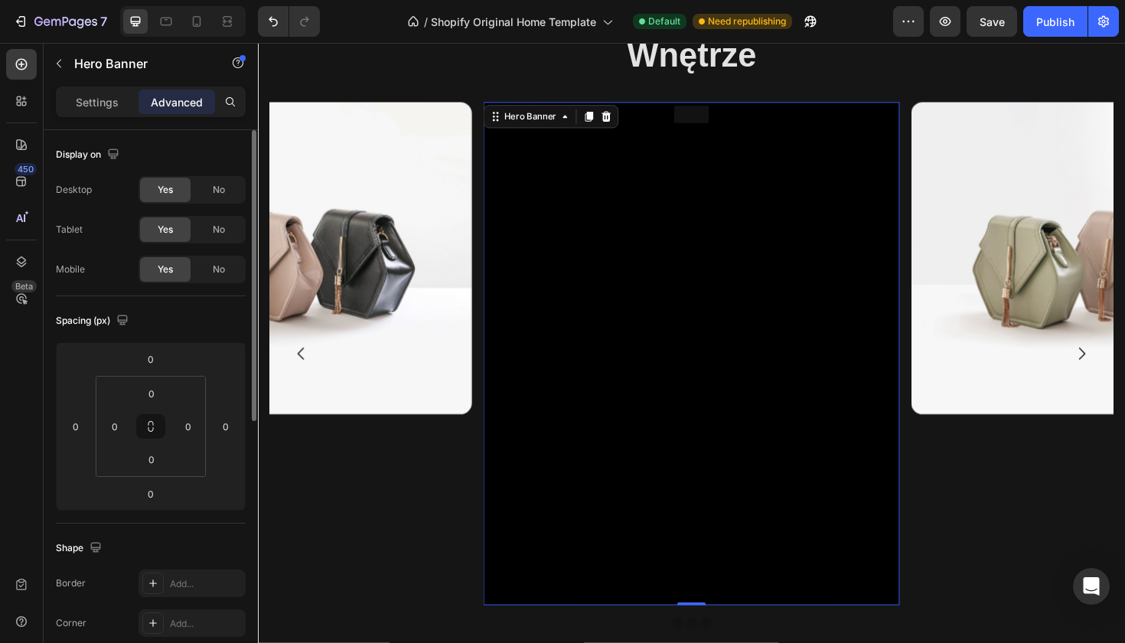
drag, startPoint x: 718, startPoint y: 636, endPoint x: 728, endPoint y: 598, distance: 39.5
click at [728, 598] on div "Button Hero Banner 0" at bounding box center [717, 372] width 441 height 533
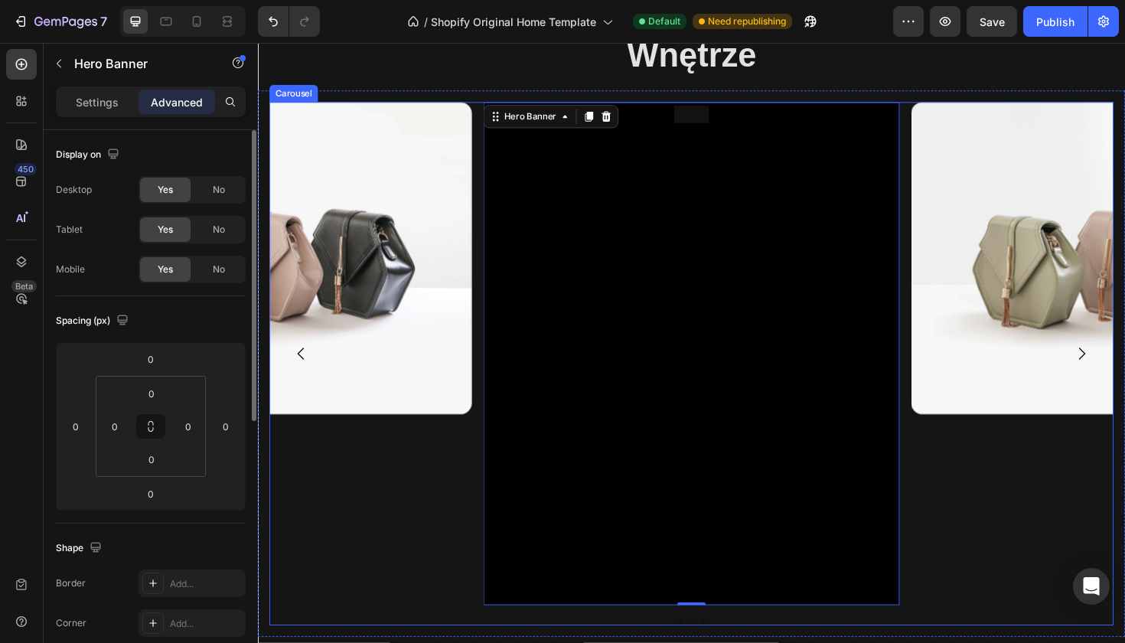
click at [361, 574] on div "Image" at bounding box center [264, 372] width 441 height 533
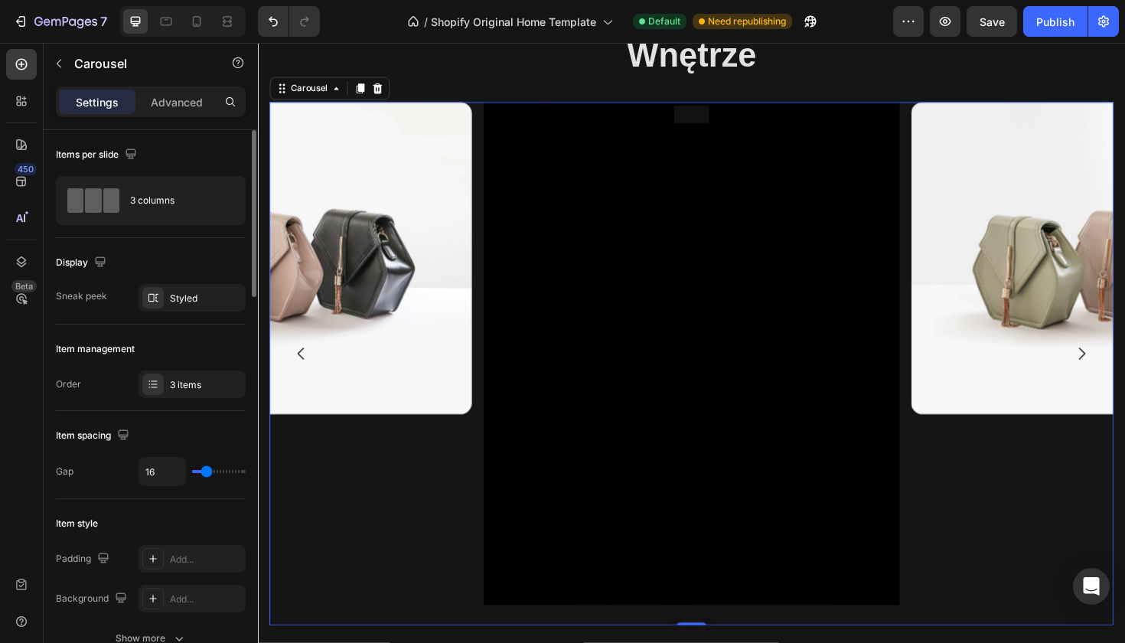
click at [357, 559] on div "Image" at bounding box center [264, 372] width 441 height 533
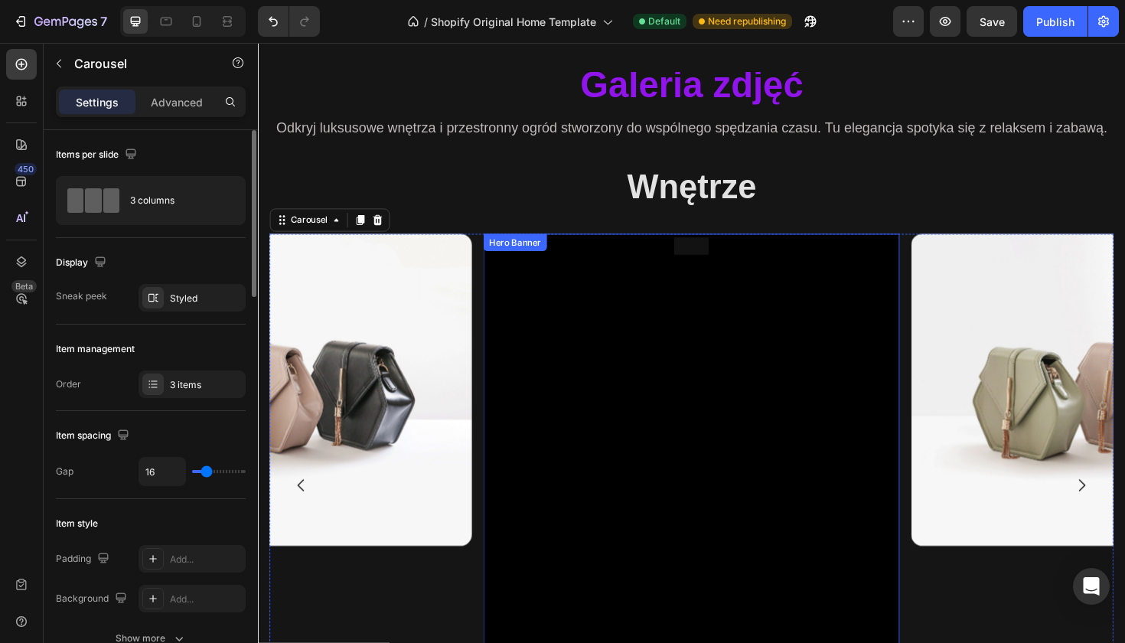
scroll to position [1121, 0]
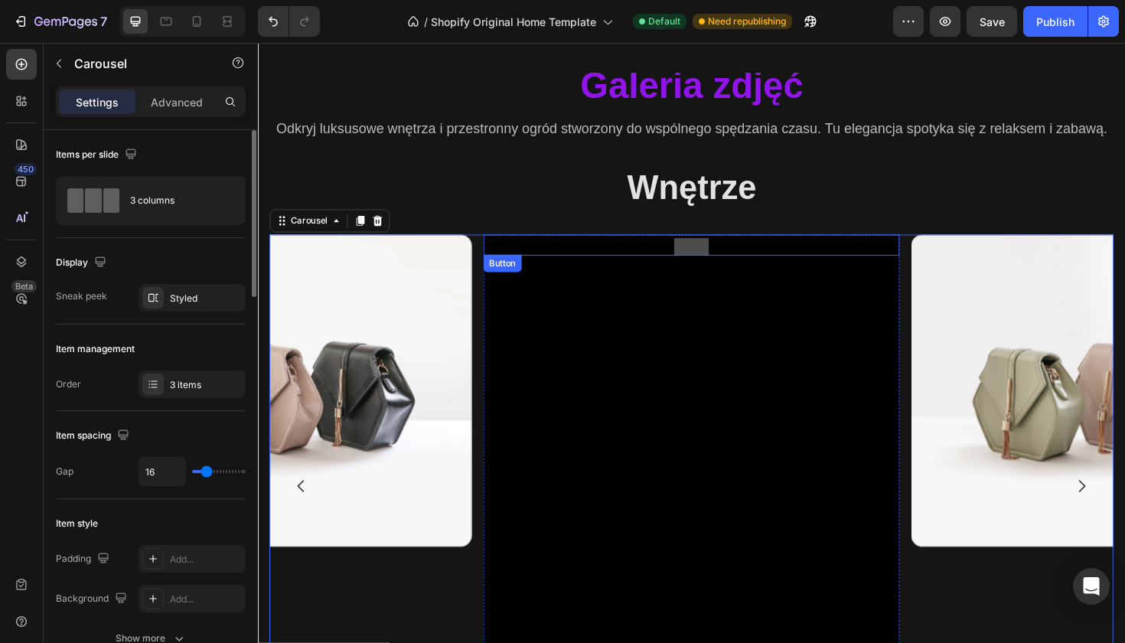
click at [712, 255] on button at bounding box center [717, 258] width 37 height 18
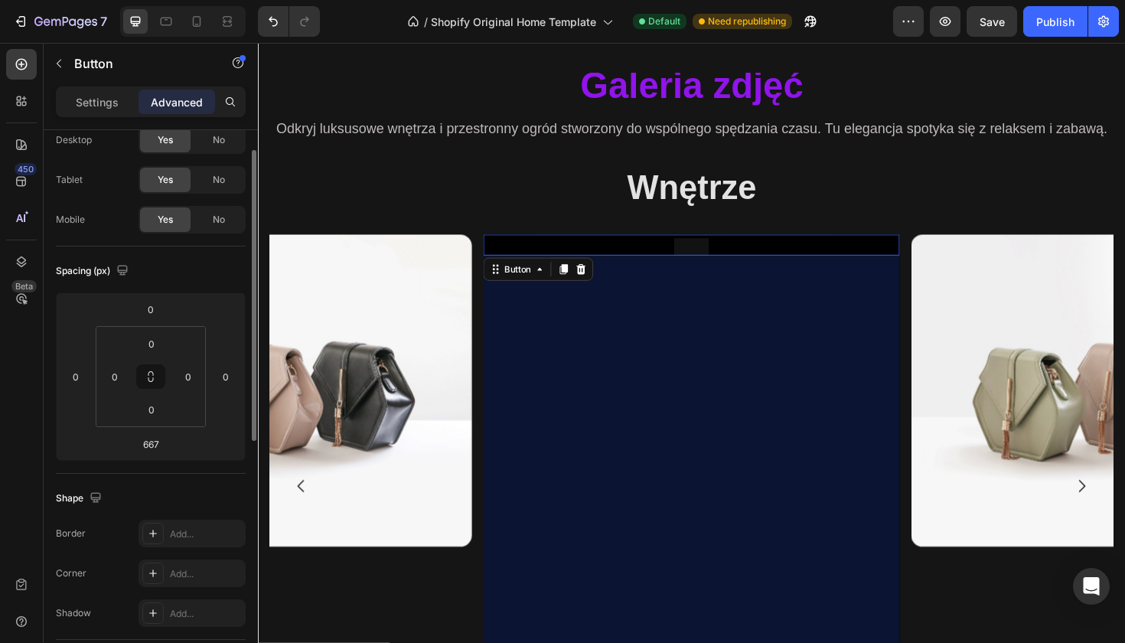
scroll to position [38, 0]
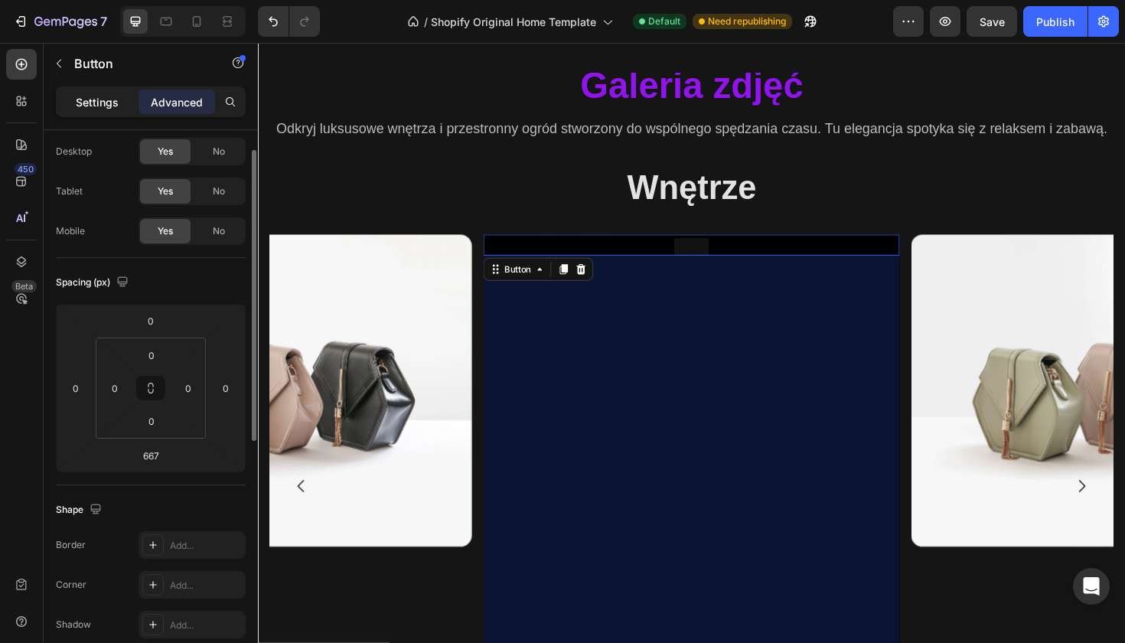
click at [110, 108] on p "Settings" at bounding box center [97, 102] width 43 height 16
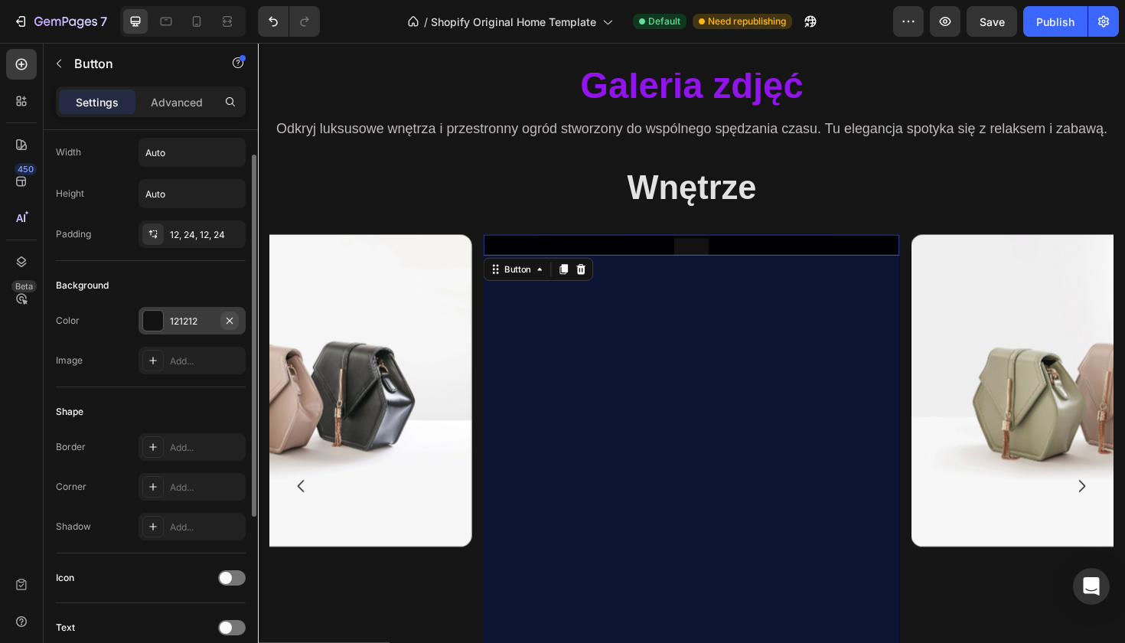
click at [228, 321] on icon "button" at bounding box center [229, 320] width 12 height 12
click at [613, 352] on div "667" at bounding box center [717, 523] width 441 height 510
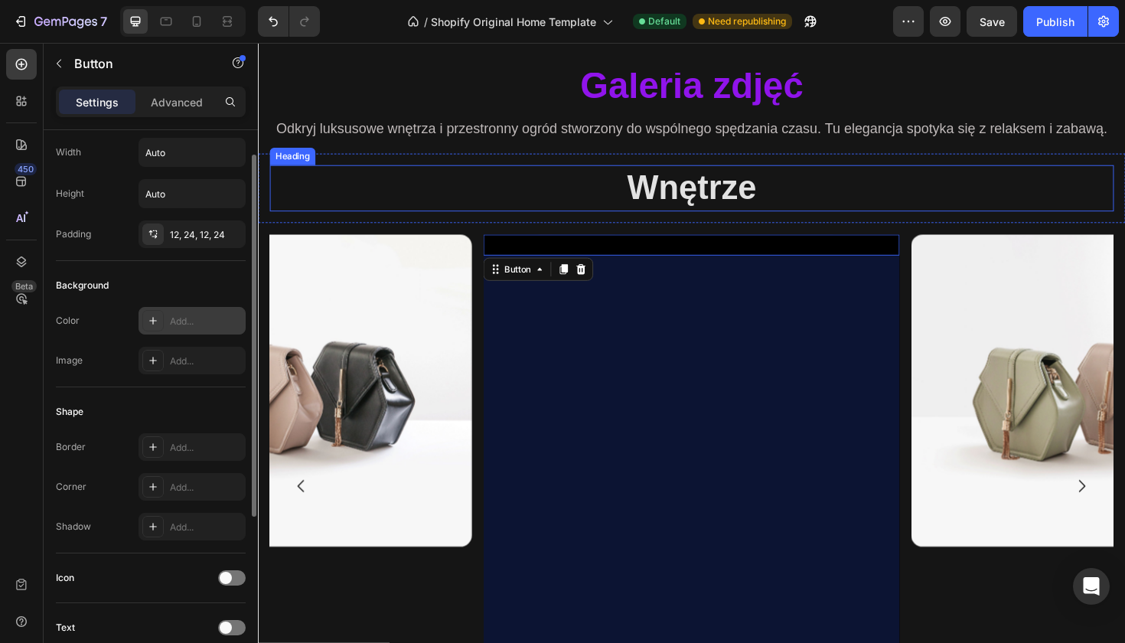
click at [555, 210] on h2 "Wnętrze" at bounding box center [717, 196] width 894 height 49
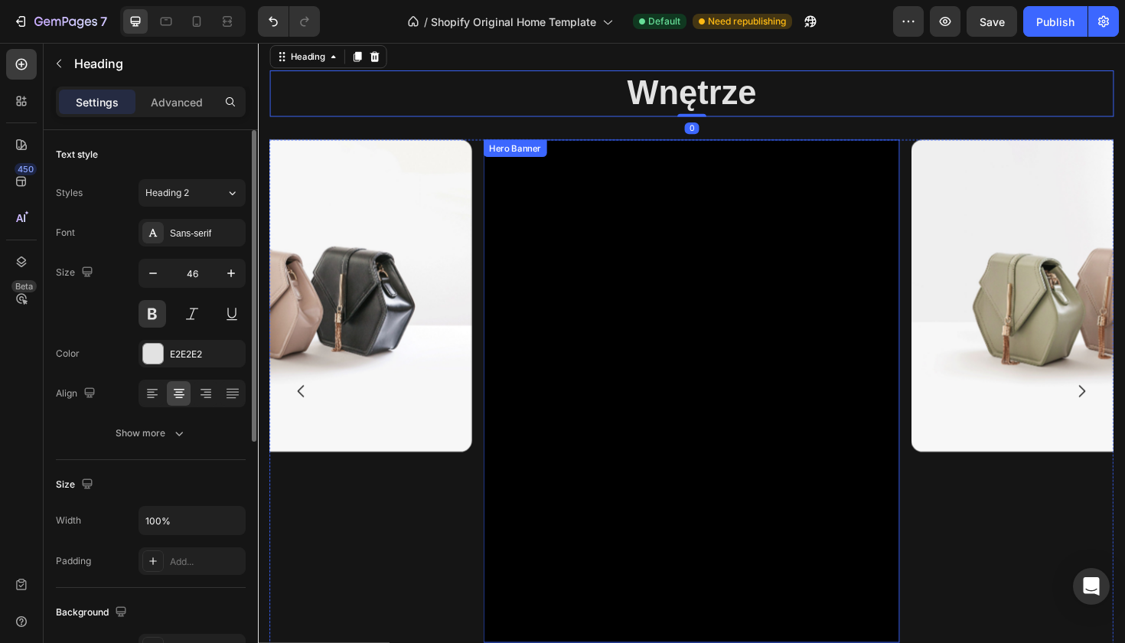
scroll to position [1226, 0]
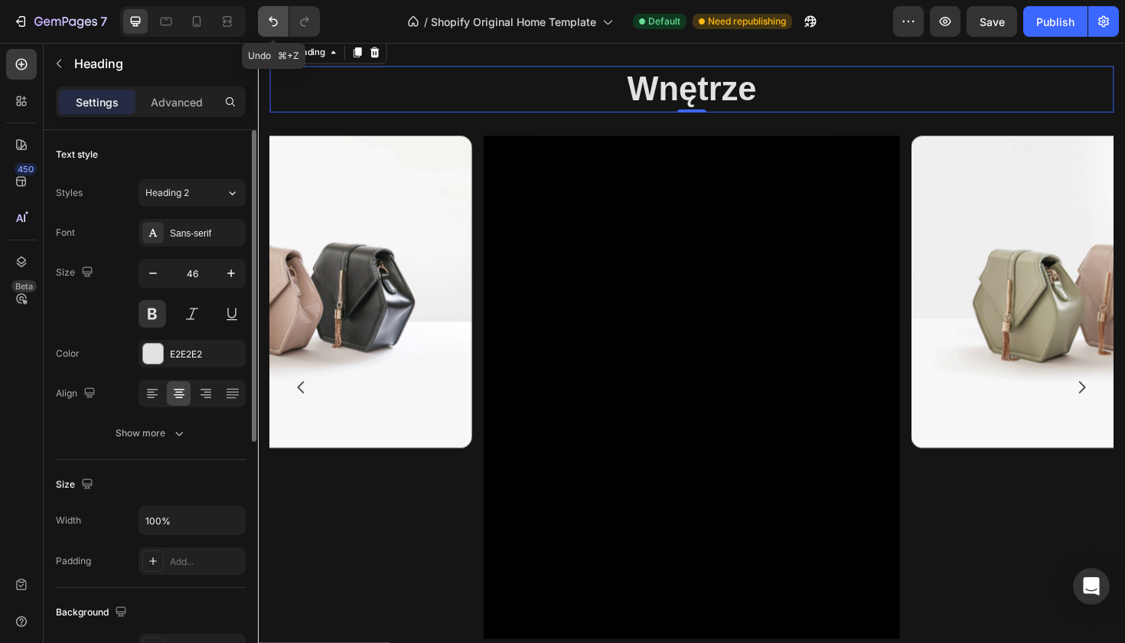
click at [273, 19] on icon "Undo/Redo" at bounding box center [273, 22] width 9 height 10
click at [273, 21] on icon "Undo/Redo" at bounding box center [273, 21] width 15 height 15
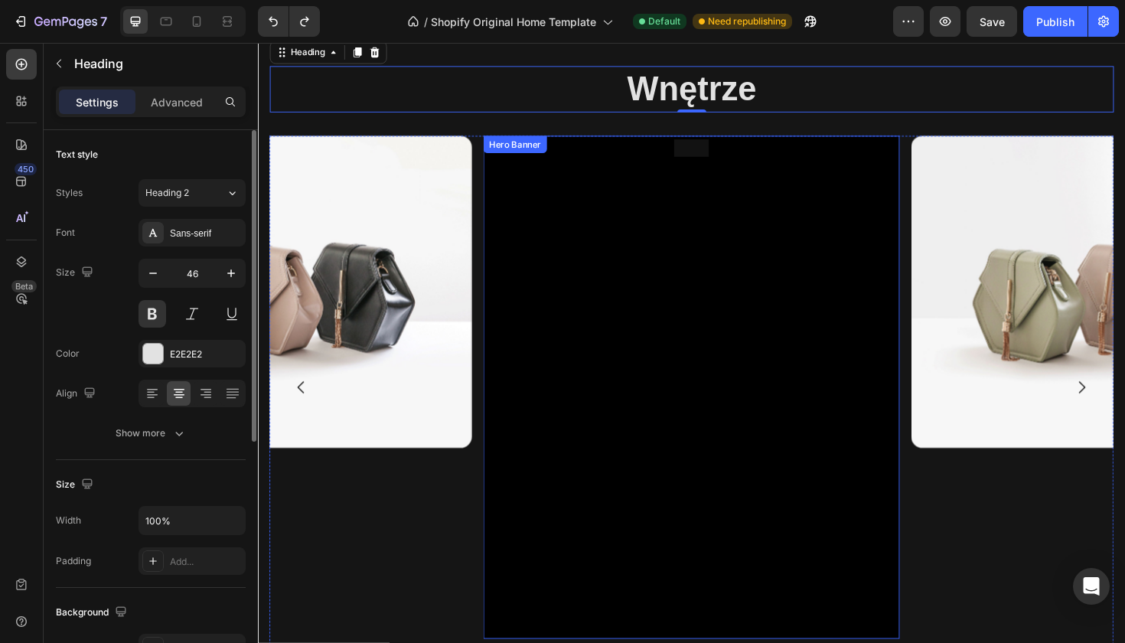
click at [732, 292] on div "Button" at bounding box center [717, 407] width 441 height 533
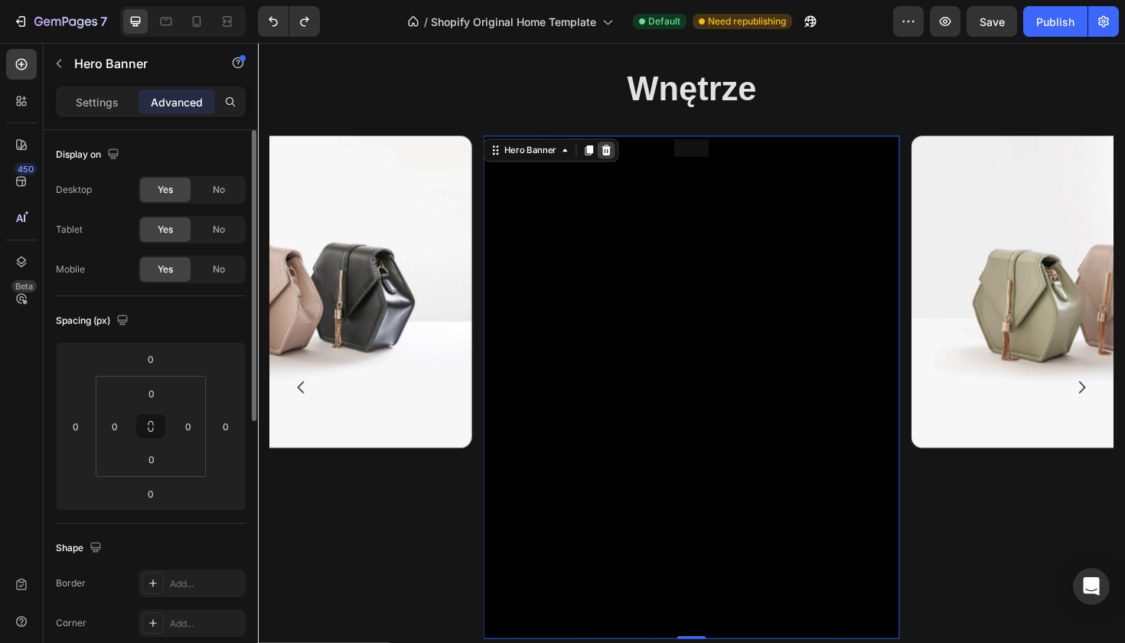
click at [630, 156] on icon at bounding box center [627, 156] width 10 height 11
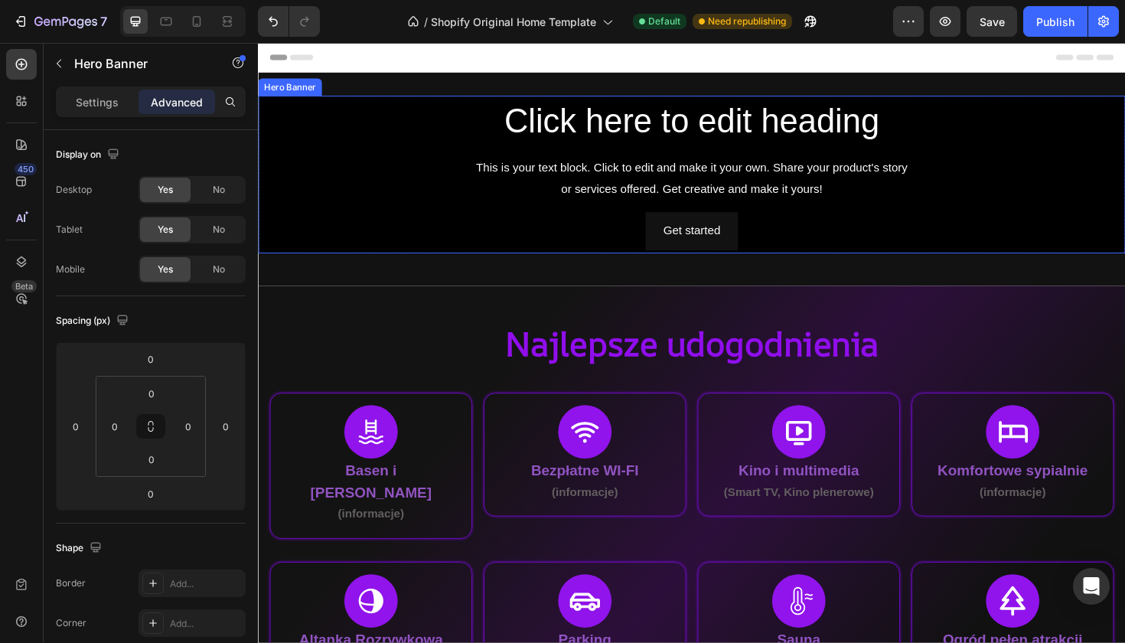
scroll to position [0, 0]
